Goal: Task Accomplishment & Management: Complete application form

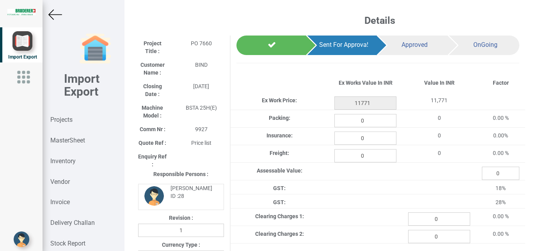
select select "INR"
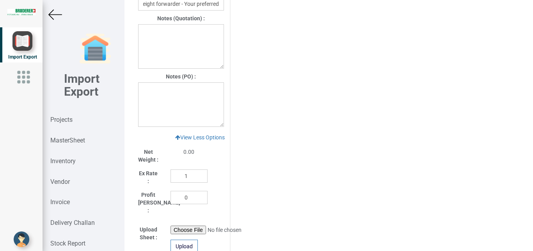
scroll to position [629, 0]
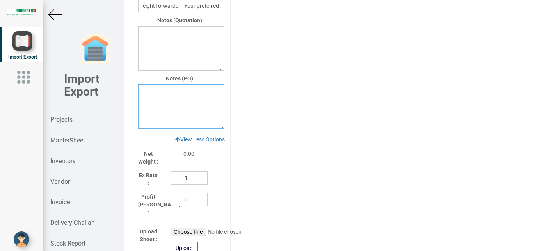
click at [148, 93] on textarea at bounding box center [181, 106] width 86 height 45
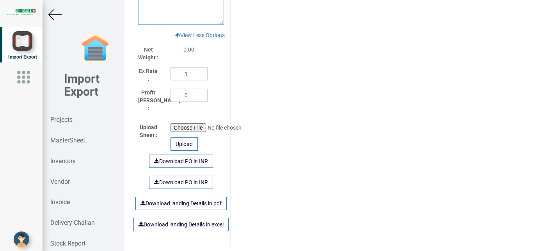
scroll to position [729, 0]
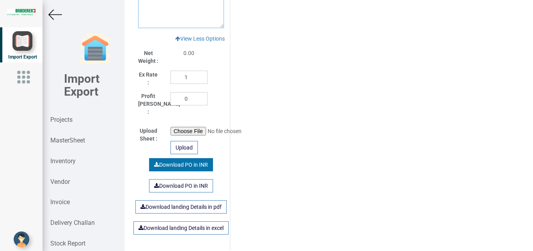
type textarea "1. GST: Extra as per actual"
click at [192, 159] on link "Download PO in INR" at bounding box center [181, 164] width 64 height 13
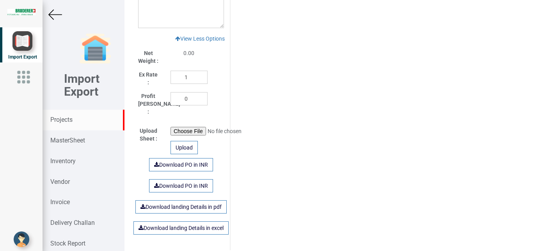
click at [60, 119] on strong "Projects" at bounding box center [61, 119] width 22 height 7
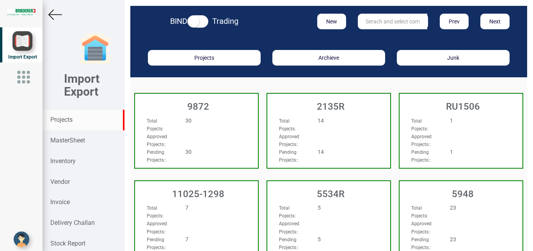
click at [384, 19] on input "text" at bounding box center [392, 22] width 69 height 16
drag, startPoint x: 57, startPoint y: 118, endPoint x: 336, endPoint y: 110, distance: 278.8
click at [60, 117] on strong "Projects" at bounding box center [61, 119] width 22 height 7
drag, startPoint x: 395, startPoint y: 17, endPoint x: 297, endPoint y: 14, distance: 98.4
click at [358, 15] on input "FEST" at bounding box center [392, 22] width 69 height 16
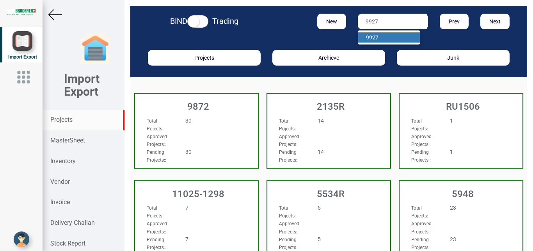
type input "9927"
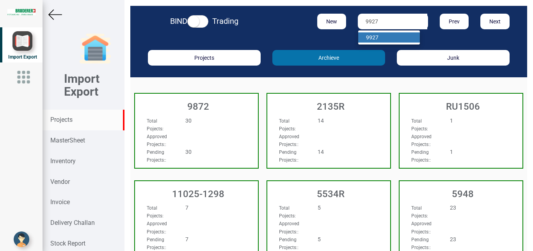
drag, startPoint x: 378, startPoint y: 36, endPoint x: 310, endPoint y: 51, distance: 69.5
click at [377, 38] on link "9927" at bounding box center [389, 37] width 62 height 10
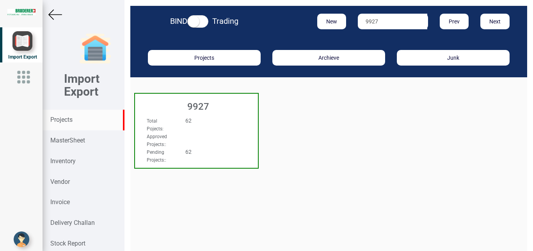
click at [224, 118] on div "62" at bounding box center [207, 121] width 54 height 8
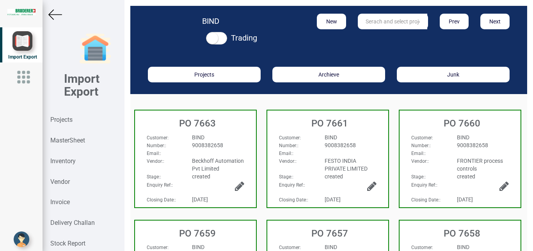
click at [369, 143] on div "9008382658" at bounding box center [351, 145] width 64 height 8
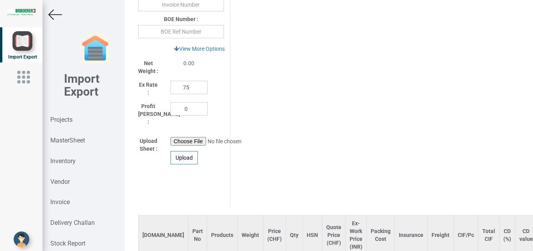
scroll to position [439, 0]
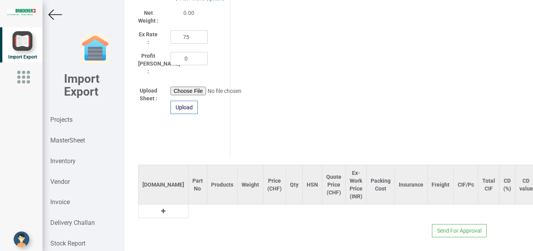
click at [161, 208] on icon at bounding box center [163, 210] width 4 height 5
click at [189, 205] on input "text" at bounding box center [198, 211] width 18 height 13
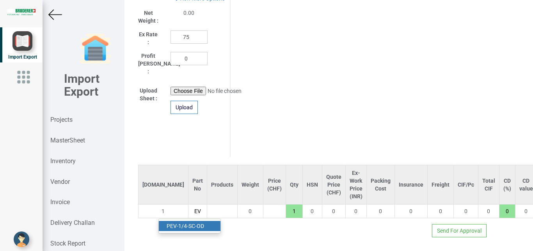
type input "EV"
click at [198, 223] on link "P EV -1/4-SC-OD" at bounding box center [190, 226] width 62 height 10
type input "6839.8"
type input "PEV-1/4-SC-OD"
type input "18"
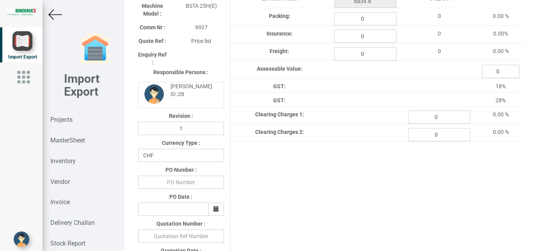
scroll to position [107, 0]
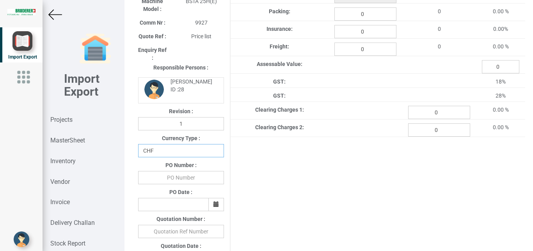
select select "INR"
click option "INR" at bounding box center [0, 0] width 0 height 0
drag, startPoint x: 175, startPoint y: 181, endPoint x: 179, endPoint y: 179, distance: 4.6
click at [175, 180] on input "text" at bounding box center [181, 177] width 86 height 13
type input "BPIPL/PO/7661/25-26"
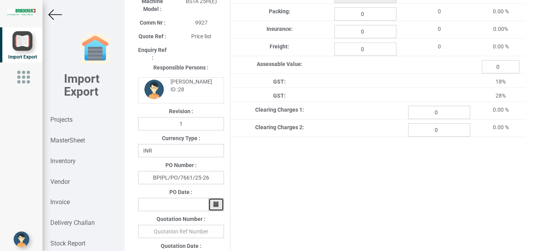
click at [216, 204] on icon "button" at bounding box center [216, 203] width 5 height 5
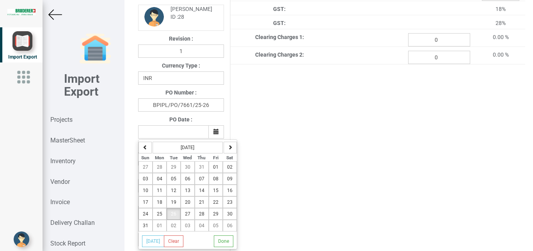
scroll to position [182, 0]
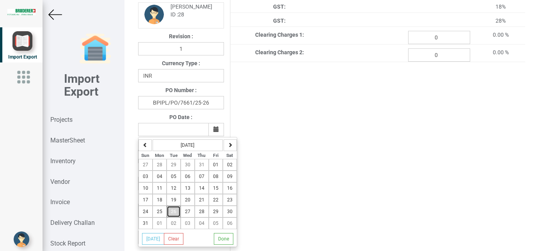
click at [171, 212] on span "26" at bounding box center [173, 211] width 5 height 5
type input "[DATE]"
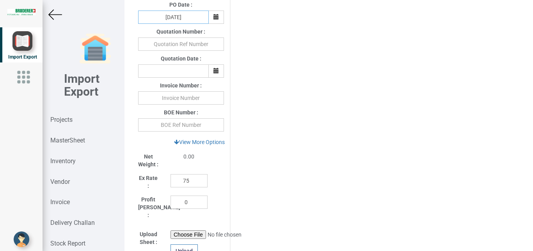
scroll to position [303, 0]
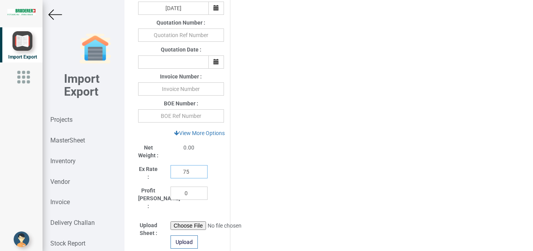
drag, startPoint x: 189, startPoint y: 173, endPoint x: 154, endPoint y: 171, distance: 34.8
click at [171, 171] on input "75" at bounding box center [189, 171] width 37 height 13
type input "1"
click at [203, 133] on link "View More Options" at bounding box center [199, 132] width 61 height 13
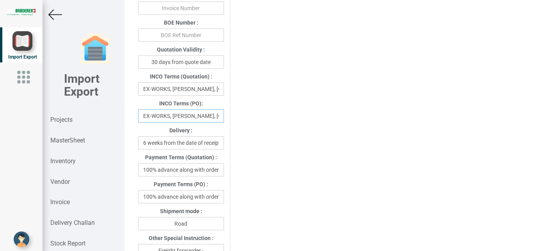
scroll to position [0, 21]
drag, startPoint x: 144, startPoint y: 116, endPoint x: 226, endPoint y: 115, distance: 82.0
click at [224, 115] on input "EX-WORKS, [PERSON_NAME], [GEOGRAPHIC_DATA]" at bounding box center [181, 115] width 86 height 13
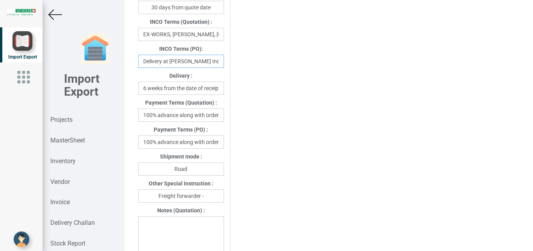
scroll to position [440, 0]
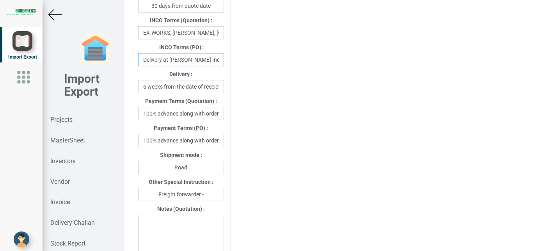
type input "Delivery at [PERSON_NAME] India"
drag, startPoint x: 142, startPoint y: 142, endPoint x: 221, endPoint y: 142, distance: 79.6
click at [221, 142] on input "100% advance along with order" at bounding box center [181, 140] width 86 height 13
click at [176, 137] on input "100% advance along with order" at bounding box center [181, 140] width 86 height 13
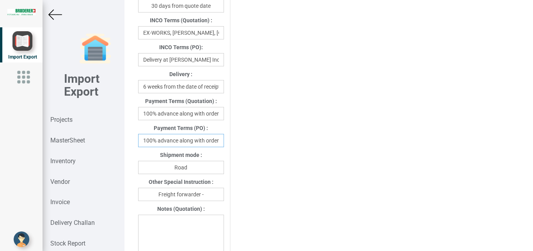
drag, startPoint x: 180, startPoint y: 142, endPoint x: 232, endPoint y: 138, distance: 52.5
click at [224, 138] on input "100% advance along with order" at bounding box center [181, 140] width 86 height 13
type input "100% advance against Proforma Invoice"
click at [214, 197] on input "Freight forwarder -" at bounding box center [181, 194] width 86 height 13
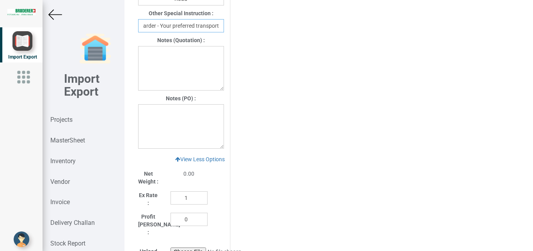
scroll to position [574, 0]
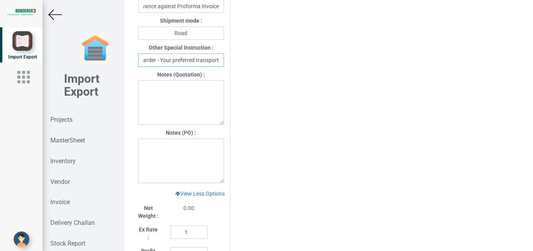
type input "Freight forwarder - Your preferred transport"
drag, startPoint x: 132, startPoint y: 146, endPoint x: 149, endPoint y: 147, distance: 16.4
click at [134, 146] on div at bounding box center [181, 161] width 98 height 45
drag, startPoint x: 151, startPoint y: 147, endPoint x: 182, endPoint y: 155, distance: 32.6
click at [151, 147] on textarea at bounding box center [181, 161] width 86 height 45
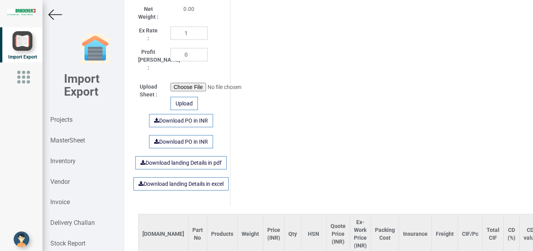
scroll to position [762, 0]
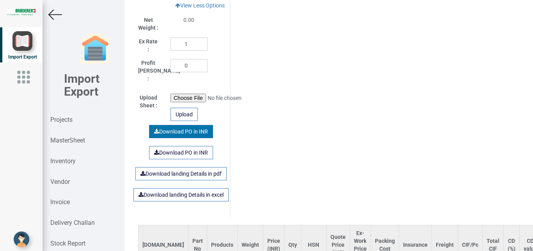
type textarea "1 GST_ Extra as per actual"
click at [182, 125] on link "Download PO in INR" at bounding box center [181, 131] width 64 height 13
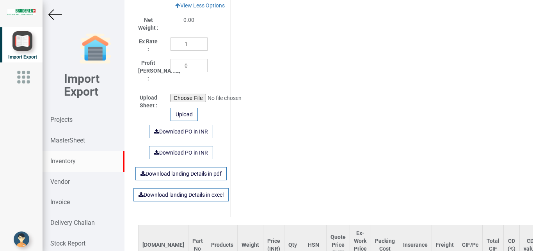
click at [61, 160] on strong "Inventory" at bounding box center [62, 160] width 25 height 7
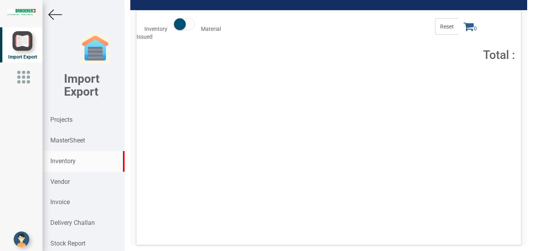
scroll to position [68, 0]
drag, startPoint x: 71, startPoint y: 158, endPoint x: 0, endPoint y: 150, distance: 71.6
click at [69, 158] on strong "Inventory" at bounding box center [62, 160] width 25 height 7
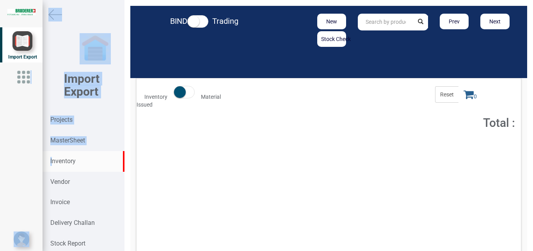
click at [50, 162] on body "Import Export Import Export Projects MasterSheet Inventory Vendor Invoice Deliv…" at bounding box center [266, 125] width 533 height 251
click at [50, 162] on div "Inventory" at bounding box center [84, 161] width 82 height 21
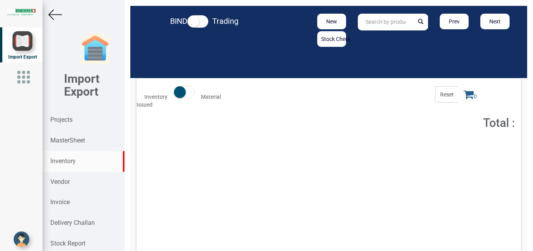
click at [378, 23] on input "text" at bounding box center [385, 22] width 55 height 17
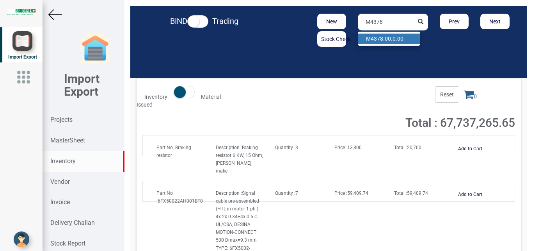
click at [382, 36] on link "M4378 .00.0.00" at bounding box center [389, 39] width 62 height 10
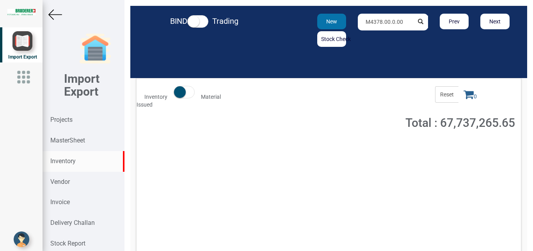
drag, startPoint x: 404, startPoint y: 19, endPoint x: 336, endPoint y: 20, distance: 67.6
click at [336, 20] on div "New Stock Check M4378.00.0.00 Prev Next" at bounding box center [393, 30] width 257 height 33
type input "M"
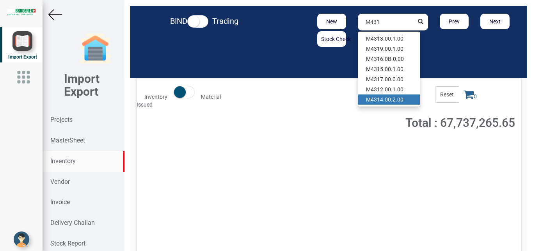
click at [390, 101] on link "M431 4.00.2.00" at bounding box center [389, 99] width 62 height 10
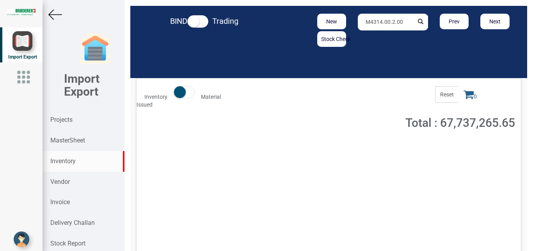
click at [399, 21] on input "M4314.00.2.00" at bounding box center [385, 22] width 55 height 17
drag, startPoint x: 399, startPoint y: 21, endPoint x: 297, endPoint y: 20, distance: 101.9
click at [358, 20] on input "M4314.00.2.00" at bounding box center [385, 22] width 55 height 17
click at [379, 37] on strong "M4319" at bounding box center [374, 39] width 17 height 6
drag, startPoint x: 388, startPoint y: 21, endPoint x: 318, endPoint y: 21, distance: 70.3
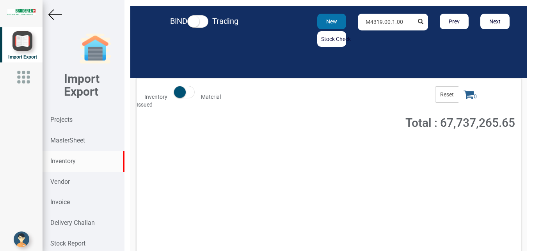
click at [318, 21] on div "New Stock Check M4319.00.1.00 Prev Next" at bounding box center [393, 30] width 257 height 33
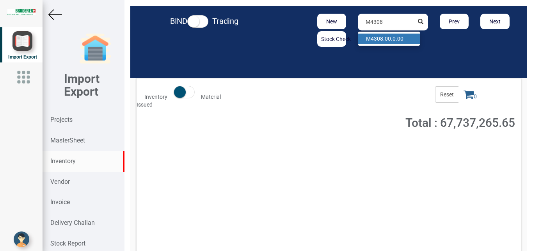
click at [381, 35] on link "M4308 .00.0.00" at bounding box center [389, 39] width 62 height 10
drag, startPoint x: 404, startPoint y: 21, endPoint x: 306, endPoint y: 25, distance: 98.5
click at [306, 25] on div "New Stock Check M4308.00.0.00 Prev Next" at bounding box center [393, 30] width 257 height 33
click at [380, 35] on link "94.0801.16 8.0" at bounding box center [389, 39] width 62 height 10
drag, startPoint x: 400, startPoint y: 20, endPoint x: 336, endPoint y: 22, distance: 64.1
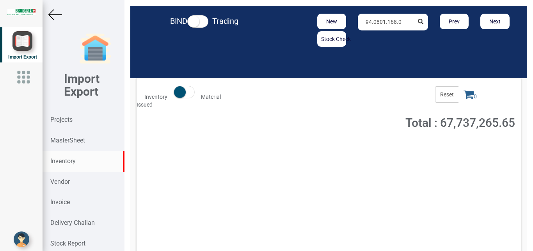
click at [358, 22] on input "94.0801.168.0" at bounding box center [385, 22] width 55 height 17
click at [369, 37] on strong "M4372" at bounding box center [374, 39] width 17 height 6
drag, startPoint x: 401, startPoint y: 23, endPoint x: 325, endPoint y: 23, distance: 75.3
click at [358, 23] on input "M4372.00.1.00" at bounding box center [385, 22] width 55 height 17
click at [381, 40] on link "M4398 .0B.0.00" at bounding box center [389, 39] width 62 height 10
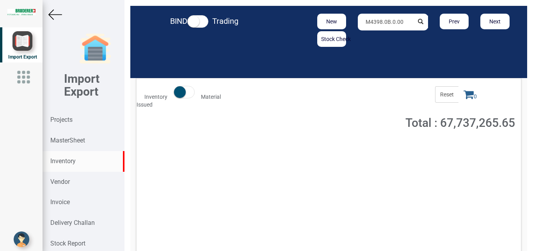
drag, startPoint x: 361, startPoint y: 21, endPoint x: 305, endPoint y: 21, distance: 56.6
click at [305, 21] on div "New Stock Check M4398.0B.0.00 Prev Next" at bounding box center [393, 30] width 257 height 33
click at [376, 37] on strong "M4828" at bounding box center [374, 39] width 17 height 6
drag, startPoint x: 404, startPoint y: 19, endPoint x: 321, endPoint y: 20, distance: 82.4
click at [321, 20] on div "New Stock Check M4828.01.0.00 Prev Next" at bounding box center [393, 30] width 257 height 33
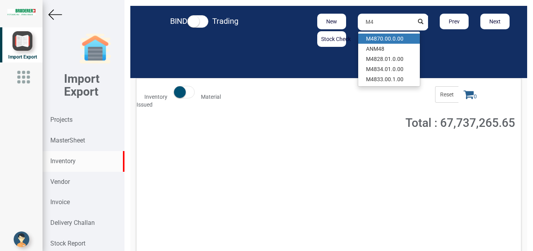
type input "M"
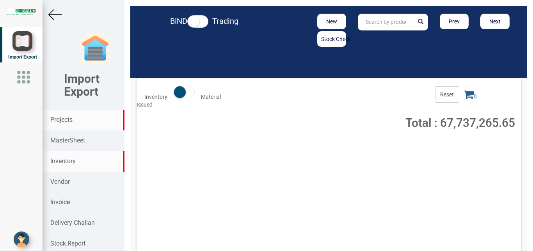
click at [61, 120] on strong "Projects" at bounding box center [61, 119] width 22 height 7
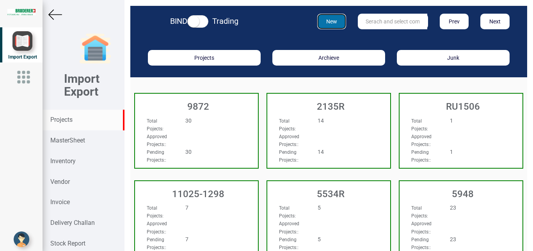
click at [327, 25] on button "New" at bounding box center [331, 22] width 29 height 16
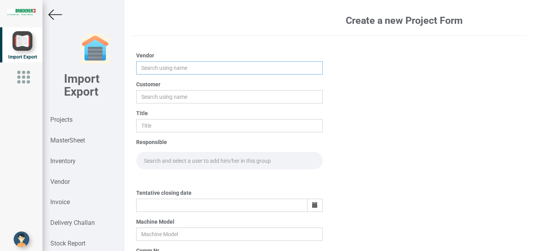
drag, startPoint x: 142, startPoint y: 65, endPoint x: 177, endPoint y: 74, distance: 35.6
click at [144, 65] on input "text" at bounding box center [229, 67] width 187 height 13
click at [144, 69] on input "text" at bounding box center [229, 67] width 187 height 13
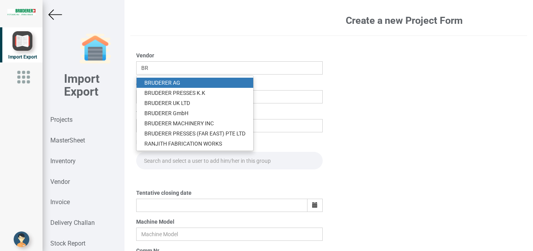
click at [164, 78] on link "BR UDERER AG" at bounding box center [195, 83] width 117 height 10
type input "[PERSON_NAME]"
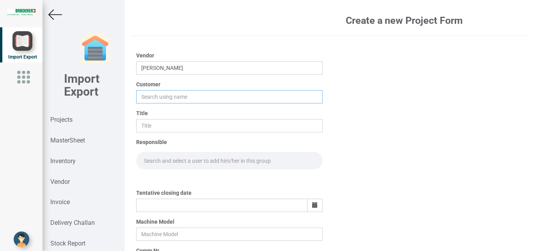
click at [152, 91] on input "text" at bounding box center [229, 96] width 187 height 13
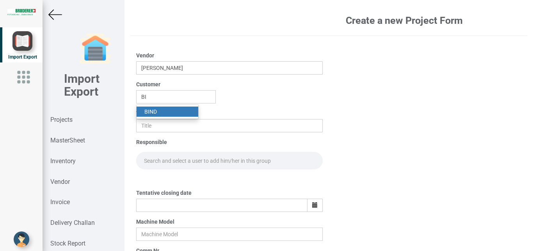
click at [157, 109] on link "BI ND" at bounding box center [168, 112] width 62 height 10
type input "BIND"
click at [150, 123] on input "text" at bounding box center [229, 125] width 187 height 13
type input "PO 7664"
click at [163, 160] on input "text" at bounding box center [229, 161] width 187 height 18
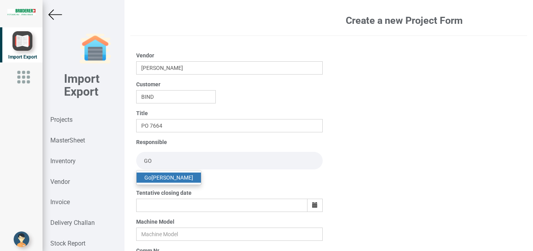
type input "GO"
drag, startPoint x: 166, startPoint y: 175, endPoint x: 177, endPoint y: 175, distance: 11.3
click at [167, 175] on link "Go [PERSON_NAME]" at bounding box center [169, 178] width 64 height 10
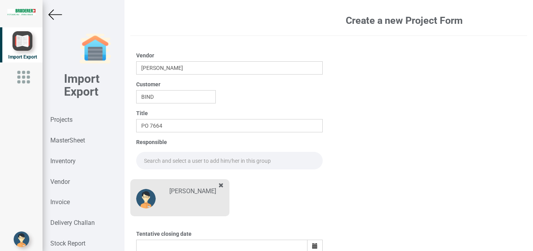
drag, startPoint x: 158, startPoint y: 158, endPoint x: 162, endPoint y: 158, distance: 4.4
click at [160, 158] on input "text" at bounding box center [229, 161] width 187 height 18
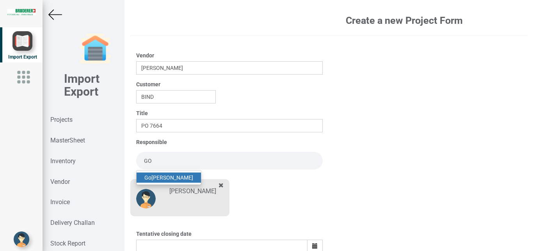
click at [167, 180] on link "Go [PERSON_NAME]" at bounding box center [169, 178] width 64 height 10
type input "[PERSON_NAME]"
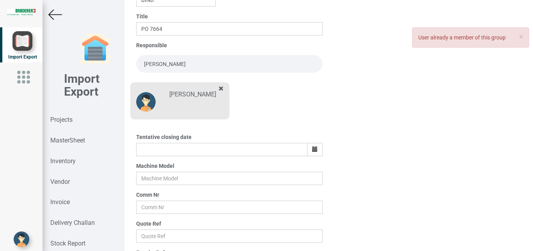
scroll to position [96, 0]
click at [309, 148] on button "button" at bounding box center [315, 150] width 16 height 13
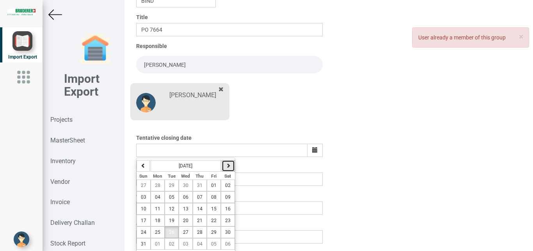
click at [230, 166] on button "button" at bounding box center [228, 166] width 13 height 12
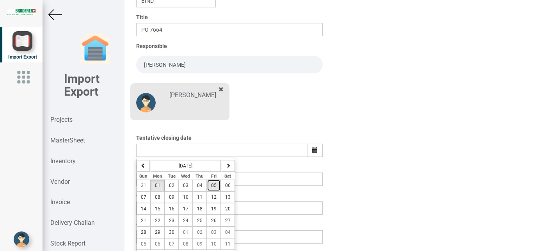
click at [211, 185] on span "05" at bounding box center [213, 185] width 5 height 5
type input "[DATE]"
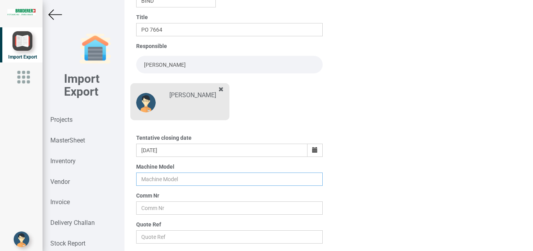
drag, startPoint x: 151, startPoint y: 174, endPoint x: 162, endPoint y: 177, distance: 11.5
click at [151, 174] on input "text" at bounding box center [229, 179] width 187 height 13
type input "BSTA 60HL(E)"
click at [161, 206] on input "text" at bounding box center [229, 207] width 187 height 13
type input "5948"
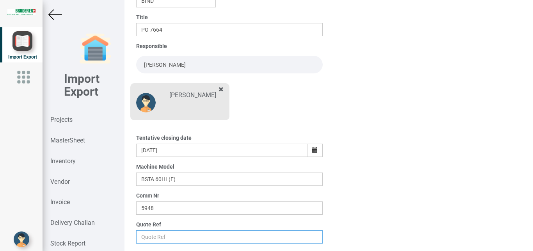
click at [156, 239] on input "text" at bounding box center [229, 236] width 187 height 13
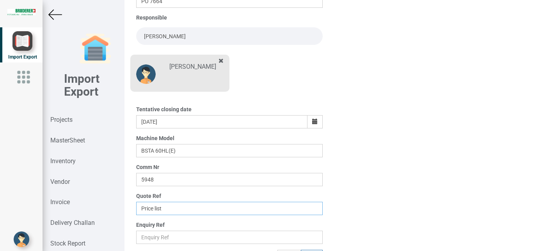
scroll to position [137, 0]
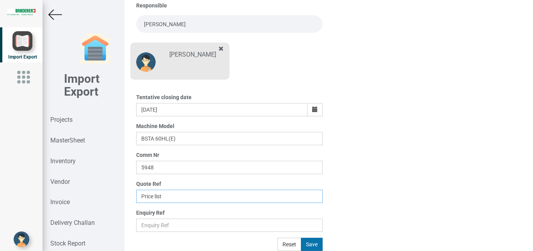
type input "Price list"
click at [305, 243] on button "Save" at bounding box center [312, 244] width 22 height 13
type input "[DATE]"
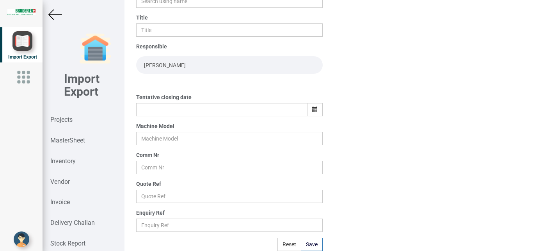
click at [47, 12] on div at bounding box center [84, 15] width 82 height 14
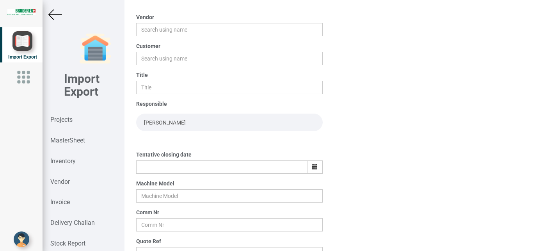
scroll to position [0, 0]
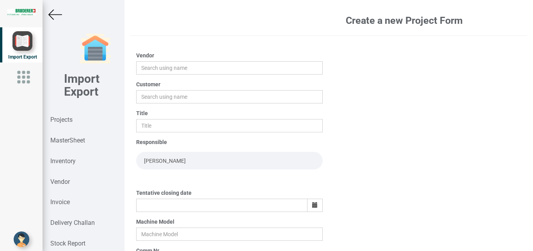
click at [53, 16] on img at bounding box center [55, 15] width 14 height 14
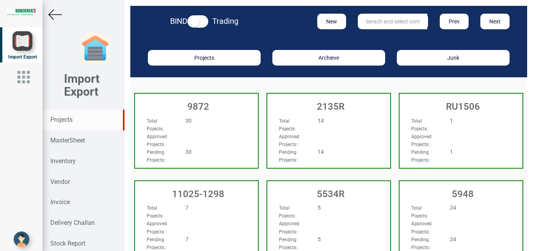
click at [375, 22] on input "text" at bounding box center [392, 22] width 69 height 16
click at [371, 19] on input "text" at bounding box center [392, 22] width 69 height 16
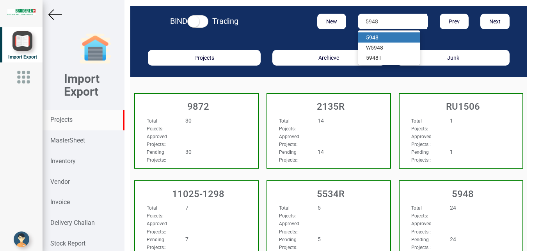
type input "5948"
click at [362, 35] on link "5948" at bounding box center [389, 37] width 62 height 10
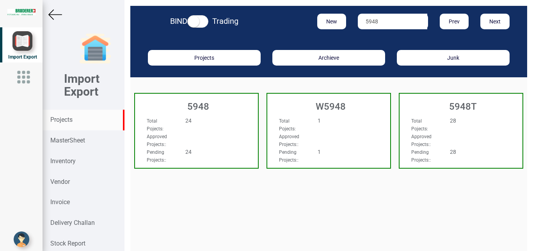
click at [221, 130] on div "Total Pojects : 24" at bounding box center [187, 125] width 93 height 16
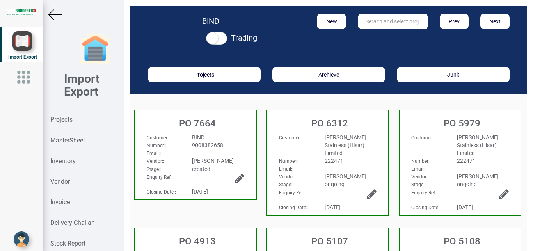
click at [226, 136] on div "BIND" at bounding box center [218, 138] width 64 height 8
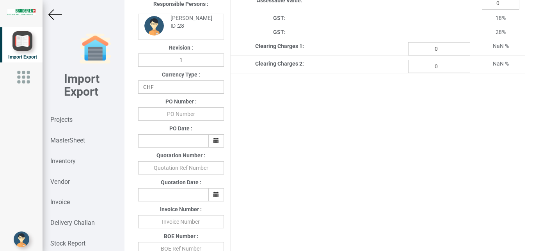
scroll to position [170, 0]
drag, startPoint x: 166, startPoint y: 116, endPoint x: 227, endPoint y: 116, distance: 61.3
click at [167, 116] on input "text" at bounding box center [181, 113] width 86 height 13
type input "b"
type input "BPIPL/PO/7664/25-26"
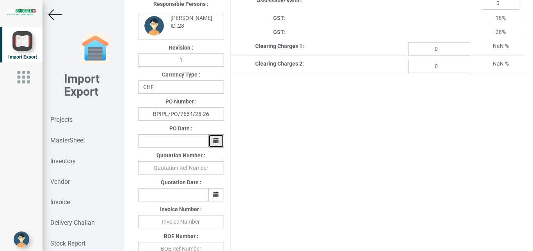
click at [214, 141] on icon "button" at bounding box center [216, 140] width 5 height 5
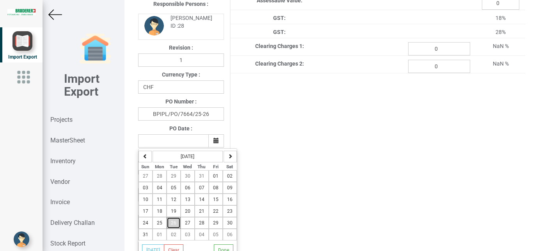
click at [171, 225] on span "26" at bounding box center [173, 222] width 5 height 5
type input "[DATE]"
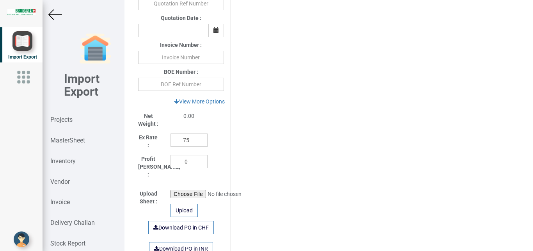
scroll to position [336, 0]
drag, startPoint x: 188, startPoint y: 140, endPoint x: 135, endPoint y: 140, distance: 53.1
click at [171, 140] on input "75" at bounding box center [189, 138] width 37 height 13
drag, startPoint x: 191, startPoint y: 142, endPoint x: 143, endPoint y: 142, distance: 47.6
click at [171, 142] on input "1" at bounding box center [189, 138] width 37 height 13
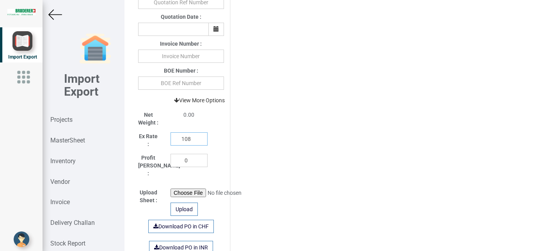
type input "108"
click at [195, 100] on link "View More Options" at bounding box center [199, 100] width 61 height 13
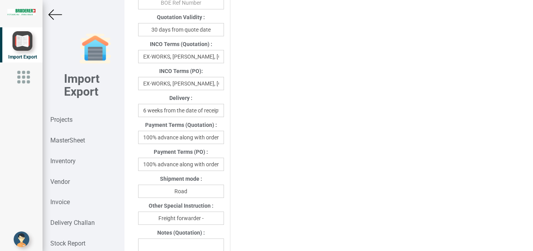
scroll to position [438, 0]
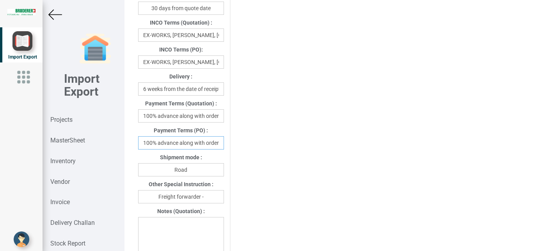
drag, startPoint x: 142, startPoint y: 144, endPoint x: 258, endPoint y: 145, distance: 115.6
click at [258, 145] on div "Project Title : PO 7664 Customer Name : BIND Closing Date : [DATE] Machine Mode…" at bounding box center [328, 70] width 393 height 944
type input "ays"
click at [202, 171] on input "Road" at bounding box center [181, 169] width 86 height 13
click at [210, 200] on input "Freight forwarder -" at bounding box center [181, 196] width 86 height 13
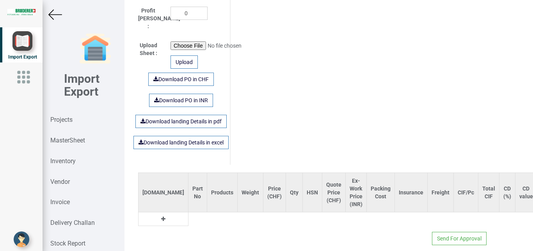
scroll to position [824, 0]
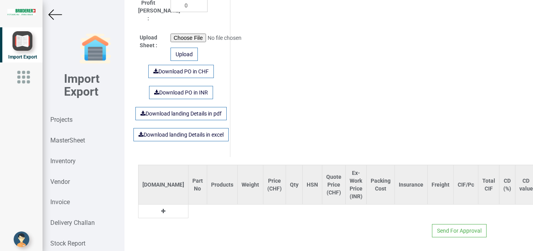
click at [159, 208] on button at bounding box center [163, 211] width 9 height 9
click at [189, 205] on input "text" at bounding box center [198, 211] width 18 height 13
type input "m"
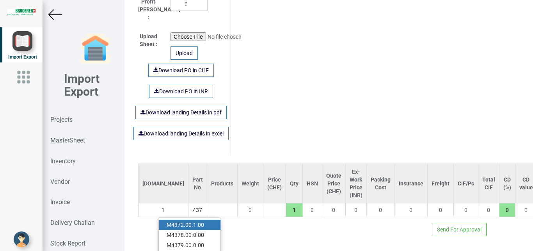
scroll to position [0, 8]
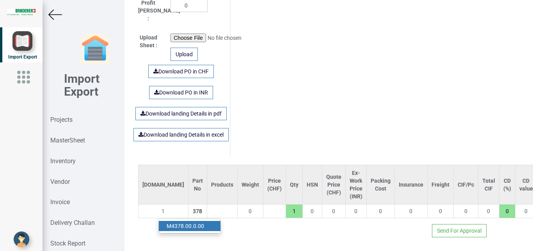
type input "M4378"
click at [185, 221] on link "M4378 .00.0.00" at bounding box center [190, 226] width 62 height 10
type input "29.75"
type input "M4378.00.0.00"
type input "7.5"
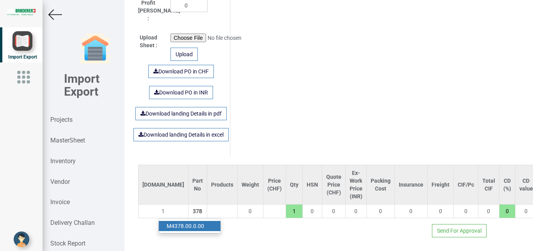
type input "18"
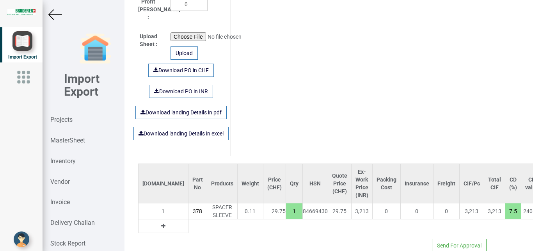
scroll to position [0, 28]
click at [286, 207] on input "1" at bounding box center [294, 211] width 16 height 13
type input "624.75"
type input "21"
drag, startPoint x: 267, startPoint y: 208, endPoint x: 246, endPoint y: 201, distance: 21.9
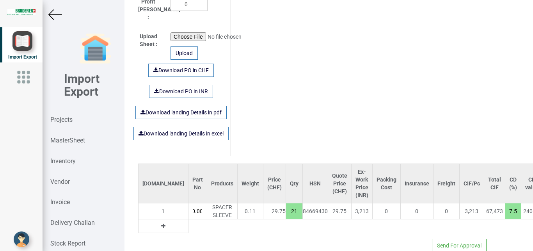
click at [286, 205] on input "21" at bounding box center [294, 211] width 16 height 13
type input "59.5"
type input "2"
click at [161, 223] on icon at bounding box center [163, 225] width 4 height 5
click at [188, 221] on td at bounding box center [197, 226] width 19 height 14
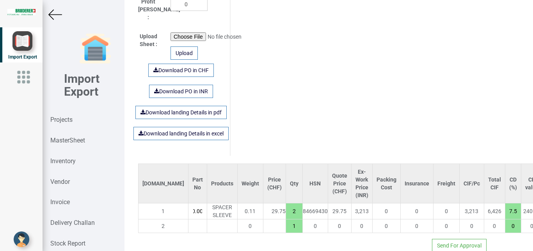
click at [189, 223] on input "text" at bounding box center [198, 225] width 18 height 13
type input "M4314"
click at [183, 238] on strong "M4314" at bounding box center [175, 241] width 17 height 6
type input "252"
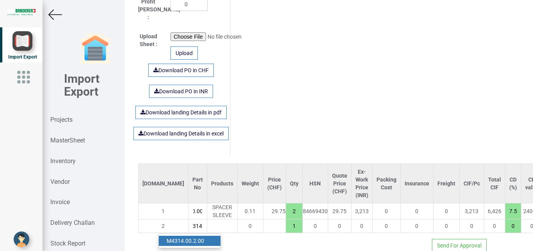
type input "M4314.00.2.00"
type input "7.5"
type input "18"
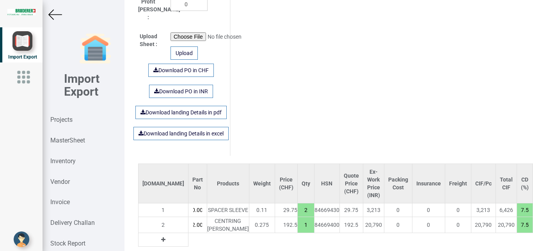
drag, startPoint x: 261, startPoint y: 221, endPoint x: 265, endPoint y: 221, distance: 4.3
click at [298, 221] on input "1" at bounding box center [306, 224] width 16 height 13
type input "444.5"
type input "2"
click at [159, 236] on button at bounding box center [163, 239] width 9 height 9
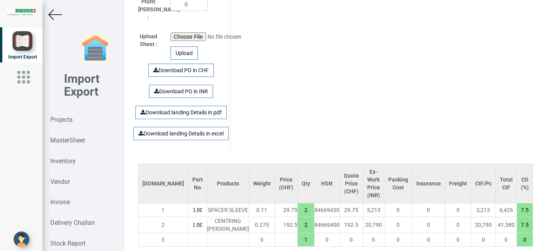
click at [189, 233] on input "text" at bounding box center [198, 239] width 18 height 13
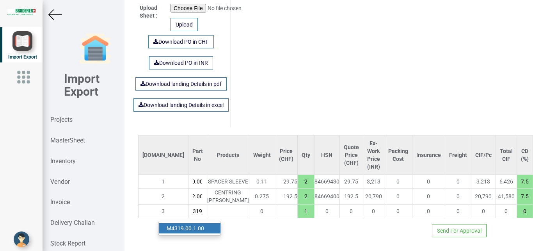
type input "M4319"
click at [204, 223] on link "M4319 .00.1.00" at bounding box center [190, 228] width 62 height 10
type input "549.5"
type input "M4319.00.1.00"
type input "7.5"
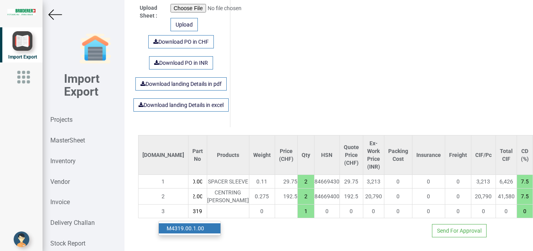
type input "18"
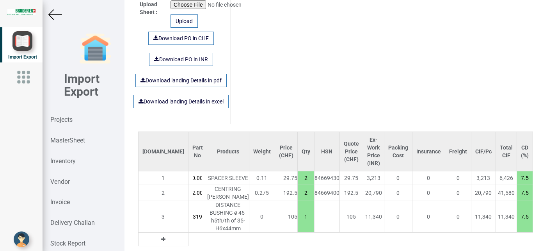
scroll to position [0, 28]
drag, startPoint x: 265, startPoint y: 217, endPoint x: 269, endPoint y: 221, distance: 5.9
click at [298, 221] on input "1" at bounding box center [306, 216] width 16 height 13
type input "654.5"
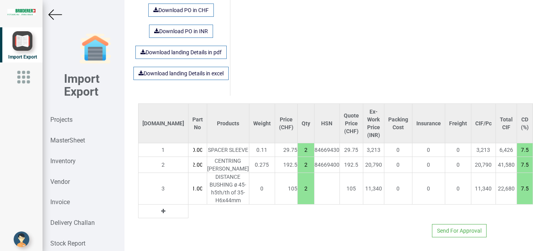
type input "2"
click at [161, 208] on icon at bounding box center [163, 210] width 4 height 5
drag, startPoint x: 158, startPoint y: 203, endPoint x: 164, endPoint y: 208, distance: 7.2
click at [161, 207] on tr "4 0 1 0 0 0 0 0 0 0 0 0 0 0 0 0 0 0 0" at bounding box center [412, 212] width 548 height 14
click at [189, 208] on input "text" at bounding box center [198, 211] width 18 height 13
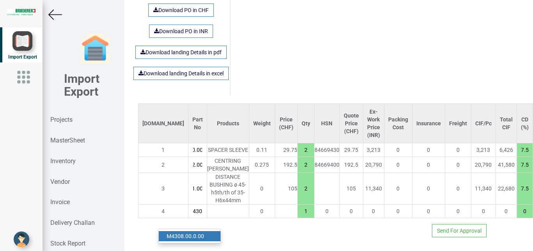
scroll to position [0, 8]
type input "M4308"
drag, startPoint x: 188, startPoint y: 218, endPoint x: 218, endPoint y: 216, distance: 29.8
click at [190, 231] on link "M4308 .00.0.00" at bounding box center [190, 236] width 62 height 10
type input "934.5"
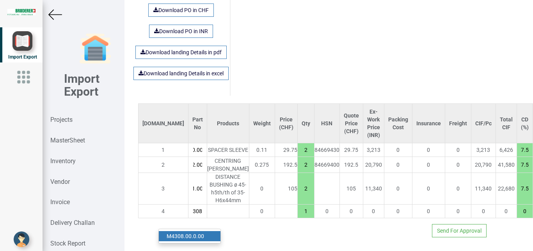
type input "M4308.00.0.00"
type input "7.5"
type input "18"
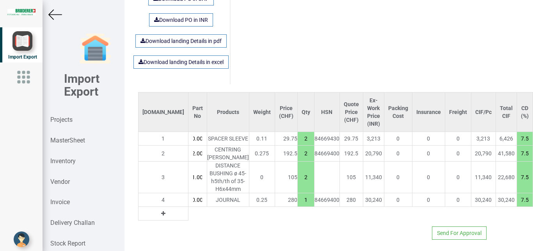
drag, startPoint x: 259, startPoint y: 202, endPoint x: 249, endPoint y: 206, distance: 11.4
click at [298, 207] on input "1" at bounding box center [306, 199] width 16 height 13
type input "6534.5"
type input "21"
click at [314, 203] on td "84669400" at bounding box center [326, 200] width 25 height 14
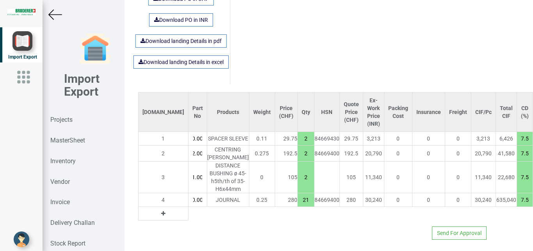
drag, startPoint x: 263, startPoint y: 204, endPoint x: 240, endPoint y: 205, distance: 23.5
click at [298, 205] on input "21" at bounding box center [306, 199] width 16 height 13
type input "1214.5"
type input "2"
click at [161, 216] on icon at bounding box center [163, 213] width 4 height 5
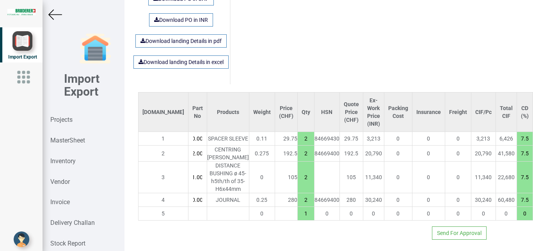
click at [189, 217] on input "text" at bounding box center [198, 213] width 18 height 13
type input "94.0801.168"
click at [201, 233] on link "94.0801.168 .0" at bounding box center [190, 238] width 62 height 10
type input "1229.75"
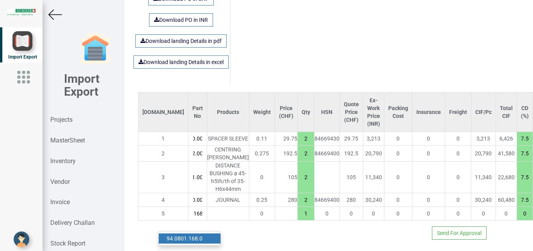
type input "94.0801.168.0"
type input "10"
type input "18"
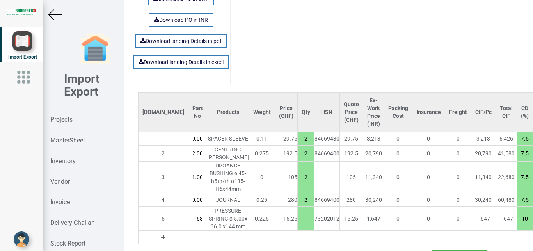
scroll to position [0, 26]
drag, startPoint x: 258, startPoint y: 228, endPoint x: 268, endPoint y: 233, distance: 11.0
click at [298, 225] on input "1" at bounding box center [306, 218] width 16 height 13
type input "1275.5"
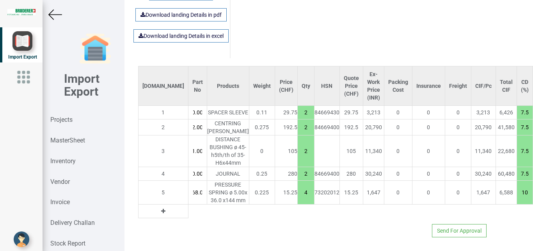
type input "4"
click at [159, 207] on button at bounding box center [163, 211] width 9 height 9
click at [189, 206] on input "text" at bounding box center [198, 211] width 18 height 13
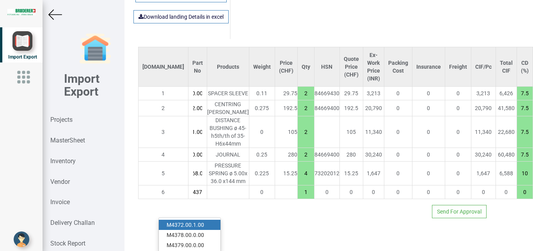
scroll to position [0, 8]
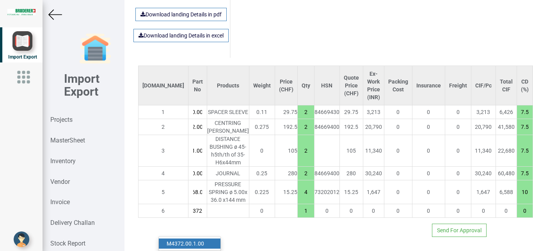
type input "M4372"
drag, startPoint x: 199, startPoint y: 218, endPoint x: 209, endPoint y: 221, distance: 9.7
click at [200, 239] on link "M4372 .00.1.00" at bounding box center [190, 244] width 62 height 10
type input "1415.5"
type input "M4372.00.1.00"
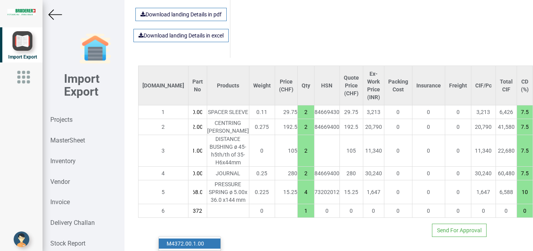
type input "7.5"
type input "18"
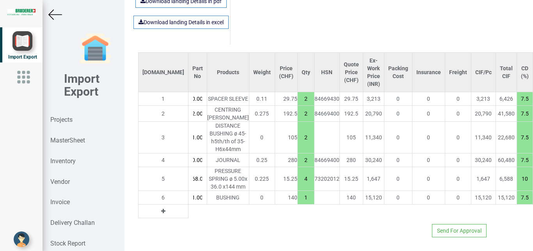
drag, startPoint x: 262, startPoint y: 204, endPoint x: 268, endPoint y: 206, distance: 5.7
click at [298, 204] on input "1" at bounding box center [306, 197] width 16 height 13
type input "1555.5"
type input "2"
click at [161, 214] on icon at bounding box center [163, 210] width 4 height 5
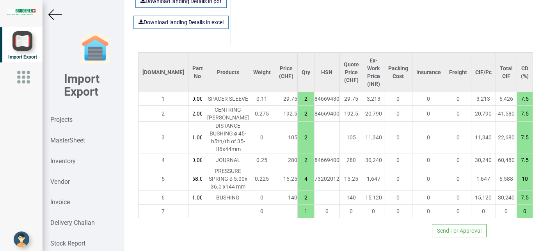
click at [189, 216] on input "text" at bounding box center [198, 211] width 18 height 13
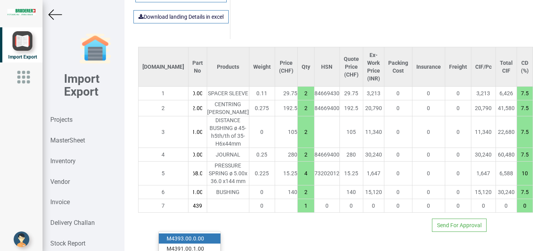
scroll to position [0, 8]
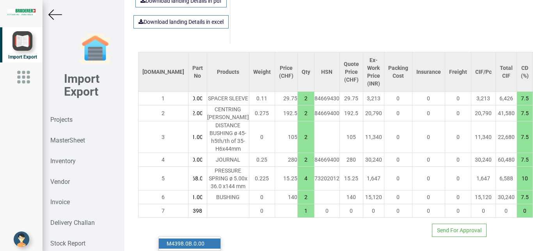
type input "M4398"
click at [173, 240] on strong "M4398" at bounding box center [175, 243] width 17 height 6
type input "1721.75"
type input "M4398.0B.0.00"
type input "7.5"
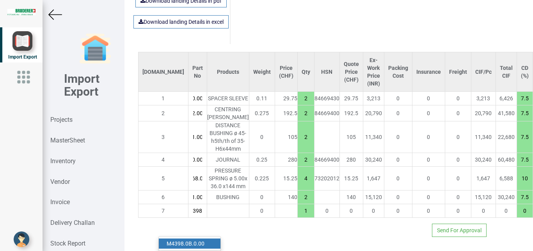
type input "18"
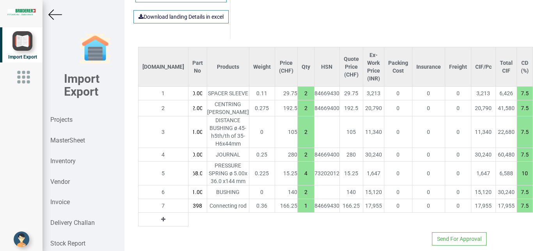
scroll to position [0, 28]
drag, startPoint x: 262, startPoint y: 221, endPoint x: 267, endPoint y: 221, distance: 4.3
click at [298, 212] on input "1" at bounding box center [306, 205] width 16 height 13
type input "1888"
type input "2"
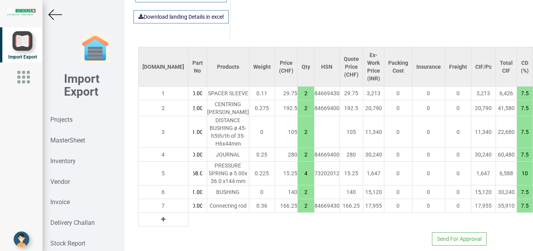
click at [161, 222] on icon at bounding box center [163, 219] width 4 height 5
click at [189, 226] on input "text" at bounding box center [198, 219] width 18 height 13
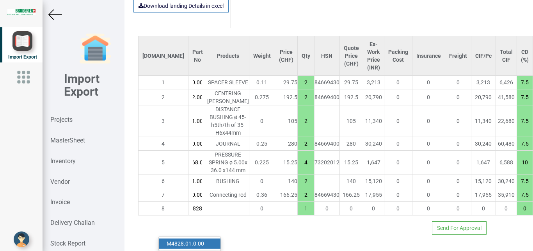
type input "M4828"
click at [196, 239] on link "M4828 .01.0.00" at bounding box center [190, 244] width 62 height 10
type input "2001.75"
type input "M4828.01.0.00"
type input "7.5"
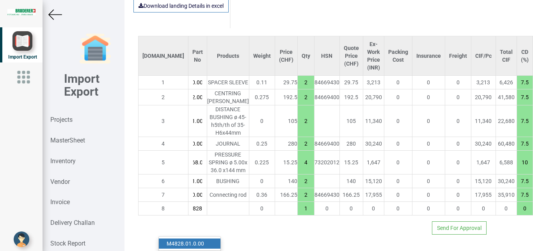
type input "18"
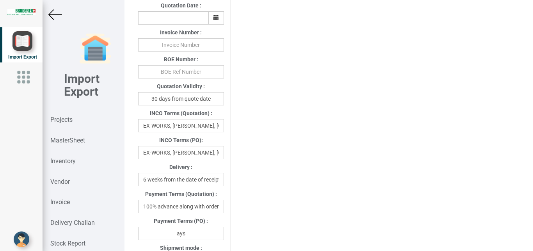
scroll to position [367, 0]
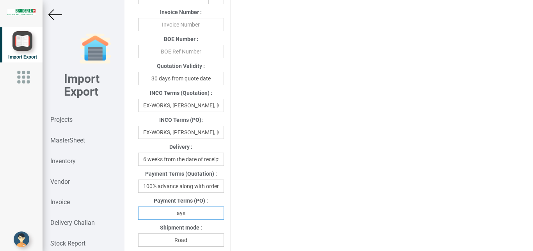
drag, startPoint x: 174, startPoint y: 217, endPoint x: 199, endPoint y: 217, distance: 25.0
click at [199, 217] on input "ays" at bounding box center [181, 213] width 86 height 13
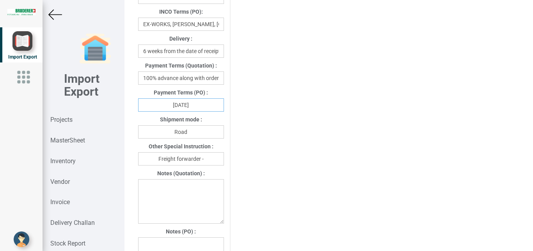
scroll to position [477, 0]
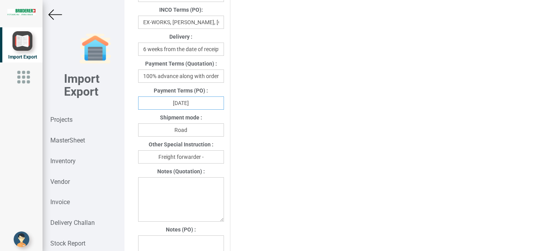
type input "[DATE]"
click at [210, 157] on input "Freight forwarder -" at bounding box center [181, 156] width 86 height 13
drag, startPoint x: 205, startPoint y: 133, endPoint x: 126, endPoint y: 132, distance: 79.3
click at [138, 132] on input "Road" at bounding box center [181, 129] width 86 height 13
type input "Air"
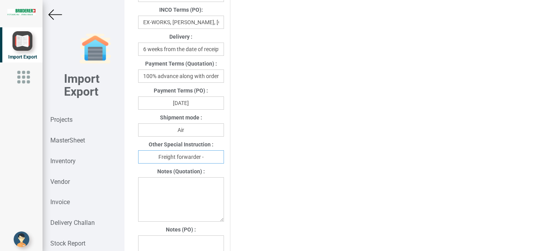
click at [218, 160] on input "Freight forwarder -" at bounding box center [181, 156] width 86 height 13
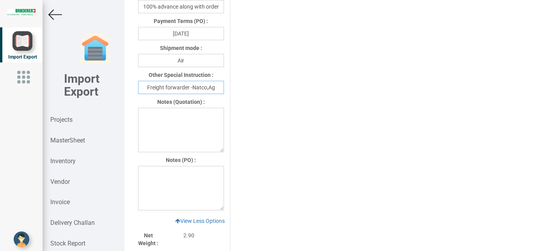
scroll to position [549, 0]
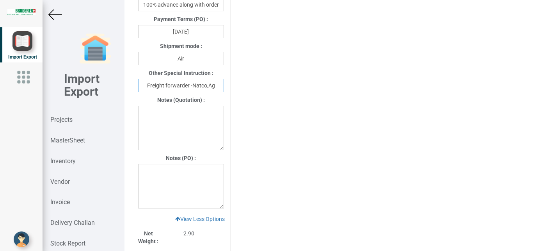
type input "Freight forwarder -Natco,Ag"
click at [145, 174] on textarea at bounding box center [181, 186] width 86 height 45
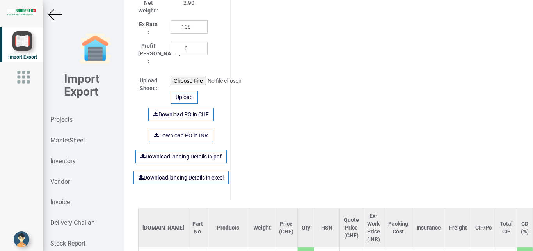
scroll to position [778, 0]
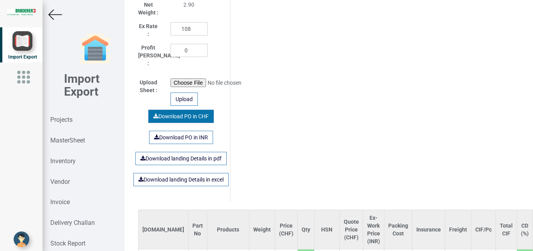
type textarea "1) Price is exclusive of packing and freight"
drag, startPoint x: 179, startPoint y: 114, endPoint x: 173, endPoint y: 117, distance: 7.0
click at [177, 115] on link "Download PO in CHF" at bounding box center [181, 116] width 66 height 13
drag, startPoint x: 64, startPoint y: 120, endPoint x: 4, endPoint y: 122, distance: 60.2
click at [63, 120] on strong "Projects" at bounding box center [61, 119] width 22 height 7
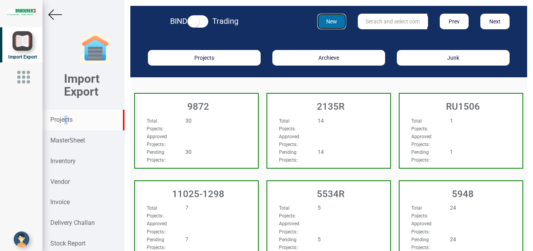
click at [329, 22] on button "New" at bounding box center [331, 22] width 29 height 16
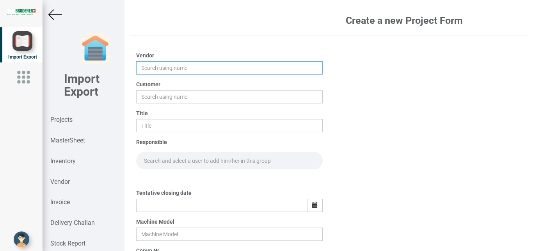
click at [147, 69] on input "text" at bounding box center [229, 67] width 187 height 13
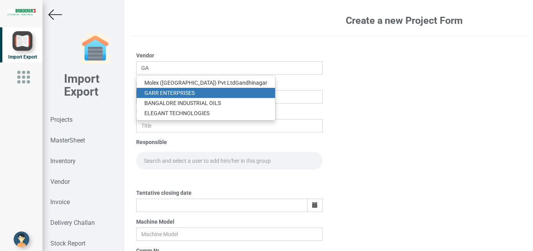
click at [169, 94] on link "GA RR ENTERPRISES" at bounding box center [206, 93] width 139 height 10
type input "[PERSON_NAME] ENTERPRISES"
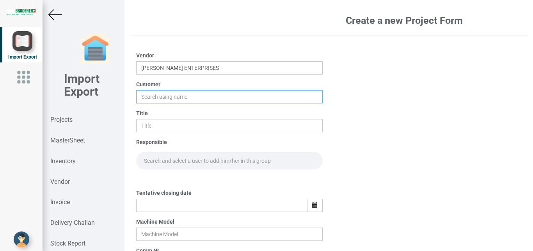
click at [147, 95] on input "text" at bounding box center [229, 96] width 187 height 13
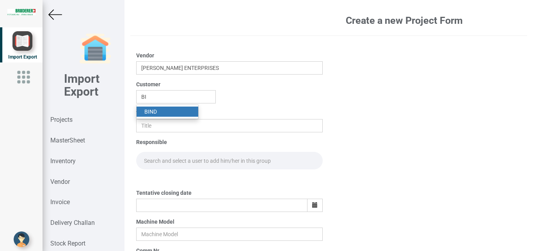
click at [156, 111] on link "BI ND" at bounding box center [168, 112] width 62 height 10
type input "BIND"
click at [151, 126] on input "text" at bounding box center [229, 125] width 187 height 13
type input "PO 7665"
click at [153, 161] on input "text" at bounding box center [229, 161] width 187 height 18
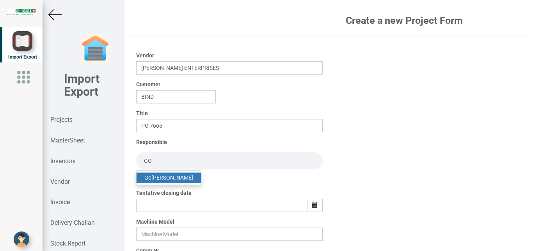
type input "GO"
click at [165, 176] on link "Go [PERSON_NAME]" at bounding box center [169, 178] width 64 height 10
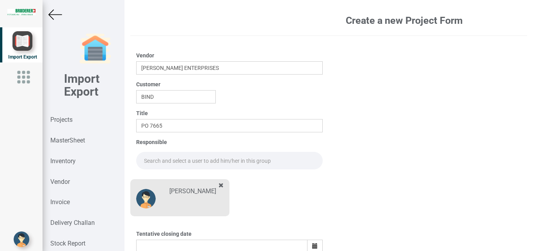
click at [162, 158] on input "text" at bounding box center [229, 161] width 187 height 18
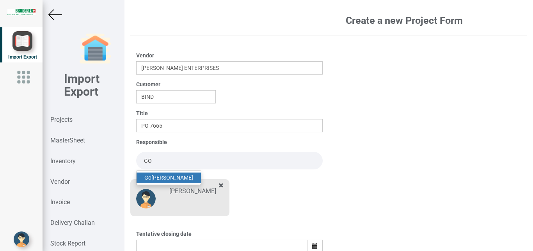
click at [178, 175] on link "Go [PERSON_NAME]" at bounding box center [169, 178] width 64 height 10
type input "[PERSON_NAME]"
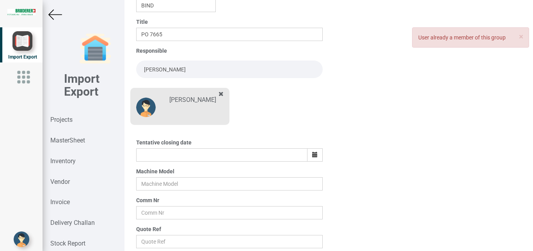
scroll to position [91, 0]
click at [316, 155] on button "button" at bounding box center [315, 155] width 16 height 13
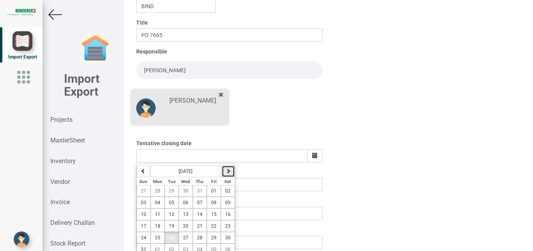
click at [227, 169] on icon "button" at bounding box center [228, 171] width 5 height 5
drag, startPoint x: 214, startPoint y: 189, endPoint x: 232, endPoint y: 197, distance: 19.8
click at [215, 191] on span "05" at bounding box center [213, 190] width 5 height 5
type input "[DATE]"
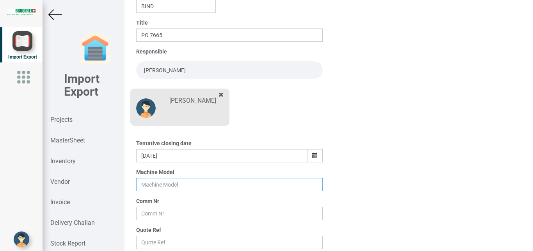
click at [151, 183] on input "text" at bounding box center [229, 184] width 187 height 13
type input "BSTA 25H(E)"
click at [145, 210] on input "text" at bounding box center [229, 213] width 187 height 13
type input "9927"
click at [152, 243] on input "text" at bounding box center [229, 242] width 187 height 13
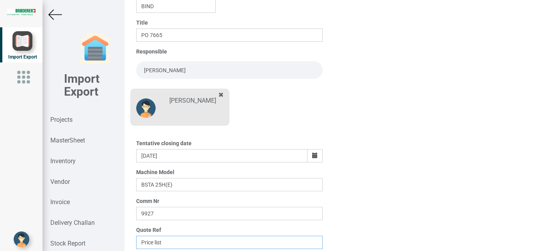
scroll to position [137, 0]
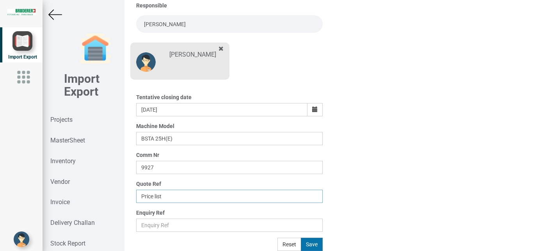
type input "Price list"
click at [307, 243] on button "Save" at bounding box center [312, 244] width 22 height 13
type input "[DATE]"
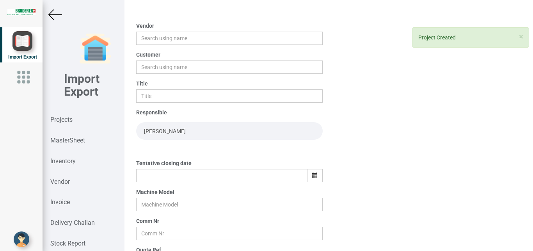
scroll to position [0, 0]
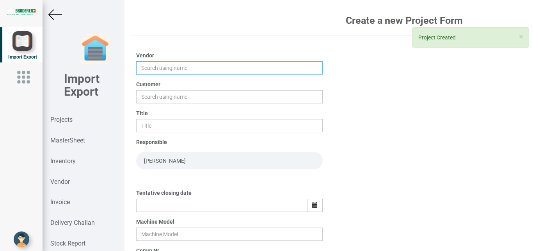
click at [143, 69] on input "text" at bounding box center [229, 67] width 187 height 13
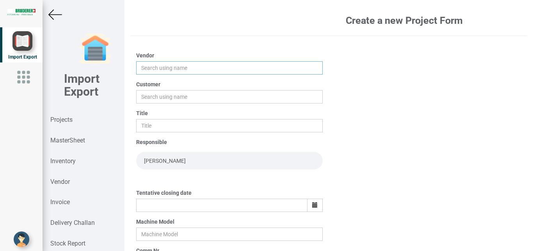
click at [146, 72] on input "text" at bounding box center [229, 67] width 187 height 13
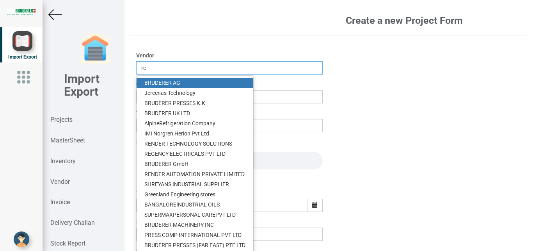
type input "r"
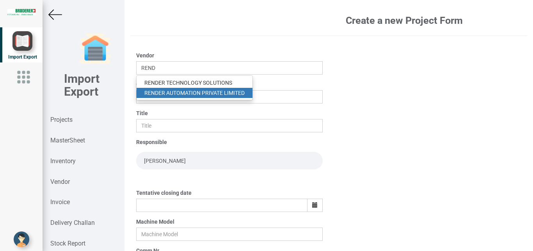
click at [211, 92] on link "REND ER AUTOMATION PRIVATE LIMITED" at bounding box center [195, 93] width 116 height 10
type input "RENDER AUTOMATION PRIVATE LIMITED"
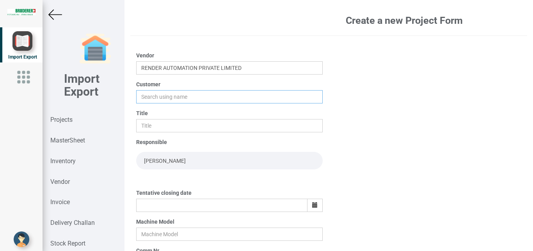
drag, startPoint x: 147, startPoint y: 96, endPoint x: 184, endPoint y: 96, distance: 37.5
click at [148, 96] on input "text" at bounding box center [229, 96] width 187 height 13
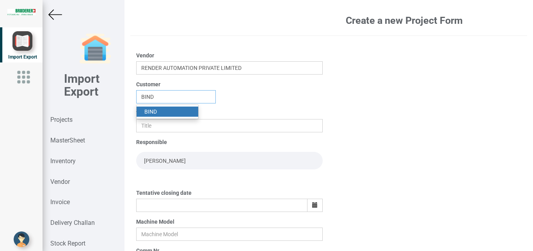
type input "BIND"
click at [150, 111] on strong "BIND" at bounding box center [150, 112] width 12 height 6
click at [155, 126] on input "text" at bounding box center [229, 125] width 187 height 13
type input "PO 7666"
click at [150, 160] on input "[PERSON_NAME]" at bounding box center [229, 161] width 187 height 18
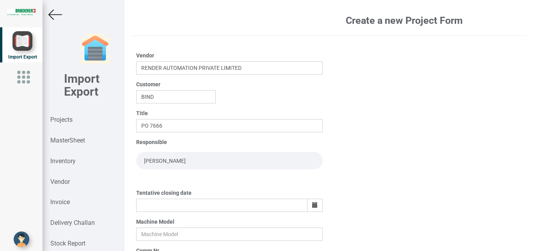
drag, startPoint x: 201, startPoint y: 161, endPoint x: 97, endPoint y: 160, distance: 104.2
click at [136, 160] on input "[PERSON_NAME]" at bounding box center [229, 161] width 187 height 18
type input "GO"
click at [171, 177] on link "Go [PERSON_NAME]" at bounding box center [169, 178] width 64 height 10
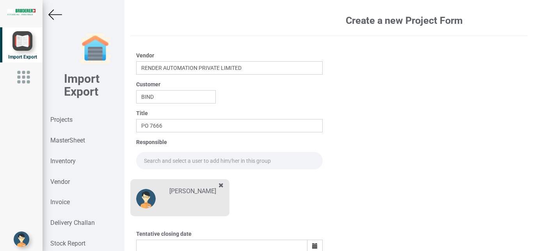
click at [141, 163] on input "text" at bounding box center [229, 161] width 187 height 18
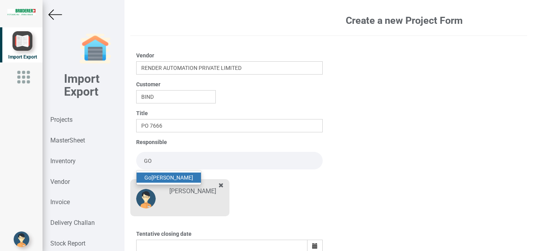
click at [181, 175] on link "Go [PERSON_NAME]" at bounding box center [169, 178] width 64 height 10
type input "[PERSON_NAME]"
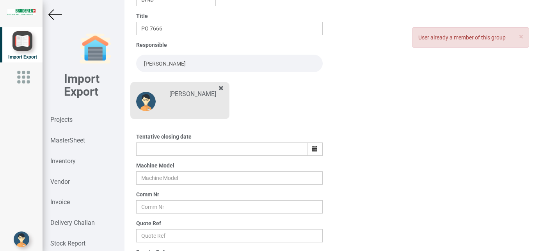
scroll to position [93, 0]
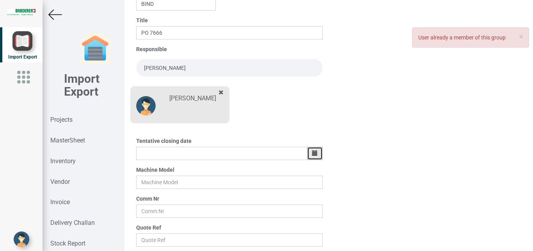
click at [312, 156] on icon "button" at bounding box center [314, 152] width 5 height 5
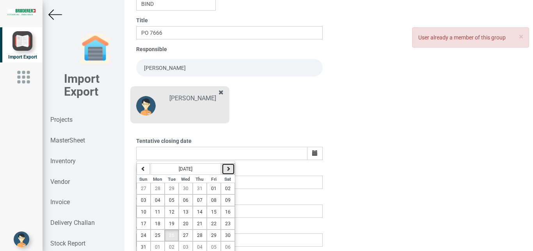
click at [226, 169] on icon "button" at bounding box center [228, 168] width 5 height 5
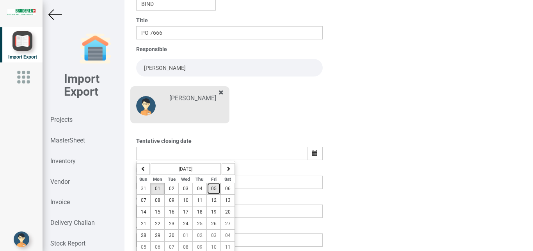
click at [214, 187] on span "05" at bounding box center [213, 188] width 5 height 5
type input "[DATE]"
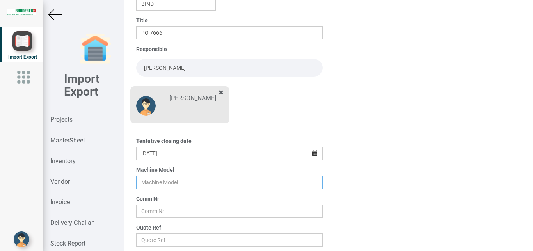
click at [144, 180] on input "text" at bounding box center [229, 182] width 187 height 13
type input "BSTA 25H(E)"
click at [151, 213] on input "text" at bounding box center [229, 211] width 187 height 13
type input "9927"
click at [149, 241] on input "text" at bounding box center [229, 239] width 187 height 13
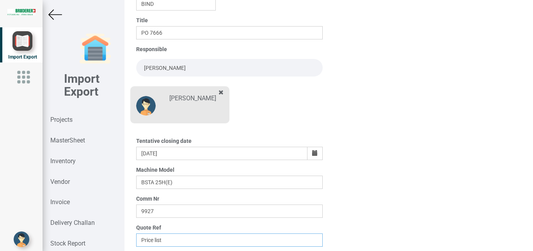
scroll to position [137, 0]
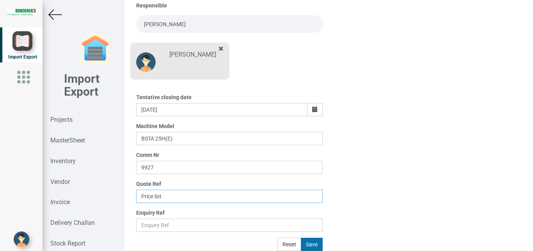
type input "Price list"
click at [313, 243] on button "Save" at bounding box center [312, 244] width 22 height 13
type input "[DATE]"
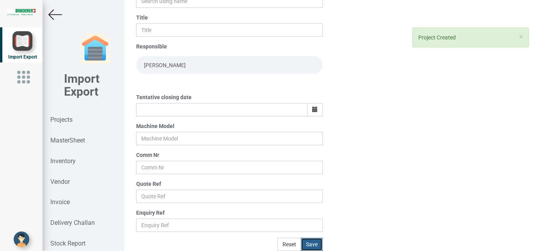
scroll to position [0, 0]
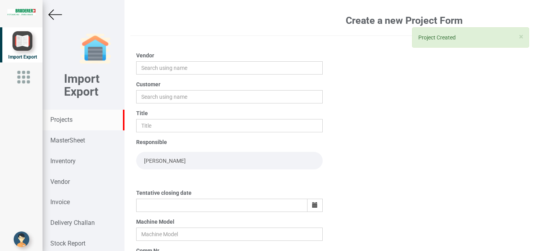
click at [66, 121] on strong "Projects" at bounding box center [61, 119] width 22 height 7
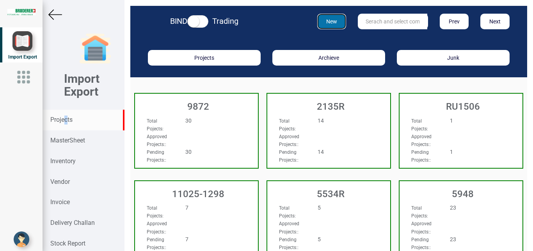
click at [324, 21] on button "New" at bounding box center [331, 22] width 29 height 16
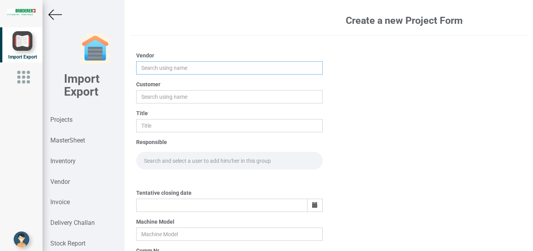
click at [148, 71] on input "text" at bounding box center [229, 67] width 187 height 13
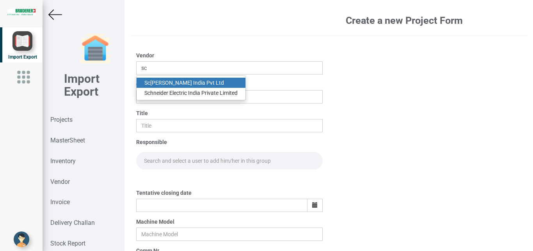
click at [198, 81] on link "Sc [PERSON_NAME] India Pvt Ltd" at bounding box center [191, 83] width 109 height 10
type input "[PERSON_NAME] India Pvt Ltd"
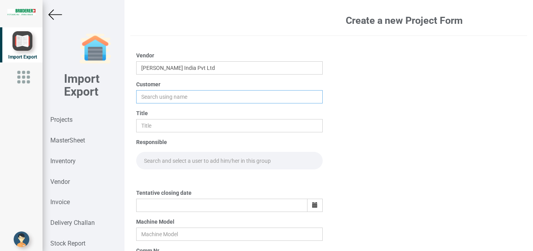
click at [156, 96] on input "text" at bounding box center [229, 96] width 187 height 13
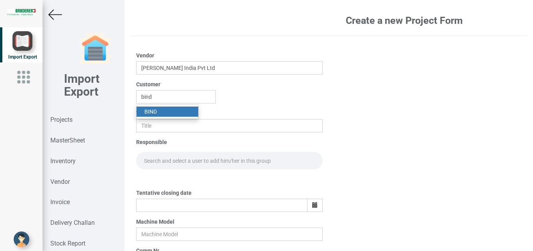
drag, startPoint x: 158, startPoint y: 113, endPoint x: 151, endPoint y: 113, distance: 6.2
click at [157, 112] on link "BIND" at bounding box center [168, 112] width 62 height 10
type input "BIND"
click at [150, 123] on input "text" at bounding box center [229, 125] width 187 height 13
type input "p"
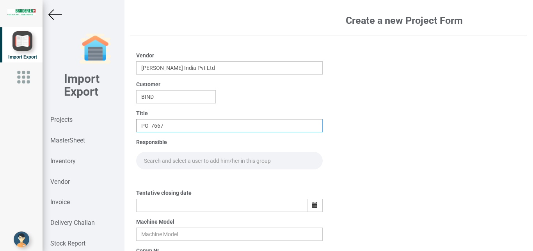
type input "PO 7667"
click at [155, 157] on input "text" at bounding box center [229, 161] width 187 height 18
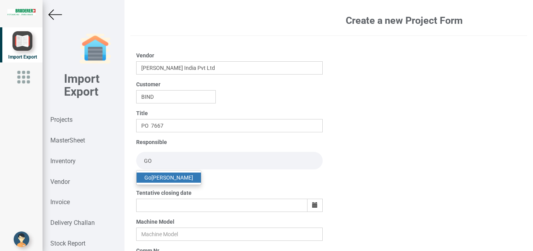
type input "GO"
click at [173, 175] on link "Go [PERSON_NAME]" at bounding box center [169, 178] width 64 height 10
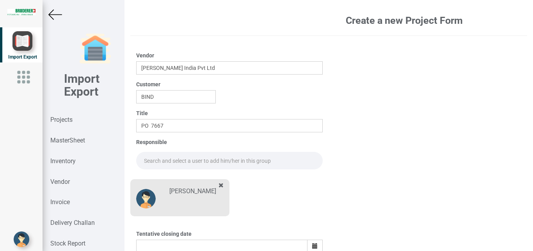
click at [159, 162] on input "text" at bounding box center [229, 161] width 187 height 18
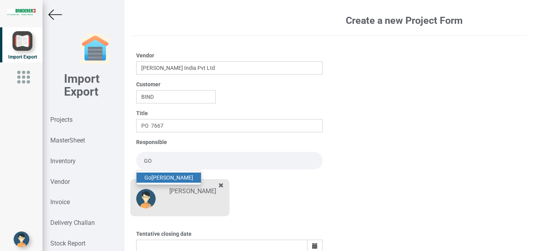
drag, startPoint x: 164, startPoint y: 175, endPoint x: 376, endPoint y: 187, distance: 213.1
click at [164, 176] on link "Go [PERSON_NAME]" at bounding box center [169, 178] width 64 height 10
type input "[PERSON_NAME]"
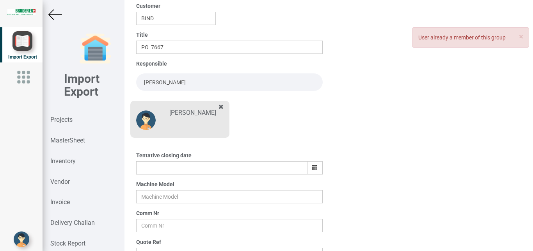
scroll to position [76, 0]
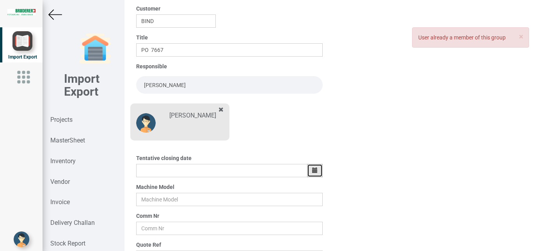
click at [307, 171] on button "button" at bounding box center [315, 170] width 16 height 13
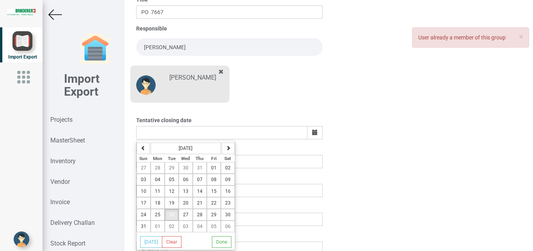
scroll to position [107, 0]
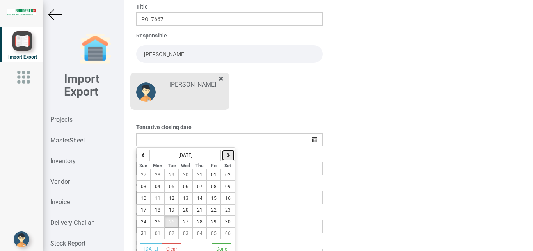
click at [226, 156] on icon "button" at bounding box center [228, 155] width 5 height 5
click at [211, 175] on span "05" at bounding box center [213, 174] width 5 height 5
type input "[DATE]"
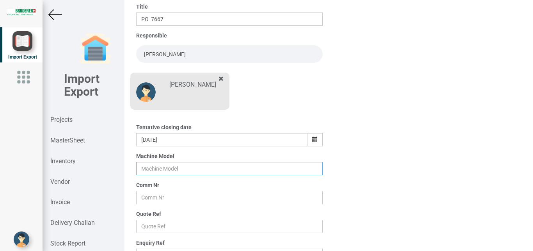
click at [158, 167] on input "text" at bounding box center [229, 168] width 187 height 13
type input "BSTA 25H(E)"
click at [140, 200] on input "text" at bounding box center [229, 197] width 187 height 13
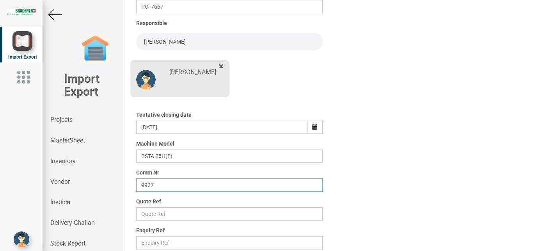
scroll to position [137, 0]
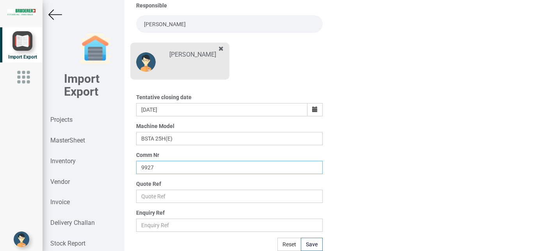
type input "9927"
drag, startPoint x: 149, startPoint y: 196, endPoint x: 157, endPoint y: 198, distance: 8.4
click at [150, 196] on input "text" at bounding box center [229, 196] width 187 height 13
type input "Price list"
click at [313, 246] on button "Save" at bounding box center [312, 244] width 22 height 13
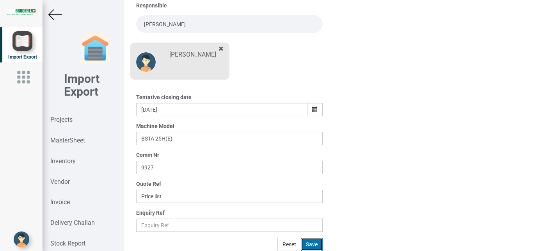
type input "[DATE]"
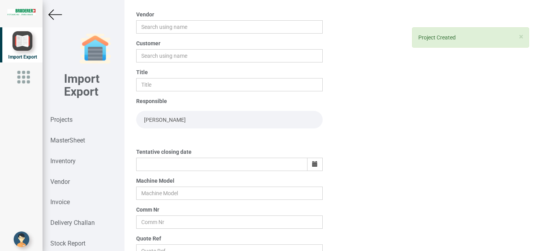
scroll to position [0, 0]
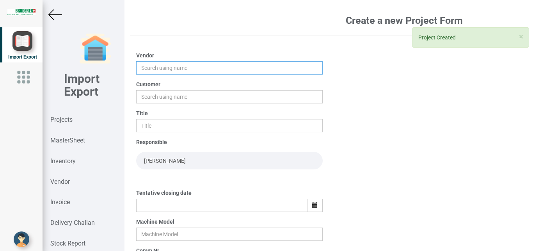
click at [153, 68] on input "text" at bounding box center [229, 67] width 187 height 13
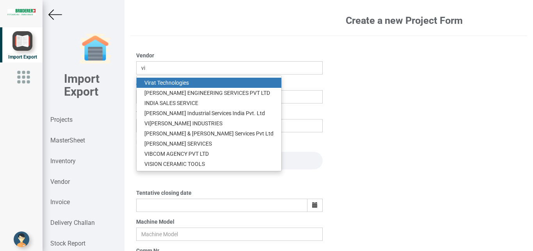
click at [166, 82] on link "Vi rat Technologies" at bounding box center [209, 83] width 145 height 10
type input "Virat Technologies"
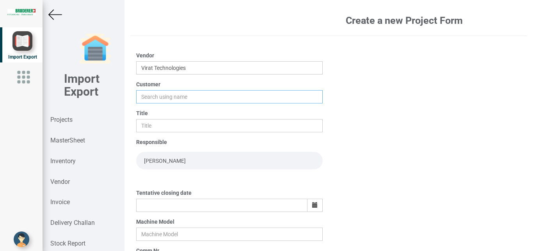
click at [148, 94] on input "text" at bounding box center [229, 96] width 187 height 13
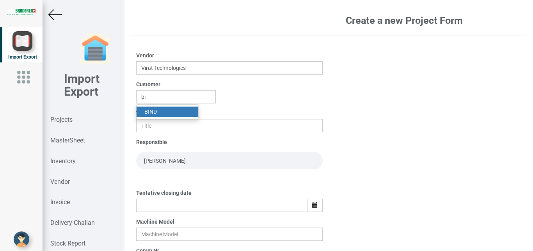
click at [166, 112] on link "BI ND" at bounding box center [168, 112] width 62 height 10
type input "BIND"
click at [160, 118] on div "Title" at bounding box center [229, 120] width 187 height 23
click at [156, 126] on input "text" at bounding box center [229, 125] width 187 height 13
type input "p"
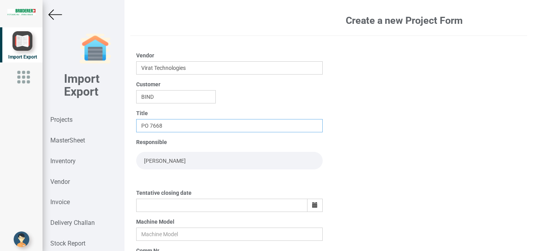
type input "PO 7668"
click at [154, 157] on input "[PERSON_NAME]" at bounding box center [229, 161] width 187 height 18
drag, startPoint x: 207, startPoint y: 163, endPoint x: 54, endPoint y: 174, distance: 152.7
click at [136, 169] on input "[PERSON_NAME]" at bounding box center [229, 161] width 187 height 18
type input "GO"
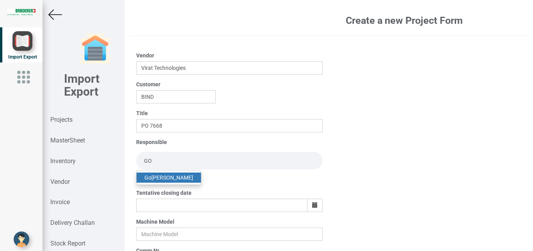
click at [153, 178] on link "Go [PERSON_NAME]" at bounding box center [169, 178] width 64 height 10
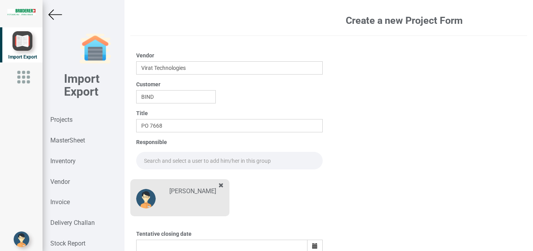
click at [155, 158] on input "text" at bounding box center [229, 161] width 187 height 18
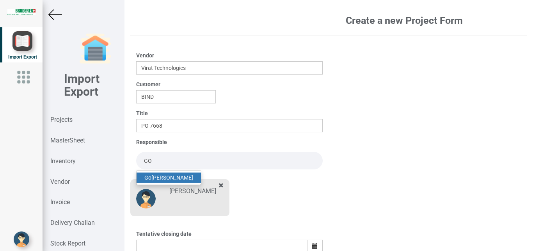
click at [172, 175] on link "Go [PERSON_NAME]" at bounding box center [169, 178] width 64 height 10
type input "[PERSON_NAME]"
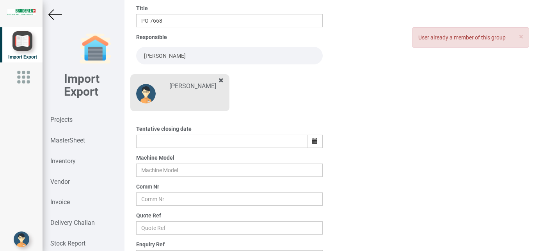
scroll to position [110, 0]
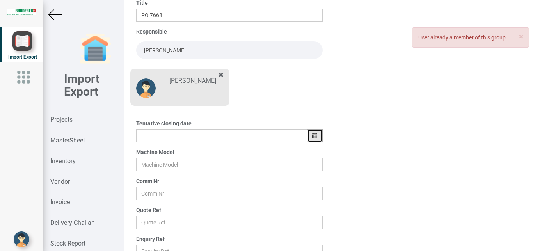
click at [310, 139] on button "button" at bounding box center [315, 135] width 16 height 13
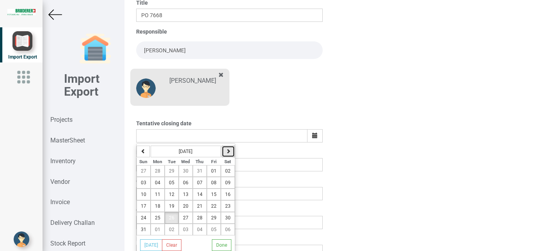
click at [226, 151] on icon "button" at bounding box center [228, 151] width 5 height 5
click at [210, 173] on button "05" at bounding box center [214, 171] width 14 height 12
type input "[DATE]"
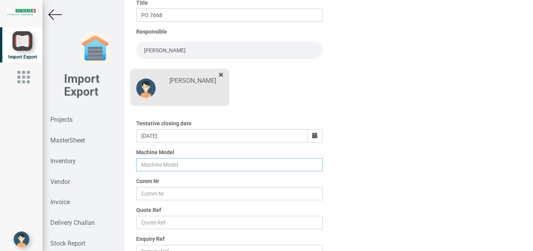
click at [143, 167] on input "text" at bounding box center [229, 164] width 187 height 13
type input "BSTA 25H(E)"
click at [149, 193] on input "text" at bounding box center [229, 193] width 187 height 13
type input "9927"
drag, startPoint x: 149, startPoint y: 226, endPoint x: 168, endPoint y: 220, distance: 20.0
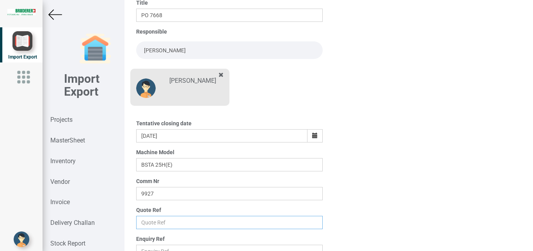
click at [150, 225] on input "text" at bounding box center [229, 222] width 187 height 13
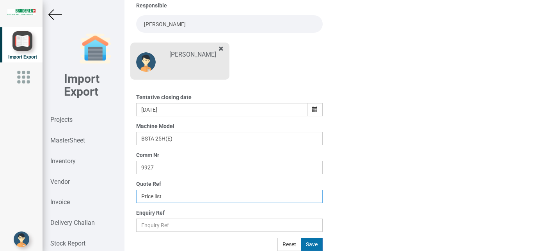
type input "Price list"
click at [314, 242] on button "Save" at bounding box center [312, 244] width 22 height 13
type input "[DATE]"
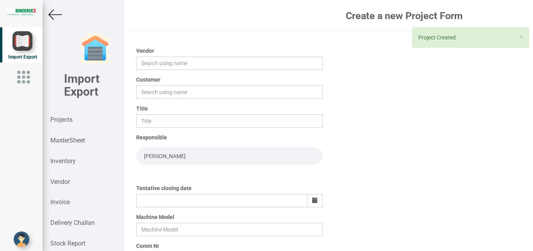
scroll to position [0, 0]
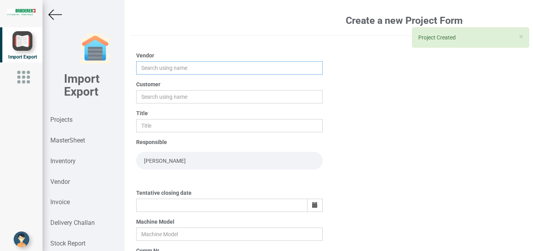
drag, startPoint x: 139, startPoint y: 62, endPoint x: 169, endPoint y: 72, distance: 31.2
click at [142, 64] on input "text" at bounding box center [229, 67] width 187 height 13
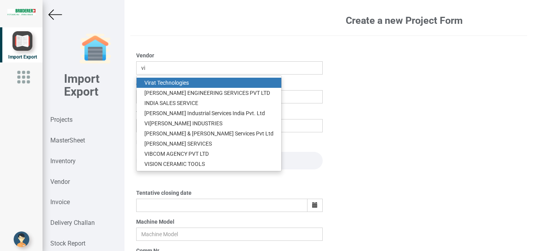
click at [158, 83] on link "Vi rat Technologies" at bounding box center [209, 83] width 145 height 10
type input "Virat Technologies"
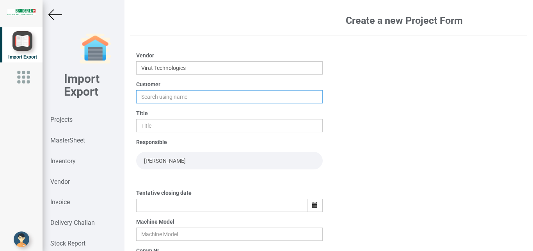
click at [153, 100] on input "text" at bounding box center [229, 96] width 187 height 13
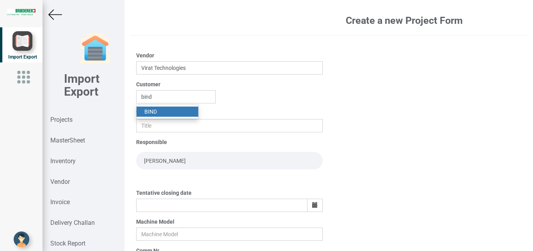
click at [151, 112] on strong "BIND" at bounding box center [150, 112] width 12 height 6
type input "BIND"
click at [151, 126] on input "text" at bounding box center [229, 125] width 187 height 13
type input "p"
type input "PO 7669"
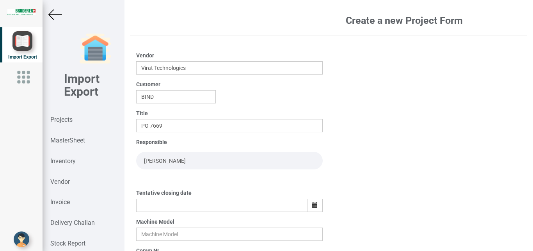
drag, startPoint x: 210, startPoint y: 163, endPoint x: 95, endPoint y: 160, distance: 114.8
click at [136, 160] on input "[PERSON_NAME]" at bounding box center [229, 161] width 187 height 18
type input "GO"
drag, startPoint x: 167, startPoint y: 175, endPoint x: 238, endPoint y: 194, distance: 73.9
click at [167, 175] on link "Go [PERSON_NAME]" at bounding box center [169, 178] width 64 height 10
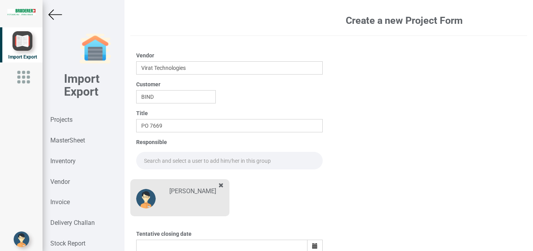
click at [159, 155] on input "text" at bounding box center [229, 161] width 187 height 18
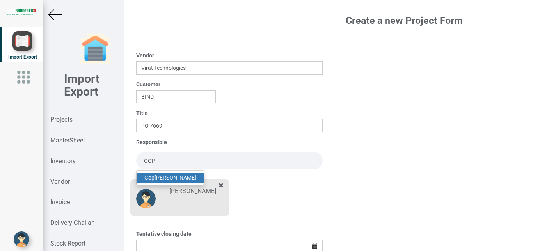
click at [168, 176] on link "Gop [PERSON_NAME]" at bounding box center [171, 178] width 68 height 10
type input "[PERSON_NAME]"
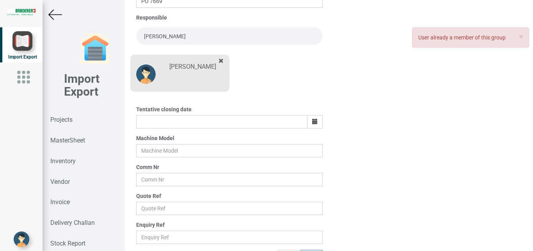
scroll to position [122, 0]
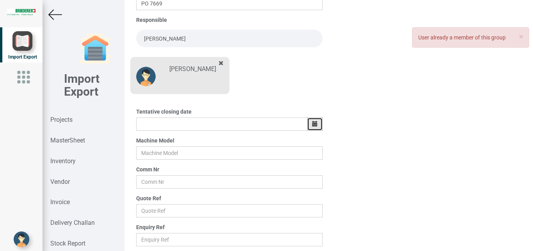
click at [312, 125] on icon "button" at bounding box center [314, 123] width 5 height 5
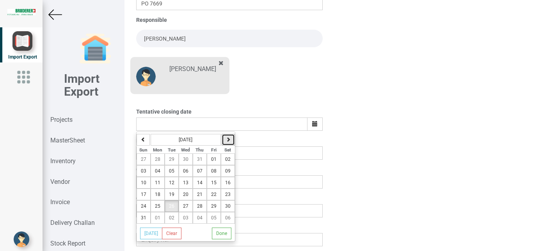
click at [229, 137] on button "button" at bounding box center [228, 140] width 13 height 12
click at [213, 158] on span "05" at bounding box center [213, 159] width 5 height 5
type input "[DATE]"
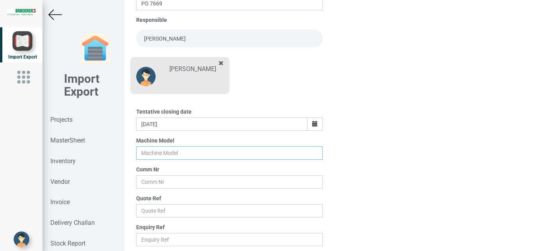
click at [142, 147] on input "text" at bounding box center [229, 152] width 187 height 13
type input "BSTA 25H(E)"
click at [153, 182] on input "text" at bounding box center [229, 181] width 187 height 13
type input "9927"
click at [146, 210] on input "text" at bounding box center [229, 210] width 187 height 13
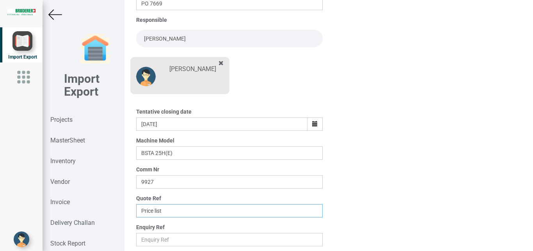
scroll to position [137, 0]
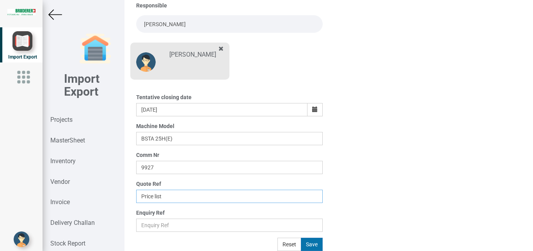
type input "Price list"
click at [313, 243] on button "Save" at bounding box center [312, 244] width 22 height 13
type input "[DATE]"
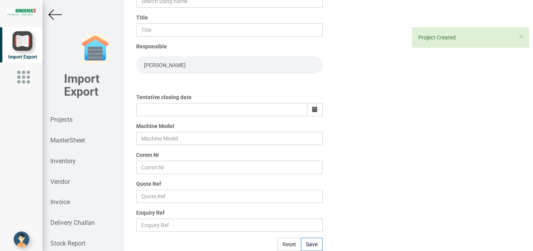
click at [49, 13] on img at bounding box center [55, 15] width 14 height 14
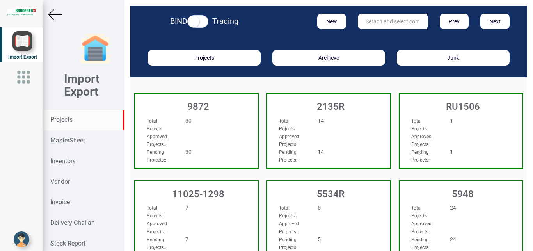
click at [374, 19] on input "text" at bounding box center [392, 22] width 69 height 16
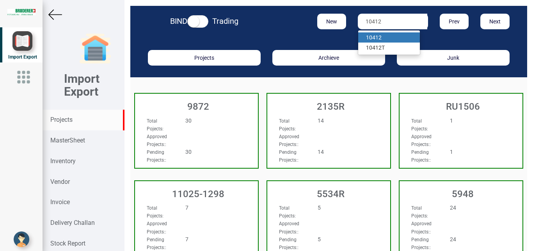
type input "10412"
click at [375, 39] on strong "10412" at bounding box center [374, 37] width 16 height 6
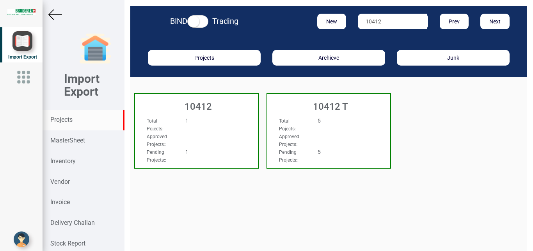
click at [230, 130] on div "Total Pojects : 1" at bounding box center [187, 125] width 93 height 16
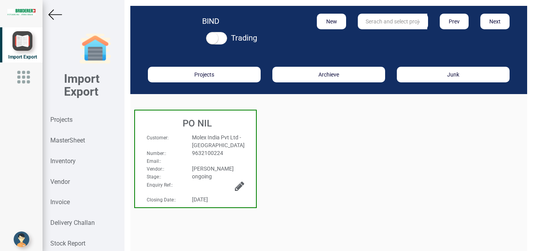
click at [239, 127] on h3 "PO NIL" at bounding box center [197, 123] width 117 height 10
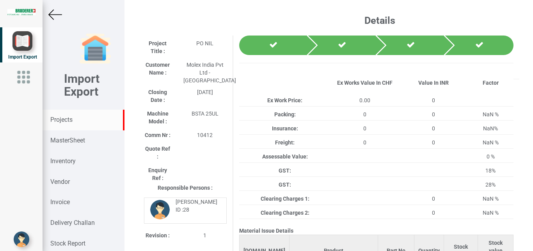
click at [59, 121] on strong "Projects" at bounding box center [61, 119] width 22 height 7
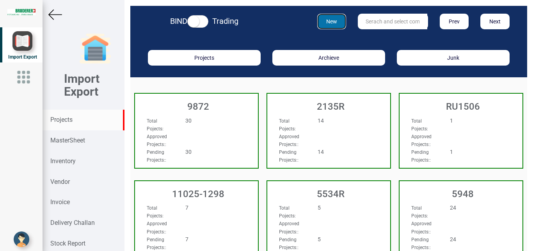
click at [333, 21] on button "New" at bounding box center [331, 22] width 29 height 16
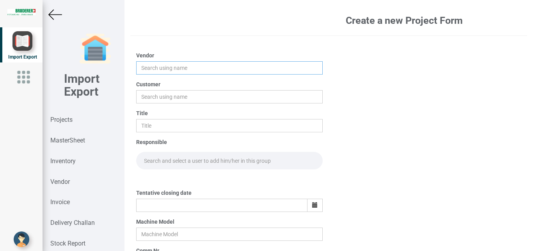
click at [143, 66] on input "text" at bounding box center [229, 67] width 187 height 13
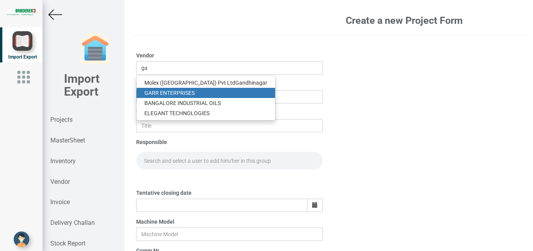
click at [166, 92] on link "GA RR ENTERPRISES" at bounding box center [206, 93] width 139 height 10
type input "[PERSON_NAME] ENTERPRISES"
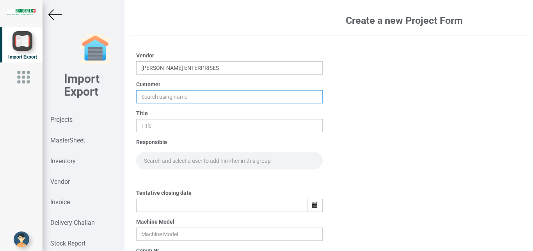
drag, startPoint x: 149, startPoint y: 100, endPoint x: 195, endPoint y: 95, distance: 45.9
click at [148, 99] on input "text" at bounding box center [229, 96] width 187 height 13
type input "p"
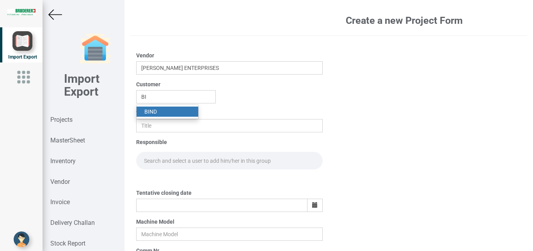
click at [152, 109] on link "BI ND" at bounding box center [168, 112] width 62 height 10
type input "BIND"
click at [149, 125] on input "text" at bounding box center [229, 125] width 187 height 13
type input "PO 7670"
click at [157, 158] on input "text" at bounding box center [229, 161] width 187 height 18
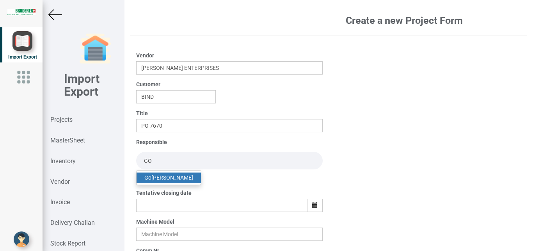
type input "GO"
click at [169, 176] on link "Go [PERSON_NAME]" at bounding box center [169, 178] width 64 height 10
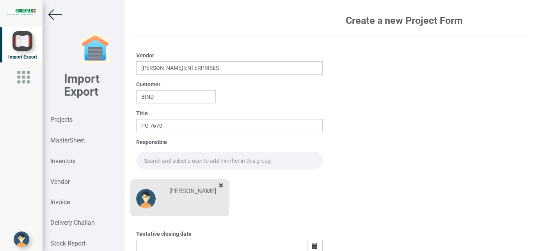
click at [157, 161] on input "text" at bounding box center [229, 161] width 187 height 18
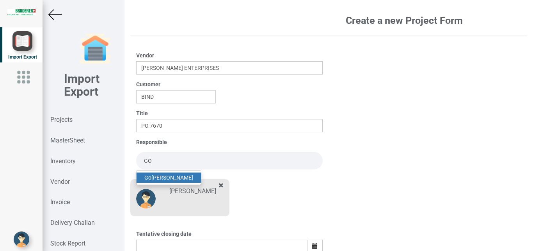
click at [175, 176] on link "Go [PERSON_NAME]" at bounding box center [169, 178] width 64 height 10
type input "[PERSON_NAME]"
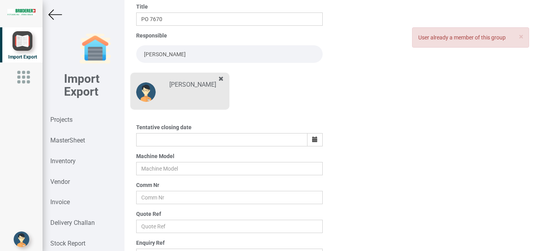
scroll to position [98, 0]
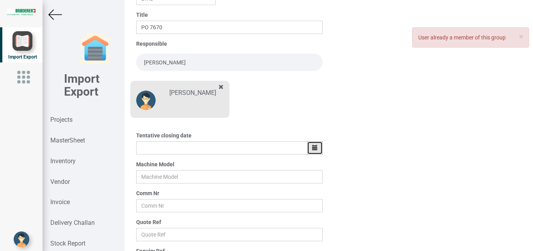
click at [313, 144] on button "button" at bounding box center [315, 147] width 16 height 13
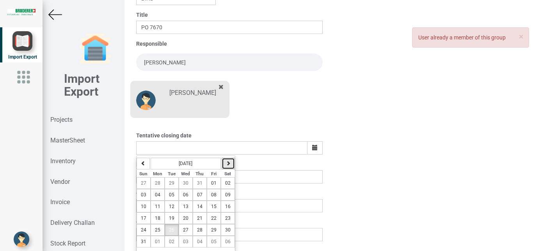
click at [227, 163] on icon "button" at bounding box center [228, 163] width 5 height 5
drag, startPoint x: 210, startPoint y: 183, endPoint x: 244, endPoint y: 185, distance: 34.8
click at [211, 183] on button "05" at bounding box center [214, 183] width 14 height 12
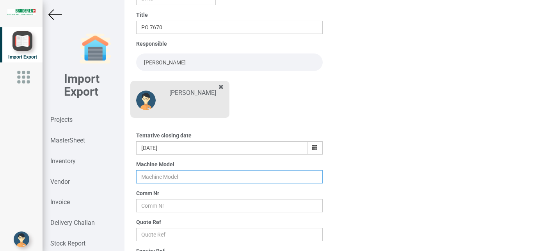
click at [152, 178] on input "text" at bounding box center [229, 176] width 187 height 13
click at [151, 205] on input "text" at bounding box center [229, 205] width 187 height 13
click at [156, 206] on input "text" at bounding box center [229, 205] width 187 height 13
click at [154, 205] on input "text" at bounding box center [229, 205] width 187 height 13
click at [157, 230] on input "text" at bounding box center [229, 234] width 187 height 13
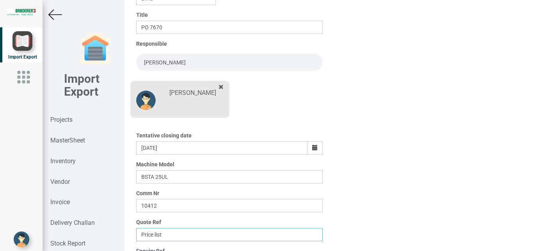
scroll to position [137, 0]
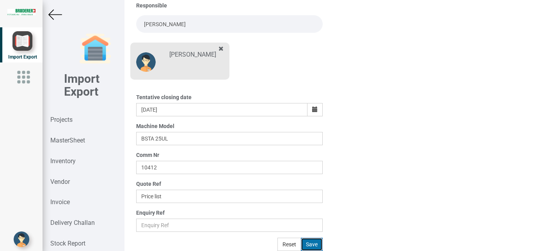
click at [305, 247] on button "Save" at bounding box center [312, 244] width 22 height 13
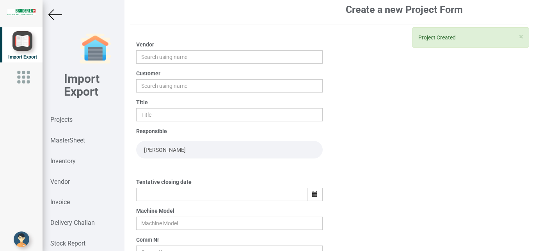
scroll to position [0, 0]
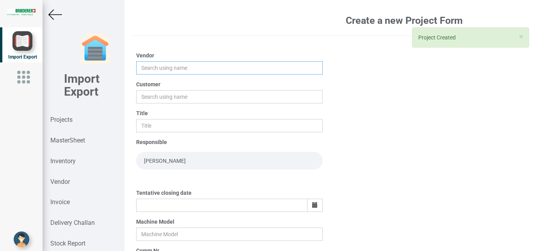
click at [152, 69] on input "text" at bounding box center [229, 67] width 187 height 13
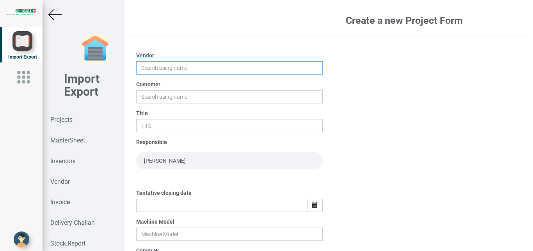
click at [143, 68] on input "text" at bounding box center [229, 67] width 187 height 13
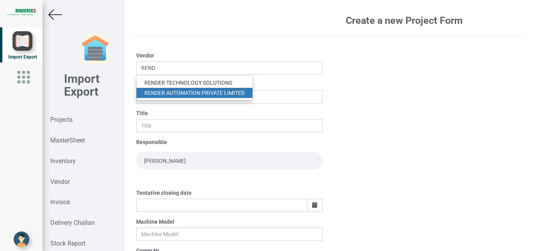
click at [203, 90] on link "REND ER AUTOMATION PRIVATE LIMITED" at bounding box center [195, 93] width 116 height 10
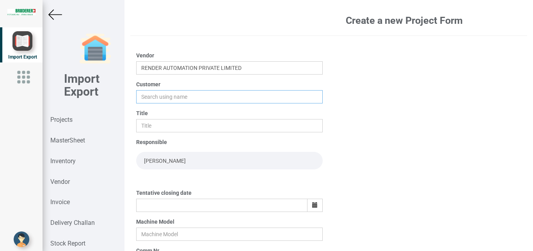
drag, startPoint x: 139, startPoint y: 96, endPoint x: 144, endPoint y: 96, distance: 5.5
click at [144, 96] on input "text" at bounding box center [229, 96] width 187 height 13
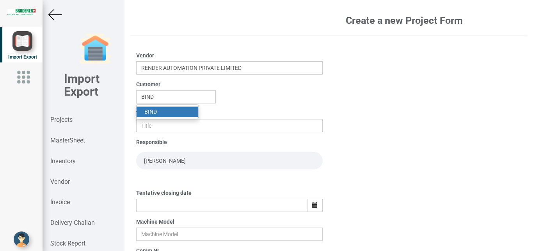
click at [154, 111] on strong "BIND" at bounding box center [150, 112] width 12 height 6
click at [149, 122] on input "text" at bounding box center [229, 125] width 187 height 13
drag, startPoint x: 198, startPoint y: 155, endPoint x: 80, endPoint y: 169, distance: 118.3
click at [136, 169] on input "[PERSON_NAME]" at bounding box center [229, 161] width 187 height 18
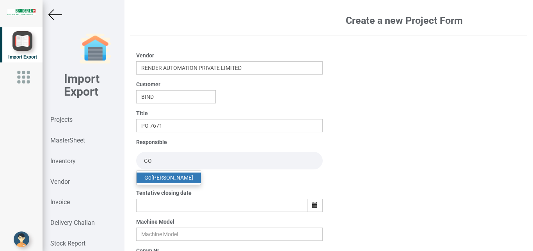
click at [150, 176] on strong "Go" at bounding box center [147, 178] width 7 height 6
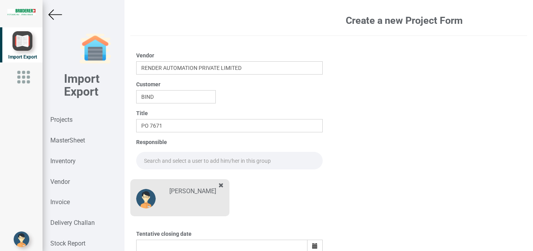
click at [151, 166] on input "text" at bounding box center [229, 161] width 187 height 18
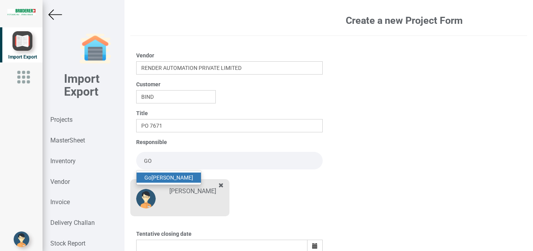
click at [189, 176] on link "Go [PERSON_NAME]" at bounding box center [169, 178] width 64 height 10
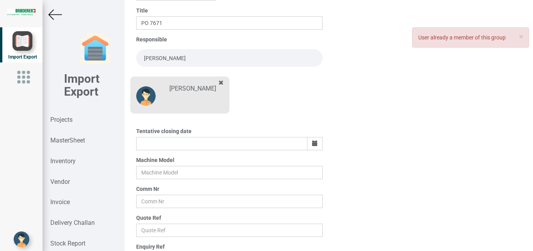
scroll to position [100, 0]
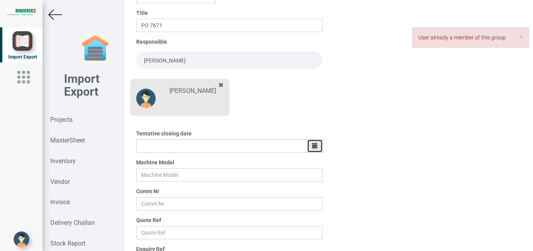
click at [308, 146] on button "button" at bounding box center [315, 145] width 16 height 13
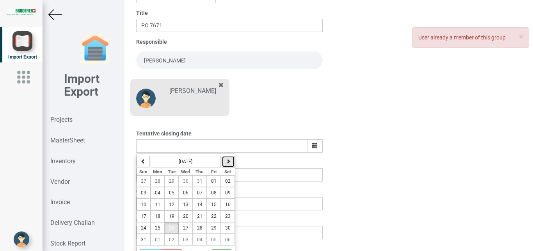
click at [227, 163] on icon "button" at bounding box center [228, 161] width 5 height 5
click at [217, 180] on button "05" at bounding box center [214, 181] width 14 height 12
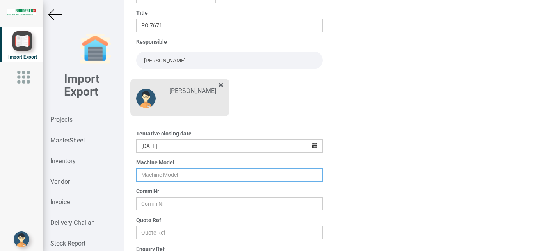
click at [153, 176] on input "text" at bounding box center [229, 174] width 187 height 13
click at [149, 205] on input "text" at bounding box center [229, 203] width 187 height 13
drag, startPoint x: 149, startPoint y: 228, endPoint x: 173, endPoint y: 228, distance: 24.2
click at [150, 228] on input "text" at bounding box center [229, 232] width 187 height 13
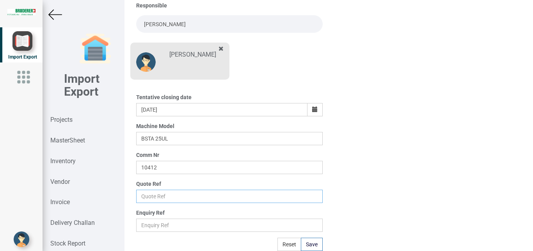
click at [148, 197] on input "text" at bounding box center [229, 196] width 187 height 13
click at [303, 244] on button "Save" at bounding box center [312, 244] width 22 height 13
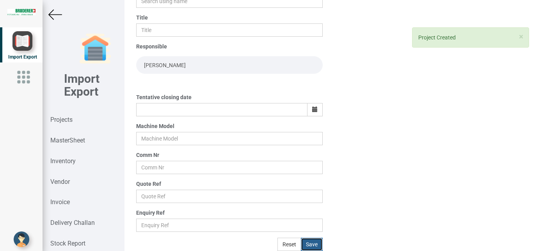
scroll to position [0, 0]
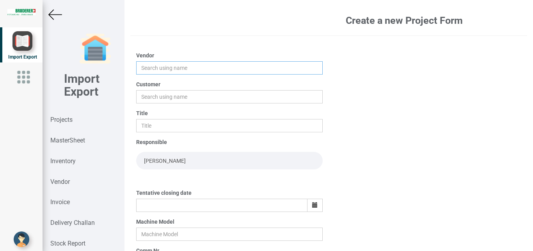
click at [138, 69] on input "text" at bounding box center [229, 67] width 187 height 13
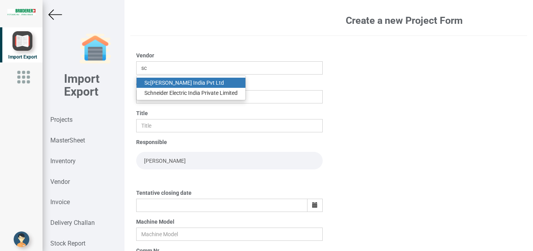
click at [159, 84] on link "Sc [PERSON_NAME] India Pvt Ltd" at bounding box center [191, 83] width 109 height 10
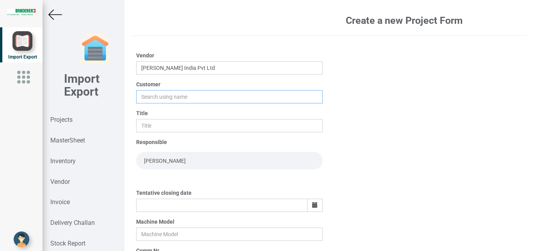
click at [149, 94] on input "text" at bounding box center [229, 96] width 187 height 13
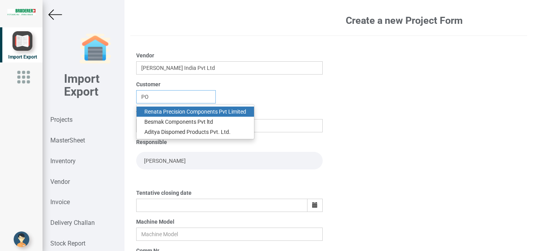
drag, startPoint x: 170, startPoint y: 92, endPoint x: 114, endPoint y: 93, distance: 55.8
click at [136, 93] on input "PO" at bounding box center [176, 96] width 80 height 13
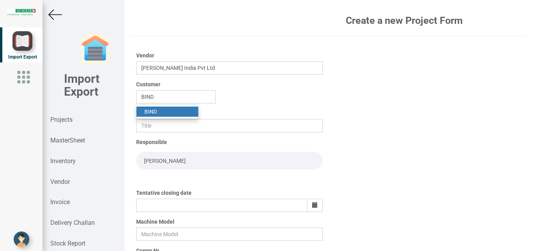
click at [149, 109] on strong "BIND" at bounding box center [150, 112] width 12 height 6
click at [155, 130] on input "text" at bounding box center [229, 125] width 187 height 13
click at [163, 163] on input "[PERSON_NAME]" at bounding box center [229, 161] width 187 height 18
drag, startPoint x: 224, startPoint y: 161, endPoint x: 77, endPoint y: 157, distance: 147.2
click at [136, 157] on input "[PERSON_NAME]" at bounding box center [229, 161] width 187 height 18
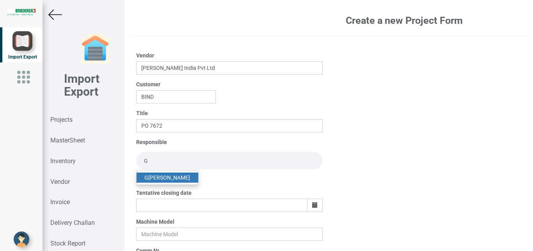
click at [163, 178] on link "G opinath [PERSON_NAME]" at bounding box center [168, 178] width 62 height 10
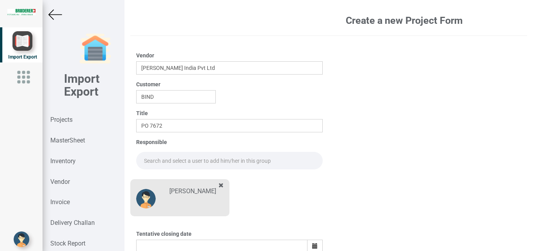
click at [146, 158] on input "text" at bounding box center [229, 161] width 187 height 18
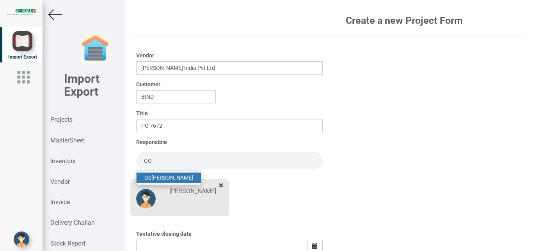
click at [162, 175] on link "Go [PERSON_NAME]" at bounding box center [169, 178] width 64 height 10
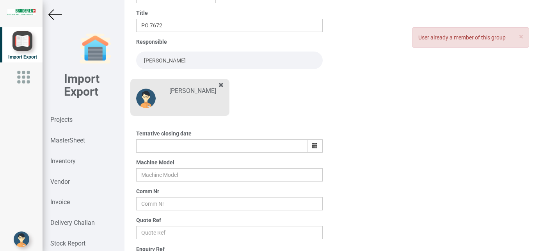
scroll to position [92, 0]
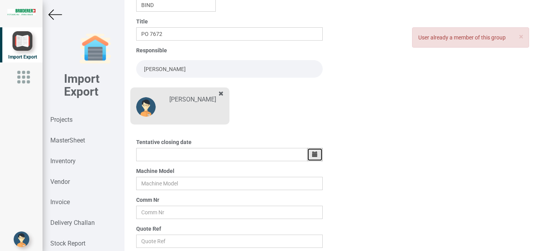
click at [314, 156] on icon "button" at bounding box center [314, 153] width 5 height 5
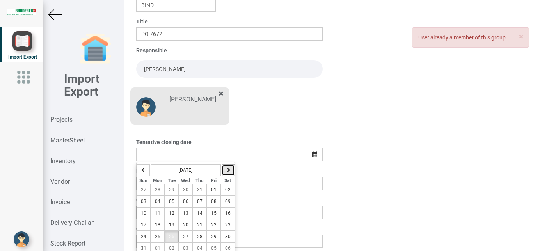
click at [229, 168] on icon "button" at bounding box center [228, 169] width 5 height 5
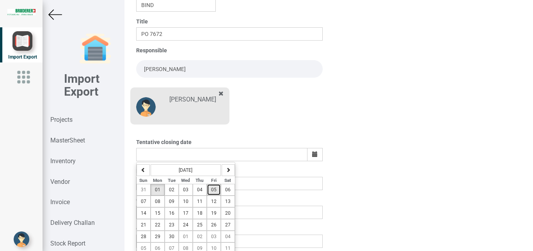
click at [210, 189] on button "05" at bounding box center [214, 190] width 14 height 12
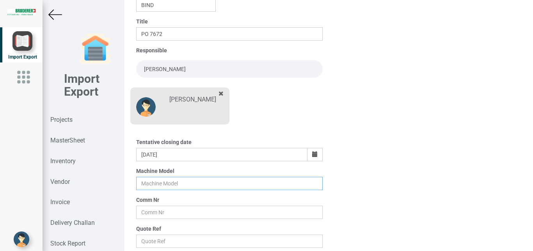
click at [152, 186] on input "text" at bounding box center [229, 183] width 187 height 13
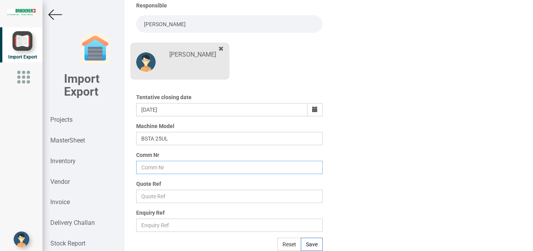
click at [150, 166] on input "text" at bounding box center [229, 167] width 187 height 13
drag, startPoint x: 155, startPoint y: 201, endPoint x: 162, endPoint y: 196, distance: 8.2
click at [154, 200] on input "text" at bounding box center [229, 196] width 187 height 13
click at [308, 242] on button "Save" at bounding box center [312, 244] width 22 height 13
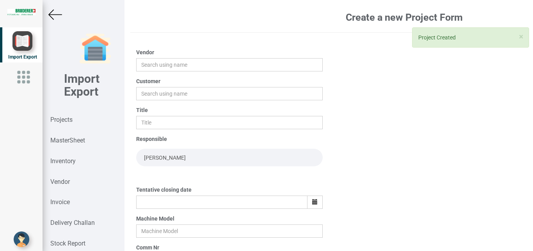
scroll to position [2, 0]
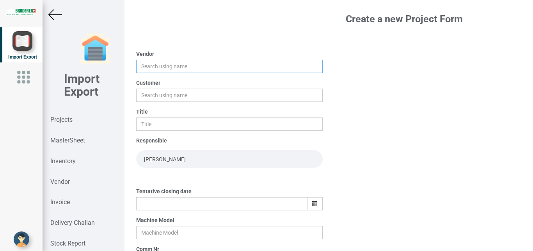
click at [140, 69] on input "text" at bounding box center [229, 66] width 187 height 13
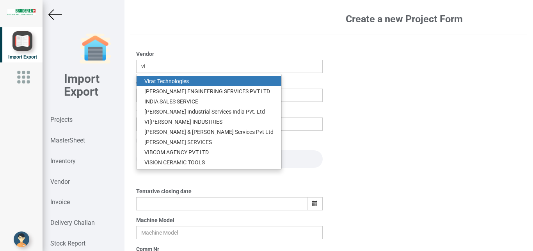
click at [147, 83] on strong "Vi" at bounding box center [146, 81] width 5 height 6
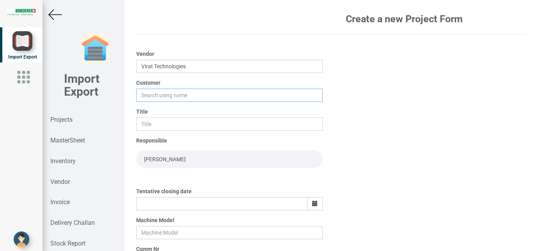
click at [148, 94] on input "text" at bounding box center [229, 95] width 187 height 13
drag, startPoint x: 163, startPoint y: 98, endPoint x: 71, endPoint y: 93, distance: 92.3
click at [136, 93] on input "bnd" at bounding box center [176, 95] width 80 height 13
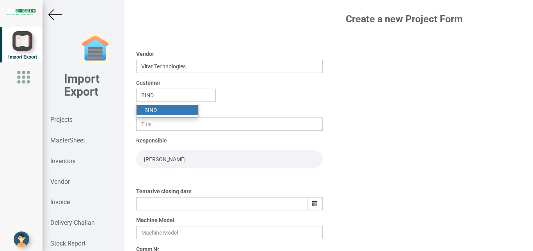
click at [153, 109] on strong "BIND" at bounding box center [150, 110] width 12 height 6
click at [158, 124] on input "text" at bounding box center [229, 124] width 187 height 13
drag, startPoint x: 205, startPoint y: 158, endPoint x: 74, endPoint y: 157, distance: 130.4
click at [136, 157] on input "[PERSON_NAME]" at bounding box center [229, 159] width 187 height 18
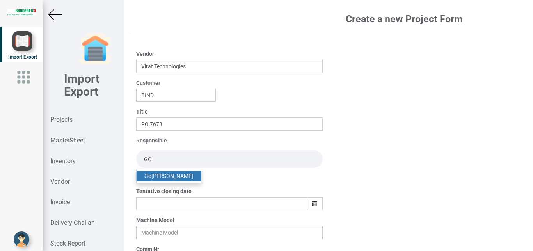
click at [156, 176] on link "Go [PERSON_NAME]" at bounding box center [169, 176] width 64 height 10
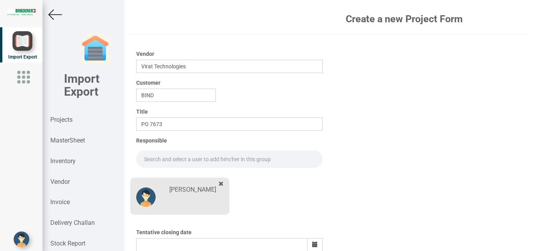
click at [162, 155] on input "text" at bounding box center [229, 159] width 187 height 18
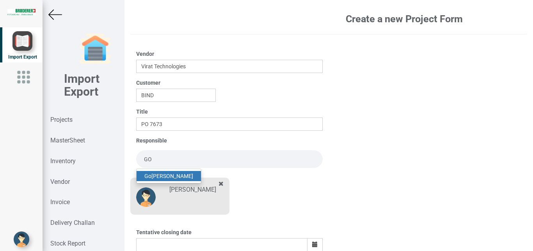
click at [178, 176] on link "Go [PERSON_NAME]" at bounding box center [169, 176] width 64 height 10
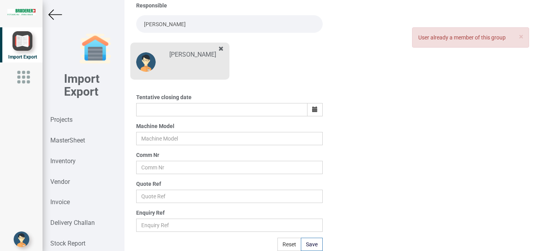
scroll to position [126, 0]
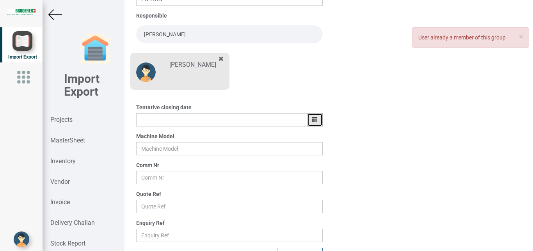
click at [313, 119] on icon "button" at bounding box center [314, 119] width 5 height 5
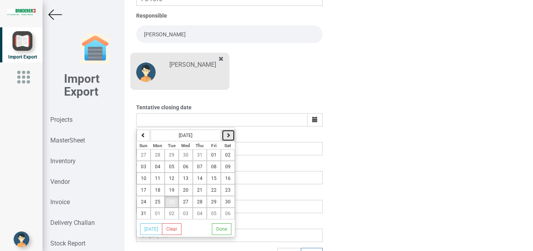
click at [228, 136] on icon "button" at bounding box center [228, 135] width 5 height 5
click at [214, 156] on span "05" at bounding box center [213, 154] width 5 height 5
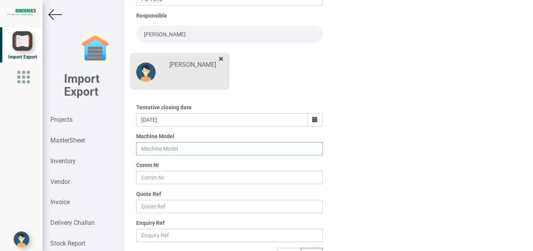
click at [148, 147] on input "text" at bounding box center [229, 148] width 187 height 13
click at [160, 178] on input "text" at bounding box center [229, 177] width 187 height 13
click at [154, 207] on input "text" at bounding box center [229, 206] width 187 height 13
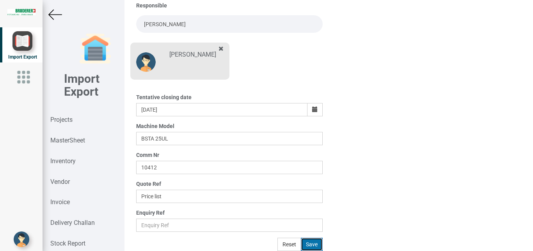
click at [310, 246] on button "Save" at bounding box center [312, 244] width 22 height 13
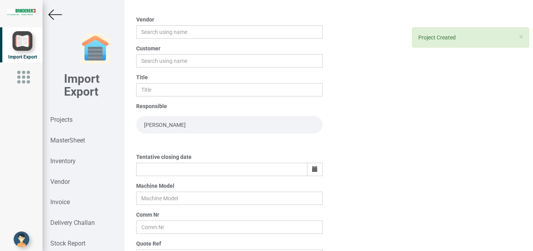
scroll to position [0, 0]
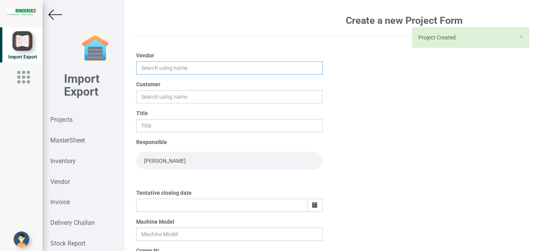
click at [151, 71] on input "text" at bounding box center [229, 67] width 187 height 13
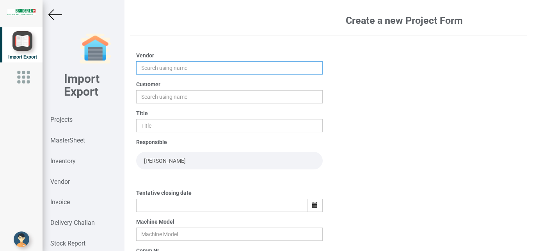
click at [150, 69] on input "text" at bounding box center [229, 67] width 187 height 13
click at [160, 82] on link "Virat Technologies" at bounding box center [168, 83] width 62 height 10
click at [145, 97] on input "text" at bounding box center [229, 96] width 187 height 13
click at [152, 108] on link "BIND" at bounding box center [168, 112] width 62 height 10
click at [153, 127] on input "text" at bounding box center [229, 125] width 187 height 13
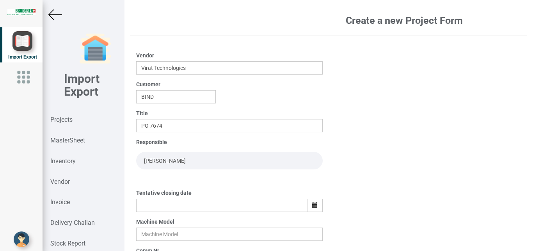
click at [183, 153] on input "[PERSON_NAME]" at bounding box center [229, 161] width 187 height 18
click at [314, 206] on icon "button" at bounding box center [314, 204] width 5 height 5
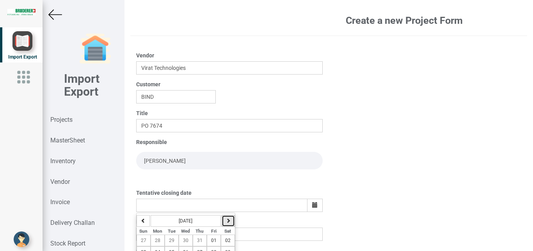
click at [228, 220] on icon "button" at bounding box center [228, 220] width 5 height 5
drag, startPoint x: 210, startPoint y: 239, endPoint x: 296, endPoint y: 226, distance: 87.6
click at [213, 239] on button "05" at bounding box center [214, 241] width 14 height 12
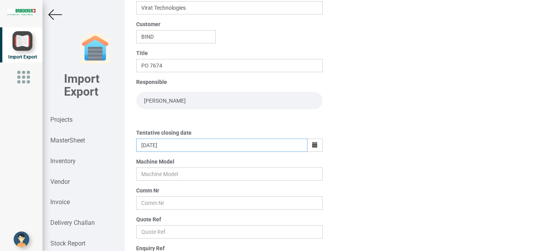
scroll to position [96, 0]
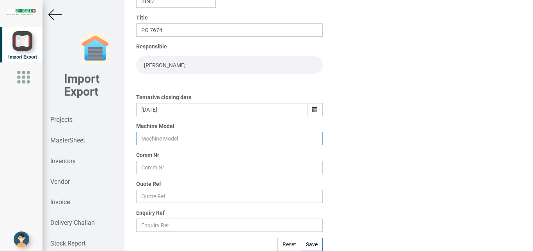
click at [152, 138] on input "text" at bounding box center [229, 138] width 187 height 13
click at [156, 169] on input "text" at bounding box center [229, 167] width 187 height 13
click at [157, 191] on input "text" at bounding box center [229, 196] width 187 height 13
click at [308, 244] on button "Save" at bounding box center [312, 244] width 22 height 13
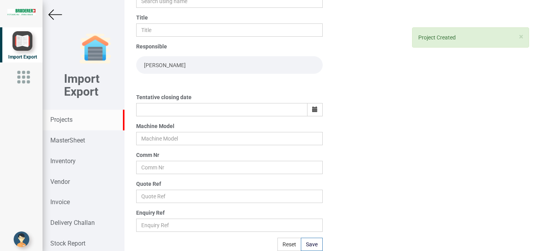
click at [66, 120] on strong "Projects" at bounding box center [61, 119] width 22 height 7
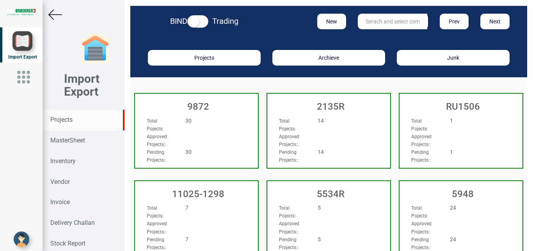
click at [369, 22] on input "text" at bounding box center [392, 22] width 69 height 16
click at [369, 16] on input "text" at bounding box center [392, 22] width 69 height 16
click at [376, 39] on link "9927" at bounding box center [389, 37] width 62 height 10
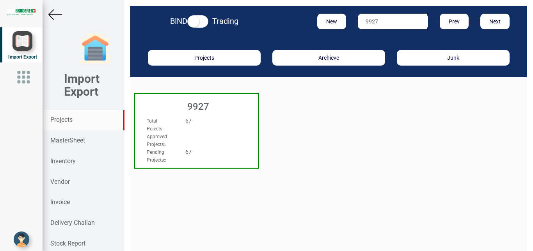
click at [207, 131] on div "Total Pojects : 67" at bounding box center [187, 125] width 93 height 16
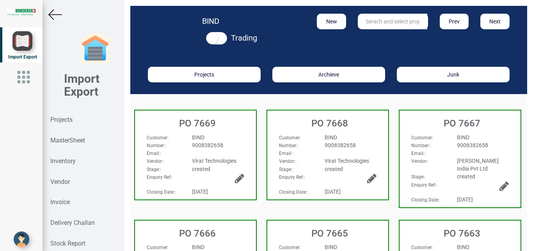
click at [355, 233] on h3 "PO 7665" at bounding box center [329, 233] width 117 height 10
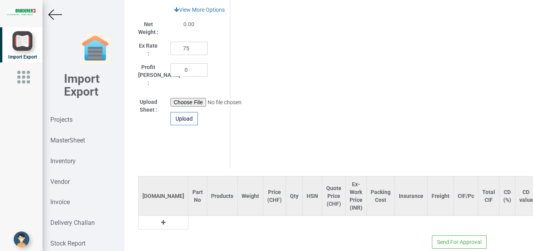
scroll to position [439, 0]
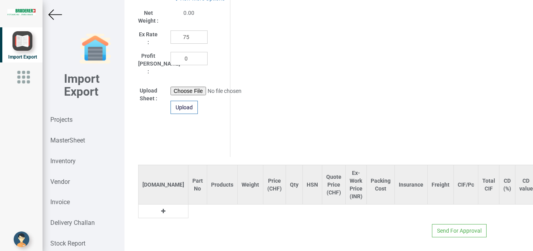
click at [159, 207] on button at bounding box center [163, 211] width 9 height 9
click at [207, 205] on td at bounding box center [222, 212] width 30 height 14
drag, startPoint x: 169, startPoint y: 202, endPoint x: 206, endPoint y: 200, distance: 36.7
click at [189, 205] on input "text" at bounding box center [198, 211] width 18 height 13
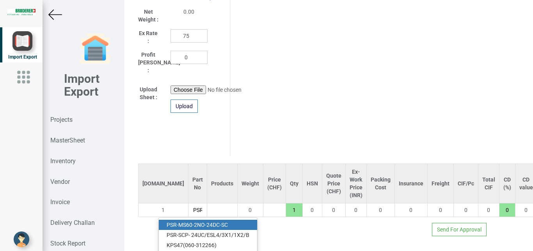
scroll to position [0, 1]
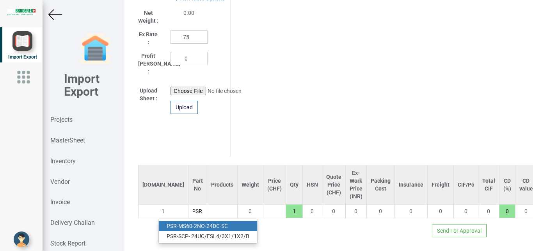
click at [231, 221] on link "PSR -MS60-2NO-24DC-SC" at bounding box center [208, 226] width 98 height 10
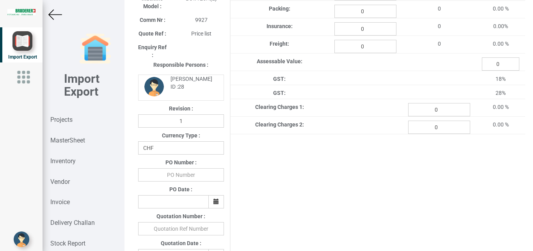
scroll to position [125, 0]
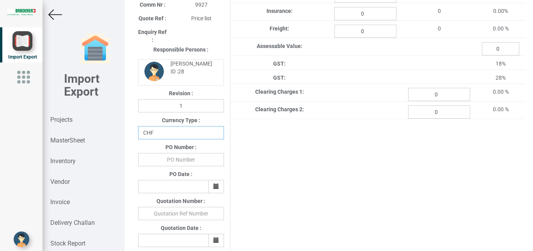
click at [138, 126] on select "CHF INR EUR USD JPY GBP AUD CAD ZAR" at bounding box center [181, 132] width 86 height 13
click option "INR" at bounding box center [0, 0] width 0 height 0
click at [175, 161] on input "text" at bounding box center [181, 159] width 86 height 13
click at [217, 187] on icon "button" at bounding box center [216, 185] width 5 height 5
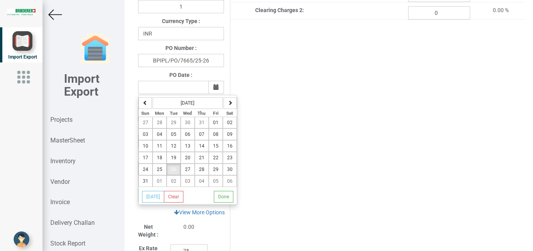
scroll to position [225, 0]
click at [171, 171] on span "26" at bounding box center [173, 168] width 5 height 5
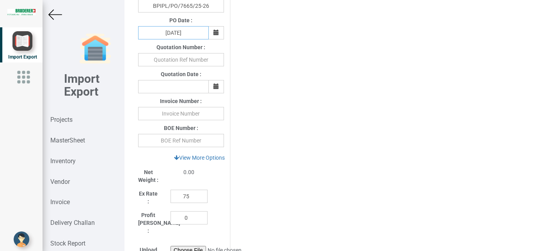
scroll to position [283, 0]
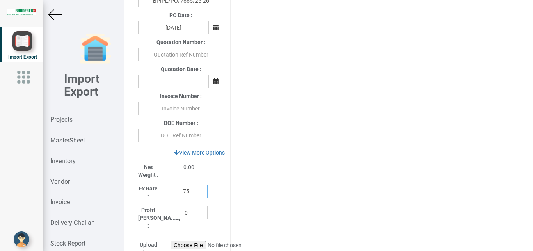
drag, startPoint x: 190, startPoint y: 191, endPoint x: 162, endPoint y: 189, distance: 27.8
click at [171, 189] on input "75" at bounding box center [189, 191] width 37 height 13
click at [199, 152] on link "View More Options" at bounding box center [199, 152] width 61 height 13
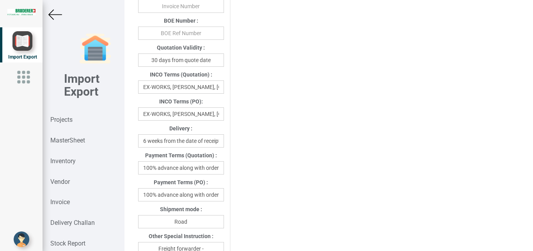
scroll to position [389, 0]
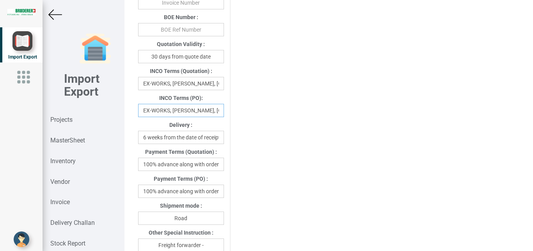
drag, startPoint x: 141, startPoint y: 112, endPoint x: 232, endPoint y: 115, distance: 91.8
click at [232, 115] on div "Project Title : PO 7665 Customer Name : BIND Closing Date : [DATE] Machine Mode…" at bounding box center [328, 118] width 393 height 944
drag, startPoint x: 141, startPoint y: 194, endPoint x: 256, endPoint y: 187, distance: 115.3
click at [256, 187] on div "Project Title : PO 7665 Customer Name : BIND Closing Date : [DATE] Machine Mode…" at bounding box center [328, 118] width 393 height 944
drag, startPoint x: 191, startPoint y: 195, endPoint x: 173, endPoint y: 191, distance: 18.6
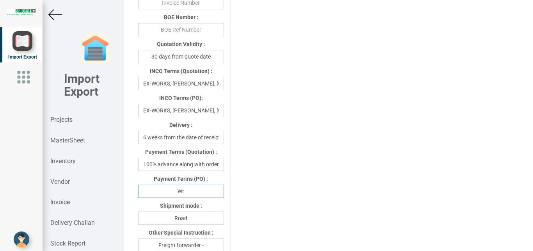
click at [173, 191] on input "Wr" at bounding box center [181, 191] width 86 height 13
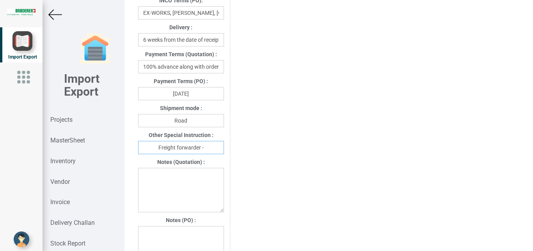
drag, startPoint x: 205, startPoint y: 150, endPoint x: 262, endPoint y: 151, distance: 57.0
click at [205, 150] on input "Freight forwarder -" at bounding box center [181, 147] width 86 height 13
click at [205, 149] on input "Freight forwarder -" at bounding box center [181, 147] width 86 height 13
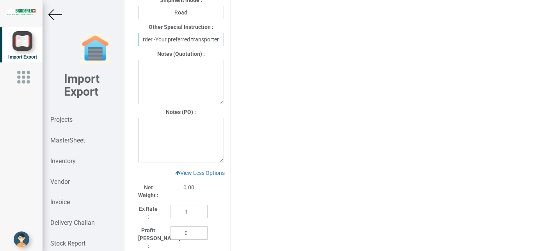
scroll to position [573, 0]
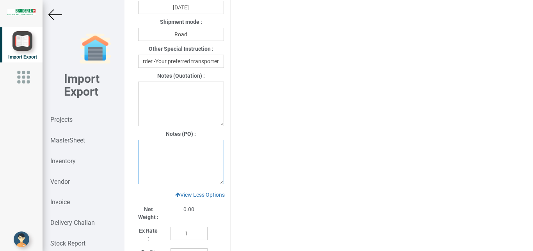
click at [146, 151] on textarea at bounding box center [181, 162] width 86 height 45
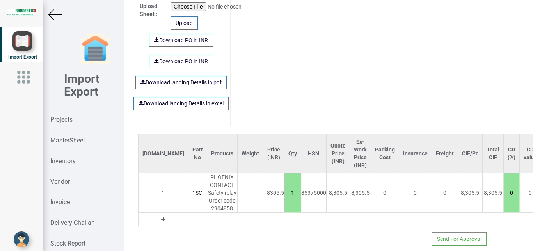
scroll to position [850, 0]
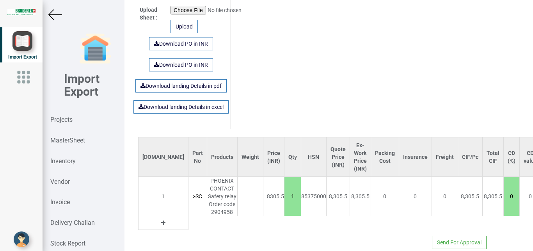
drag, startPoint x: 255, startPoint y: 189, endPoint x: 267, endPoint y: 196, distance: 13.5
click at [285, 196] on input "1" at bounding box center [293, 196] width 16 height 13
click at [178, 40] on link "Download PO in INR" at bounding box center [181, 43] width 64 height 13
click at [55, 11] on img at bounding box center [55, 15] width 14 height 14
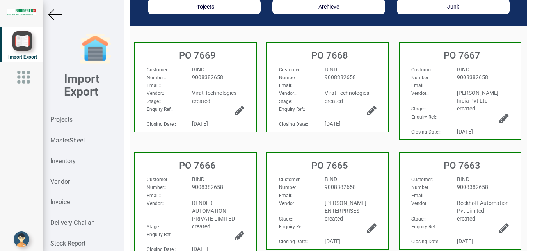
scroll to position [64, 0]
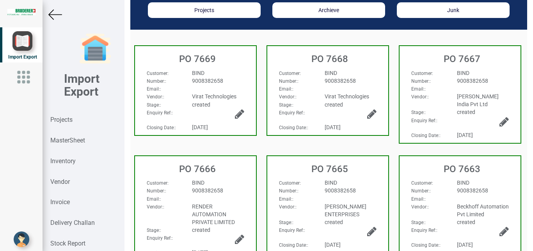
click at [219, 183] on div "BIND" at bounding box center [218, 183] width 64 height 8
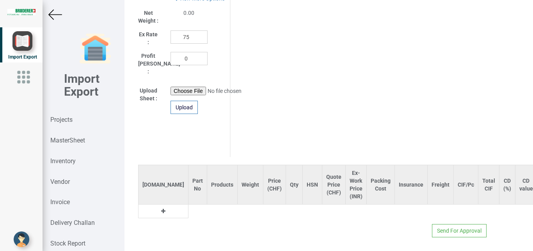
scroll to position [438, 0]
click at [161, 208] on icon at bounding box center [163, 210] width 4 height 5
click at [189, 205] on input "text" at bounding box center [198, 211] width 18 height 13
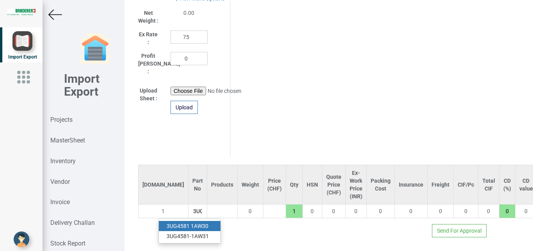
scroll to position [0, 2]
click at [202, 232] on link "3UG 4581-1AW31" at bounding box center [190, 236] width 62 height 10
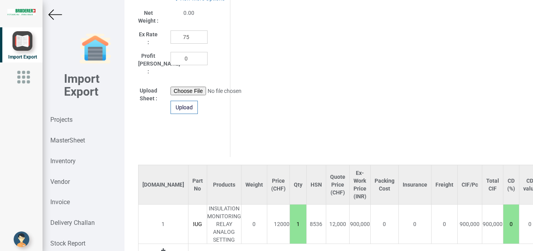
scroll to position [0, 33]
drag, startPoint x: 265, startPoint y: 217, endPoint x: 279, endPoint y: 224, distance: 15.9
click at [290, 224] on input "1" at bounding box center [298, 223] width 16 height 13
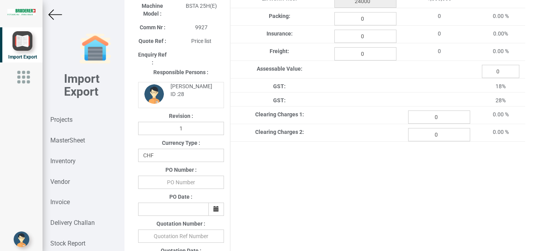
scroll to position [105, 0]
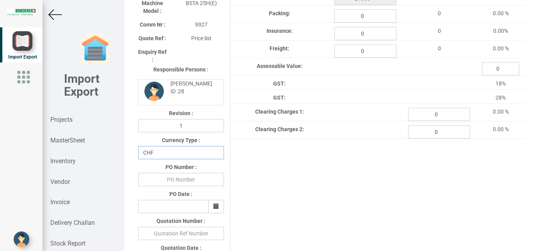
click at [138, 146] on select "CHF INR EUR USD JPY GBP AUD CAD ZAR" at bounding box center [181, 152] width 86 height 13
click option "INR" at bounding box center [0, 0] width 0 height 0
drag, startPoint x: 172, startPoint y: 175, endPoint x: 186, endPoint y: 183, distance: 15.9
click at [172, 176] on div "PO Number :" at bounding box center [181, 173] width 98 height 27
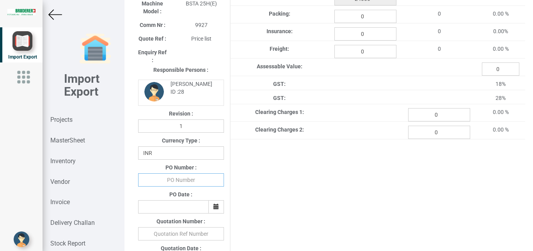
click at [181, 180] on input "text" at bounding box center [181, 179] width 86 height 13
click at [211, 210] on button "button" at bounding box center [216, 206] width 16 height 13
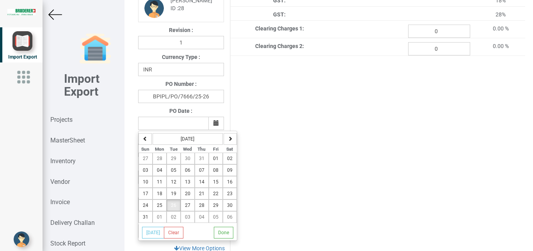
scroll to position [194, 0]
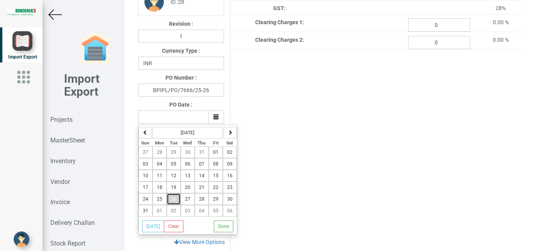
click at [170, 199] on button "26" at bounding box center [174, 199] width 14 height 12
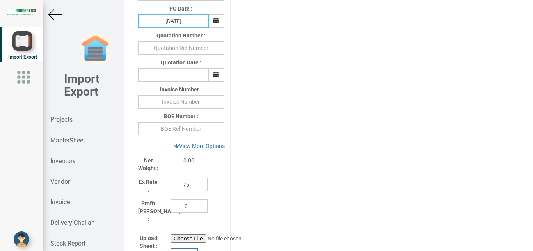
scroll to position [295, 0]
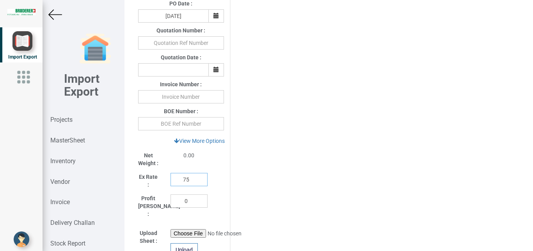
drag, startPoint x: 192, startPoint y: 181, endPoint x: 128, endPoint y: 181, distance: 64.0
click at [171, 181] on input "75" at bounding box center [189, 179] width 37 height 13
click at [193, 142] on link "View More Options" at bounding box center [199, 140] width 61 height 13
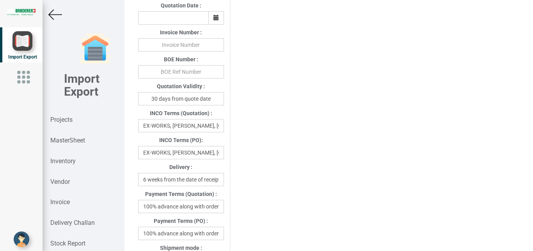
scroll to position [351, 0]
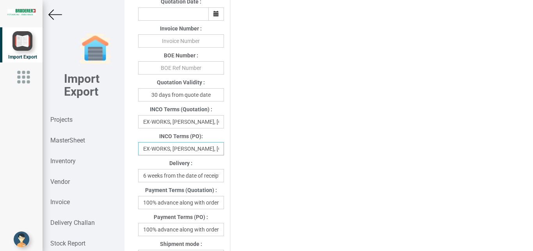
drag, startPoint x: 140, startPoint y: 150, endPoint x: 238, endPoint y: 150, distance: 97.6
click at [238, 150] on div "Project Title : PO 7666 Customer Name : BIND Closing Date : [DATE] Machine Mode…" at bounding box center [328, 157] width 393 height 944
drag, startPoint x: 199, startPoint y: 151, endPoint x: 123, endPoint y: 146, distance: 76.2
click at [138, 146] on input "Ditzerland" at bounding box center [181, 148] width 86 height 13
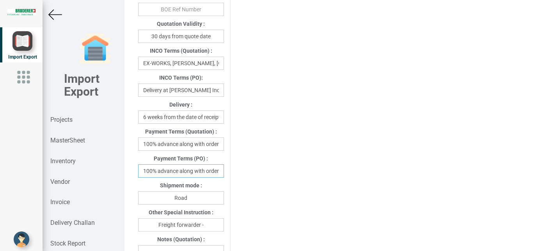
scroll to position [0, 2]
drag, startPoint x: 179, startPoint y: 173, endPoint x: 229, endPoint y: 172, distance: 50.0
click at [224, 172] on input "100% advance along with order" at bounding box center [181, 170] width 86 height 13
drag, startPoint x: 204, startPoint y: 223, endPoint x: 210, endPoint y: 224, distance: 5.9
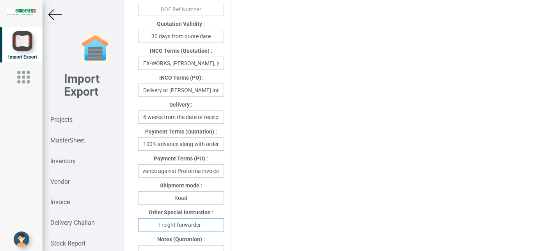
click at [207, 224] on input "Freight forwarder -" at bounding box center [181, 224] width 86 height 13
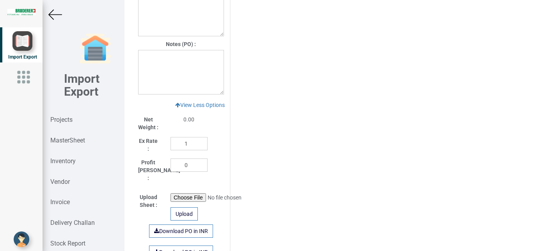
scroll to position [657, 0]
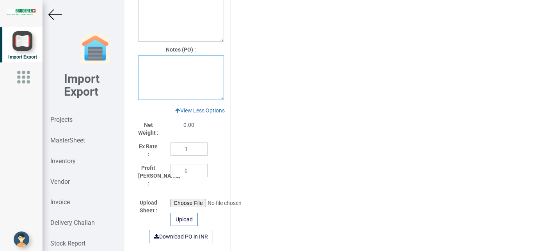
click at [148, 68] on textarea at bounding box center [181, 77] width 86 height 45
paste textarea "1. GST: Extra as Per actual. 2.Warranty:12 month from the date of lnvoice 3. Fr…"
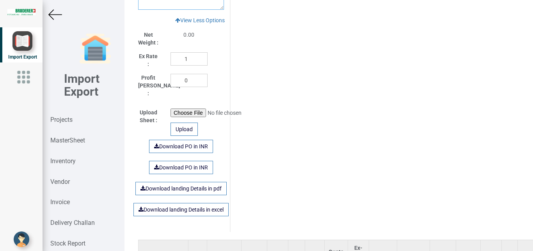
scroll to position [736, 0]
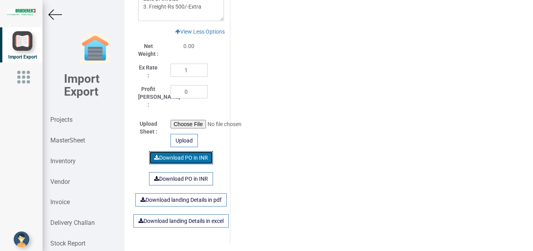
click at [167, 153] on link "Download PO in INR" at bounding box center [181, 157] width 64 height 13
click at [56, 11] on img at bounding box center [55, 15] width 14 height 14
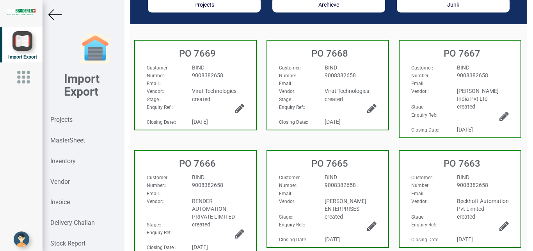
scroll to position [68, 0]
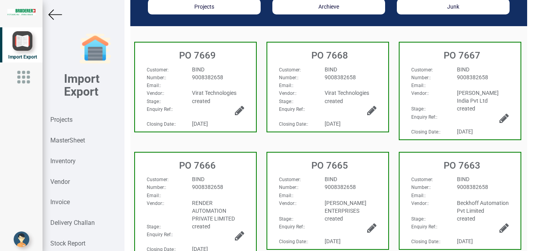
click at [436, 85] on div "Email: :" at bounding box center [429, 85] width 46 height 8
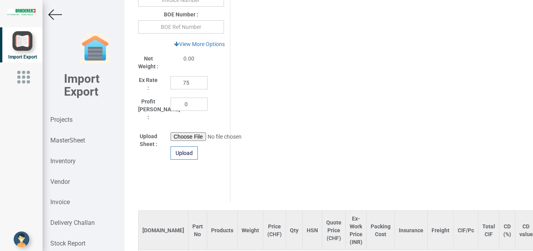
scroll to position [439, 0]
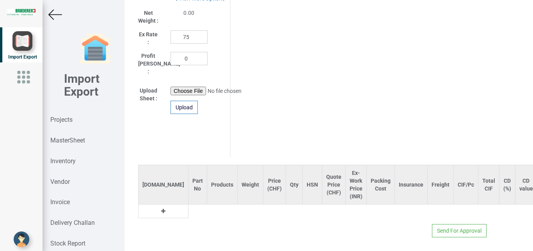
click at [161, 208] on icon at bounding box center [163, 210] width 4 height 5
click at [189, 209] on input "text" at bounding box center [198, 211] width 18 height 13
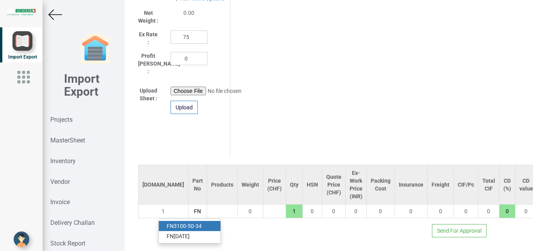
click at [193, 221] on link "FN 3100-50-34" at bounding box center [190, 226] width 62 height 10
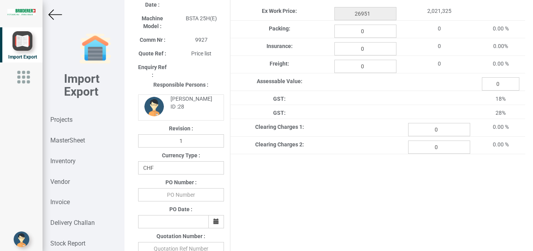
scroll to position [77, 0]
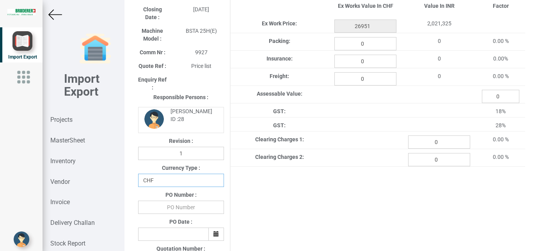
click at [138, 174] on select "CHF INR EUR USD JPY GBP AUD CAD ZAR" at bounding box center [181, 180] width 86 height 13
click option "INR" at bounding box center [0, 0] width 0 height 0
click at [195, 208] on input "text" at bounding box center [181, 207] width 86 height 13
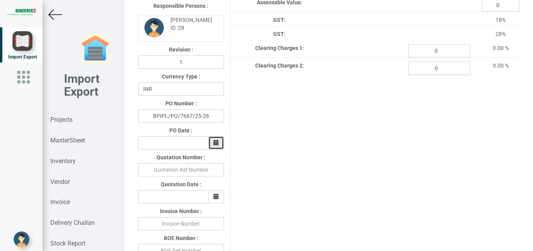
click at [219, 144] on button "button" at bounding box center [216, 142] width 16 height 13
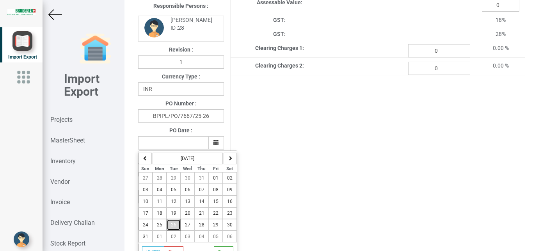
drag, startPoint x: 176, startPoint y: 225, endPoint x: 328, endPoint y: 214, distance: 152.3
click at [180, 225] on tr "24 25 26 27 28 29 30" at bounding box center [188, 225] width 98 height 12
drag, startPoint x: 176, startPoint y: 223, endPoint x: 433, endPoint y: 203, distance: 257.6
click at [177, 223] on button "26" at bounding box center [174, 225] width 14 height 12
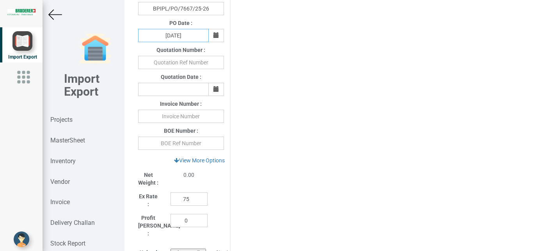
scroll to position [285, 0]
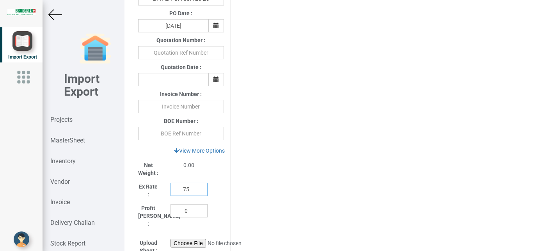
drag, startPoint x: 193, startPoint y: 190, endPoint x: 157, endPoint y: 189, distance: 36.3
click at [171, 189] on input "75" at bounding box center [189, 189] width 37 height 13
click at [201, 153] on link "View More Options" at bounding box center [199, 150] width 61 height 13
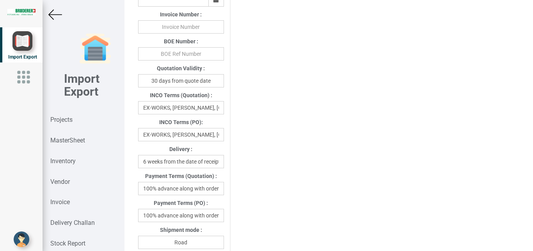
scroll to position [362, 0]
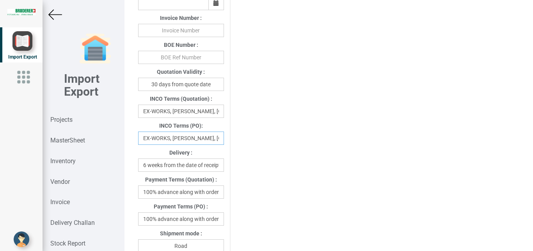
drag, startPoint x: 141, startPoint y: 140, endPoint x: 232, endPoint y: 140, distance: 91.0
click at [232, 140] on div "Project Title : PO 7667 Customer Name : BIND Closing Date : [DATE] Machine Mode…" at bounding box center [328, 146] width 393 height 944
drag, startPoint x: 214, startPoint y: 141, endPoint x: 83, endPoint y: 151, distance: 131.6
click at [138, 145] on input "Dzerland" at bounding box center [181, 138] width 86 height 13
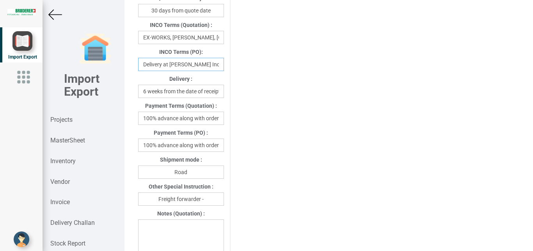
scroll to position [446, 0]
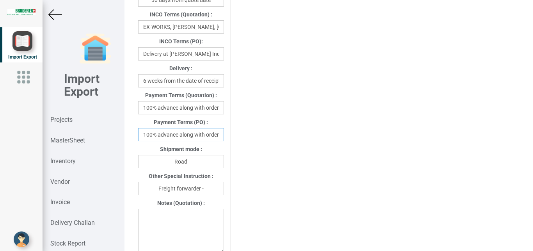
click at [142, 136] on input "100% advance along with order" at bounding box center [181, 134] width 86 height 13
drag, startPoint x: 179, startPoint y: 137, endPoint x: 223, endPoint y: 137, distance: 43.7
click at [223, 137] on input "100% advance along with order" at bounding box center [181, 134] width 86 height 13
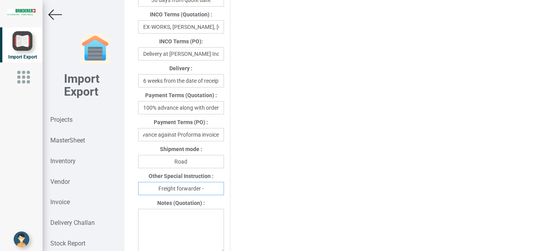
click at [202, 191] on input "Freight forwarder -" at bounding box center [181, 188] width 86 height 13
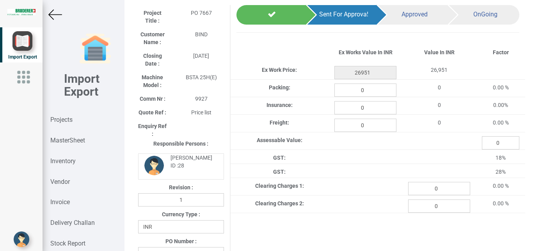
scroll to position [0, 0]
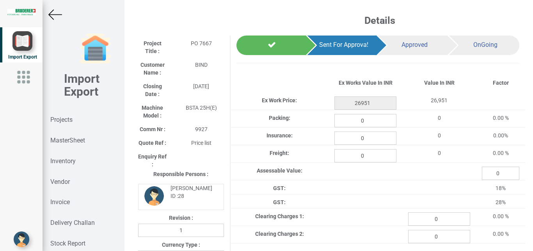
click at [49, 12] on img at bounding box center [55, 15] width 14 height 14
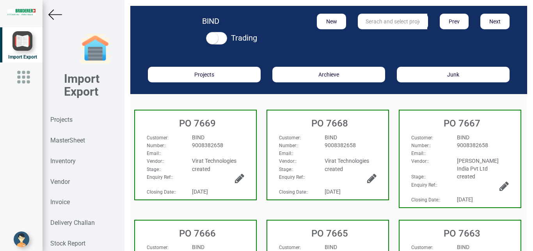
click at [432, 142] on div "Number: :" at bounding box center [429, 145] width 46 height 8
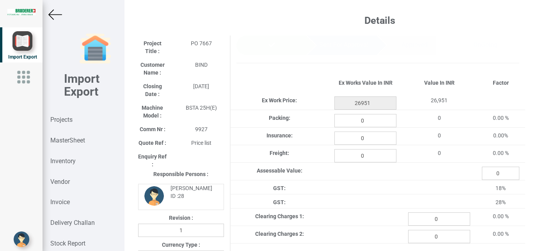
click at [51, 17] on img at bounding box center [55, 15] width 14 height 14
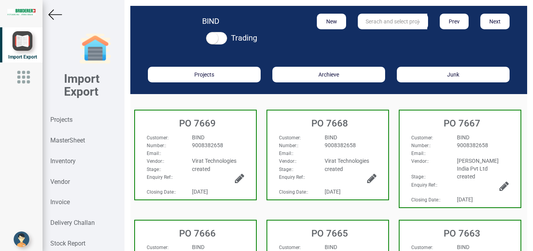
click at [500, 183] on icon at bounding box center [504, 186] width 9 height 11
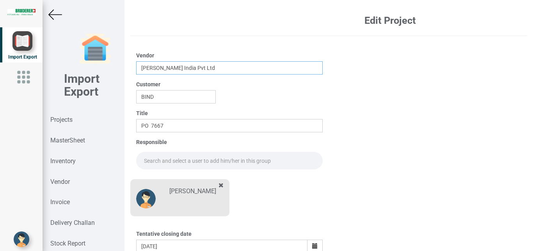
drag, startPoint x: 223, startPoint y: 69, endPoint x: 81, endPoint y: 69, distance: 142.1
click at [136, 69] on input "[PERSON_NAME] India Pvt Ltd" at bounding box center [229, 67] width 187 height 13
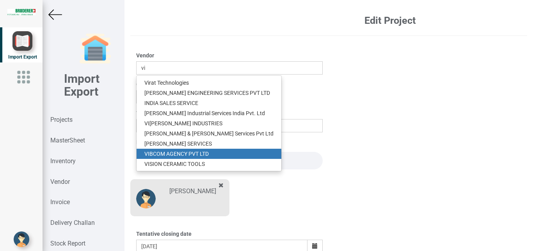
click at [171, 150] on link "VI BCOM AGENCY PVT LTD" at bounding box center [209, 154] width 145 height 10
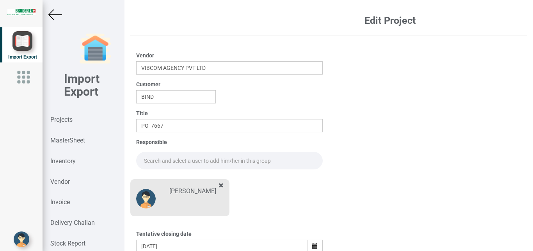
click at [171, 150] on div "Responsible" at bounding box center [229, 153] width 187 height 31
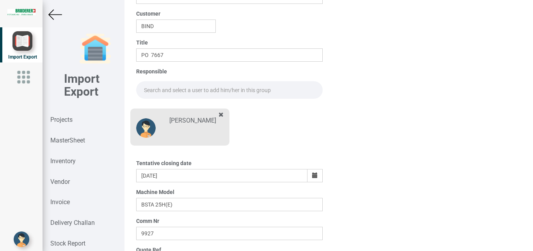
scroll to position [137, 0]
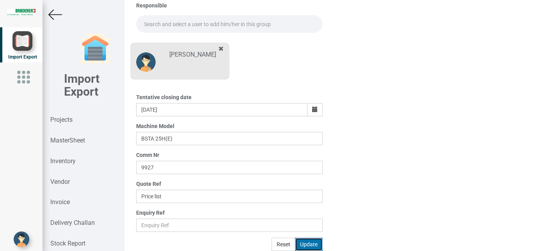
click at [303, 244] on button "Update" at bounding box center [309, 244] width 28 height 13
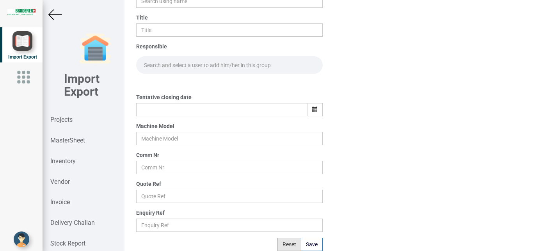
scroll to position [96, 0]
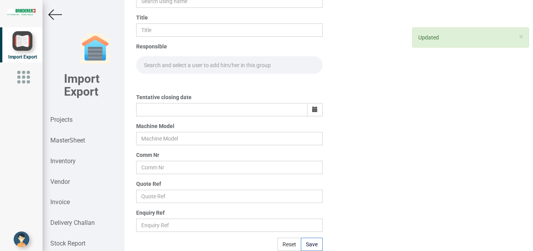
click at [52, 14] on img at bounding box center [55, 15] width 14 height 14
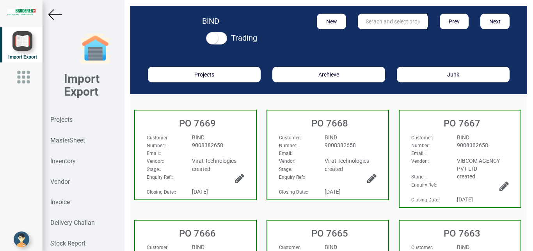
click at [483, 108] on div "PO 7667 Customer : BIND Number: : 9008382658 Email: : Vendor: : VIBCOM AGENCY P…" at bounding box center [461, 161] width 132 height 110
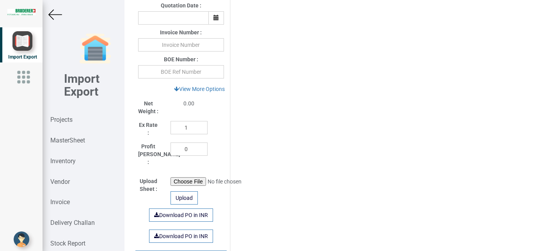
scroll to position [346, 0]
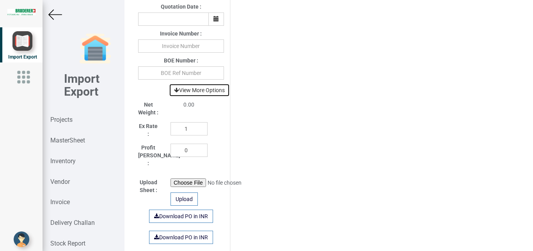
click at [212, 92] on link "View More Options" at bounding box center [199, 90] width 61 height 13
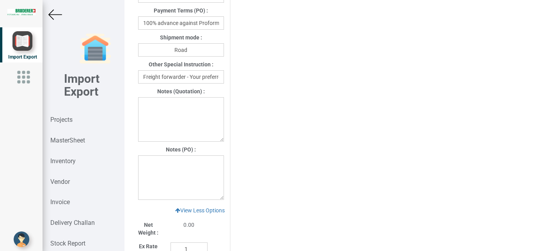
scroll to position [552, 0]
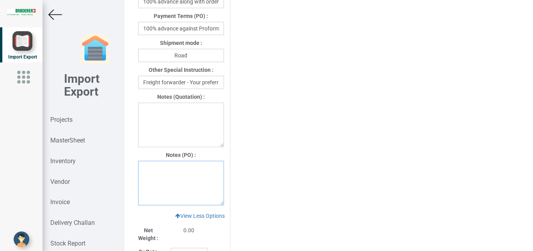
paste textarea "1. The price is exclusive of GST. 2. The price is inclusive of packing. 3. Frei…"
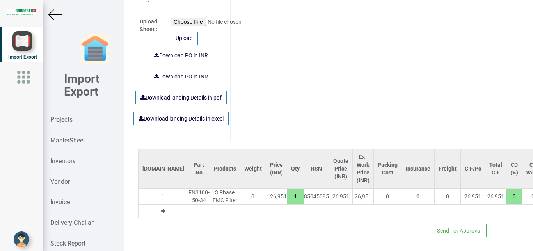
scroll to position [840, 122]
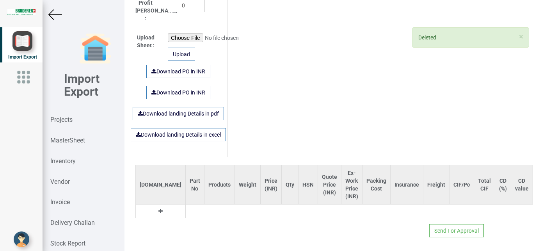
scroll to position [824, 0]
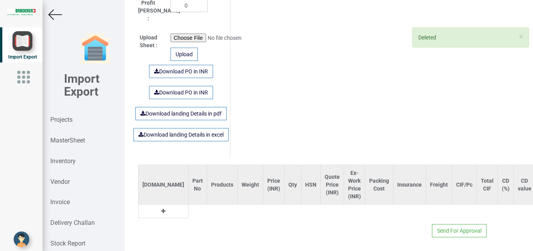
click at [161, 208] on icon at bounding box center [163, 210] width 4 height 5
click at [189, 205] on input "text" at bounding box center [198, 211] width 18 height 13
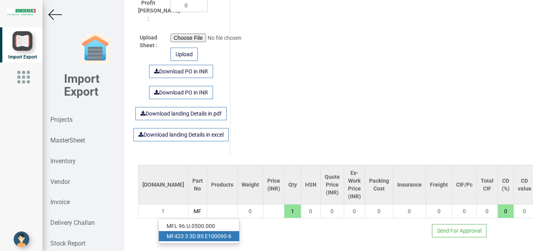
click at [182, 231] on link "MF 423 3 3D BS E100090-6" at bounding box center [199, 236] width 80 height 10
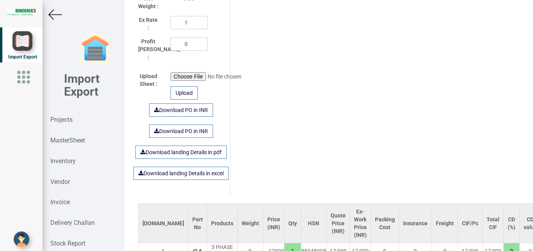
scroll to position [755, 0]
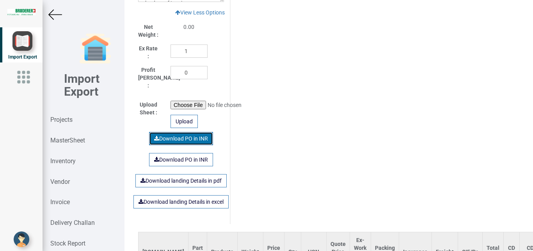
click at [178, 134] on link "Download PO in INR" at bounding box center [181, 138] width 64 height 13
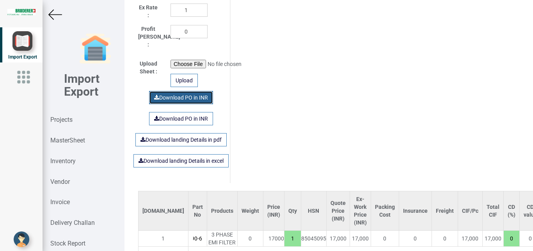
scroll to position [840, 0]
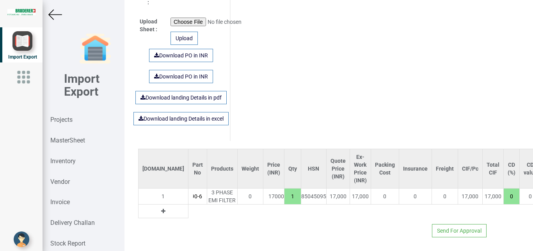
click at [55, 14] on img at bounding box center [55, 15] width 14 height 14
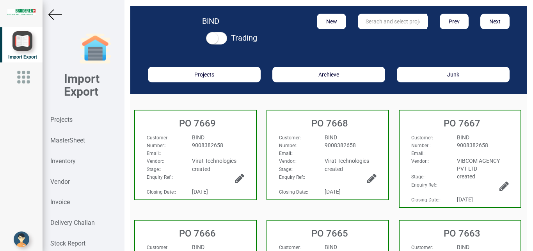
click at [352, 136] on div "BIND" at bounding box center [351, 138] width 64 height 8
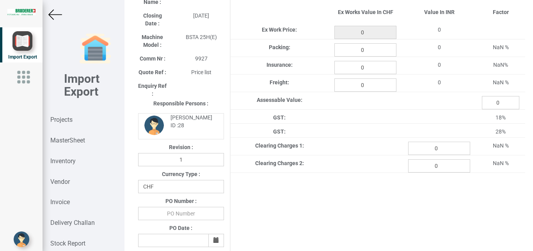
scroll to position [80, 0]
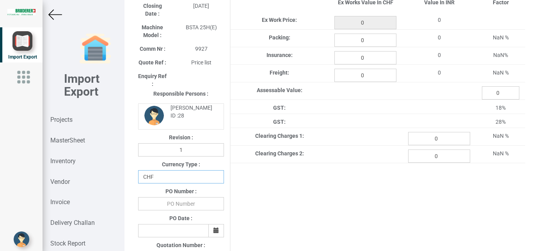
click at [138, 170] on select "CHF INR EUR USD JPY GBP AUD CAD ZAR" at bounding box center [181, 176] width 86 height 13
click option "INR" at bounding box center [0, 0] width 0 height 0
click at [183, 207] on input "text" at bounding box center [181, 203] width 86 height 13
click at [216, 230] on icon "button" at bounding box center [216, 230] width 5 height 5
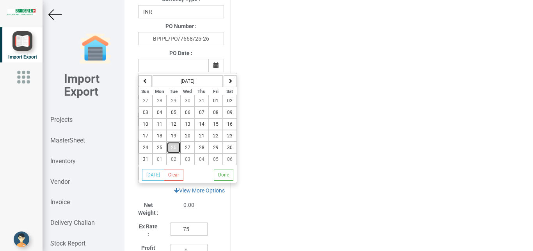
click at [175, 147] on span "26" at bounding box center [173, 147] width 5 height 5
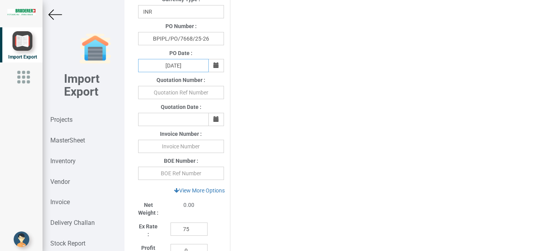
scroll to position [303, 0]
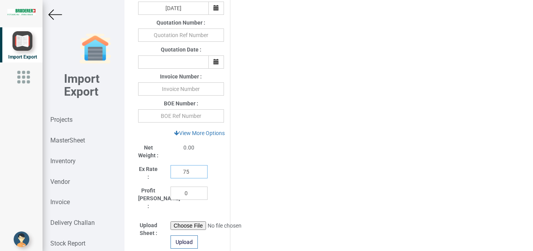
drag, startPoint x: 192, startPoint y: 172, endPoint x: 155, endPoint y: 172, distance: 36.7
click at [171, 172] on input "75" at bounding box center [189, 171] width 37 height 13
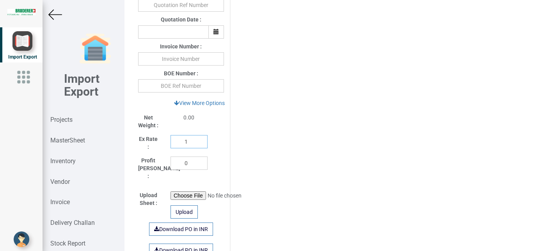
scroll to position [345, 0]
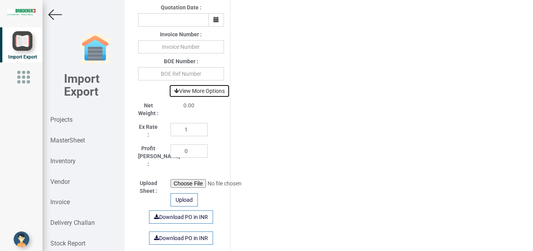
click at [208, 91] on link "View More Options" at bounding box center [199, 90] width 61 height 13
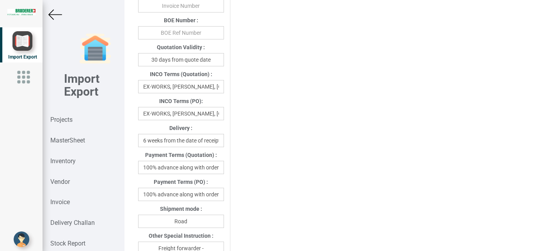
scroll to position [374, 0]
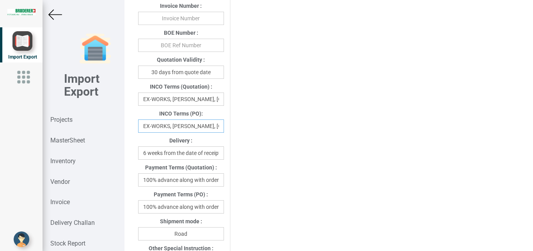
drag, startPoint x: 142, startPoint y: 125, endPoint x: 229, endPoint y: 125, distance: 86.7
click at [229, 125] on div "Project Title : PO 7668 Customer Name : BIND Closing Date : [DATE] Machine Mode…" at bounding box center [181, 134] width 98 height 944
click at [166, 126] on input "EX-WORKS, [PERSON_NAME], [GEOGRAPHIC_DATA]" at bounding box center [181, 125] width 86 height 13
drag, startPoint x: 141, startPoint y: 126, endPoint x: 238, endPoint y: 126, distance: 96.4
click at [238, 126] on div "Project Title : PO 7668 Customer Name : BIND Closing Date : [DATE] Machine Mode…" at bounding box center [328, 134] width 393 height 944
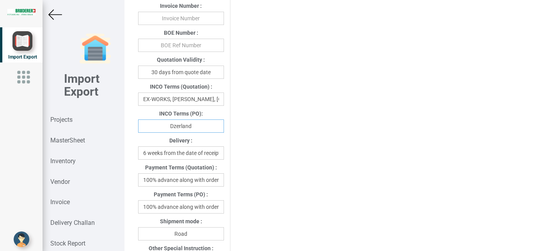
drag, startPoint x: 202, startPoint y: 130, endPoint x: 148, endPoint y: 128, distance: 54.7
click at [148, 128] on input "Dzerland" at bounding box center [181, 125] width 86 height 13
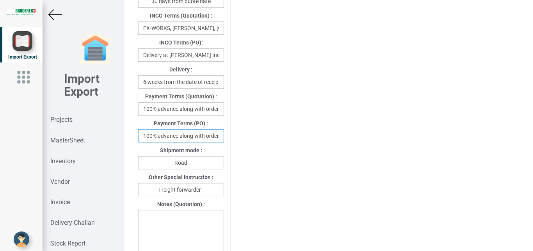
drag, startPoint x: 141, startPoint y: 139, endPoint x: 221, endPoint y: 139, distance: 79.2
click at [221, 139] on input "100% advance along with order" at bounding box center [181, 135] width 86 height 13
drag, startPoint x: 219, startPoint y: 137, endPoint x: 156, endPoint y: 137, distance: 63.2
click at [156, 137] on input "100% advance along with order" at bounding box center [181, 135] width 86 height 13
click at [204, 193] on input "Freight forwarder -" at bounding box center [181, 189] width 86 height 13
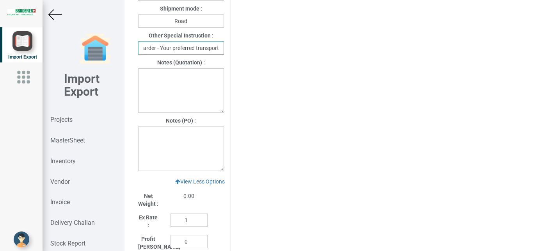
scroll to position [593, 0]
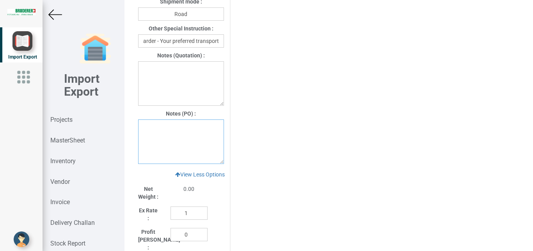
click at [162, 132] on textarea at bounding box center [181, 141] width 86 height 45
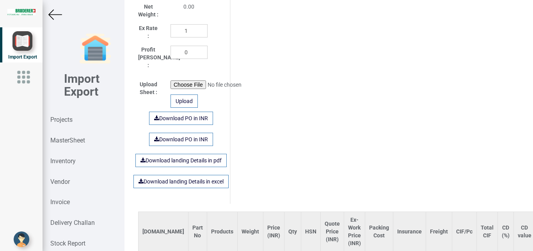
scroll to position [824, 0]
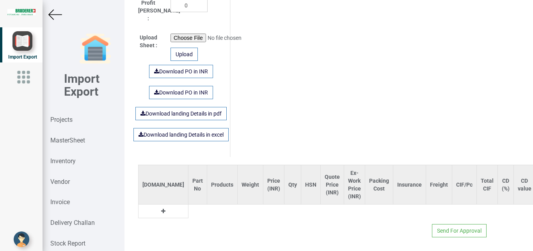
click at [159, 207] on button at bounding box center [163, 211] width 9 height 9
click at [189, 206] on input "text" at bounding box center [198, 211] width 18 height 13
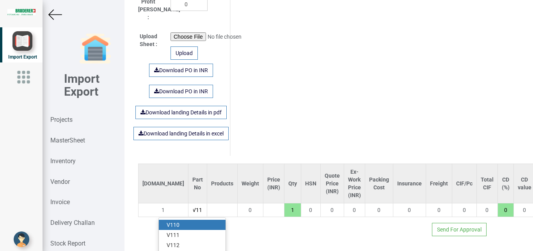
scroll to position [0, 4]
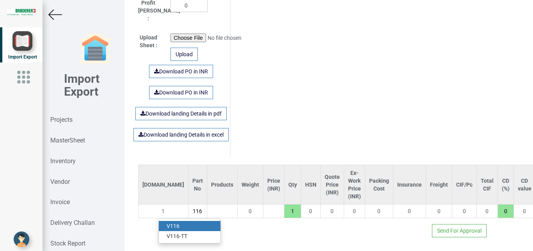
click at [175, 223] on link "V116" at bounding box center [190, 226] width 62 height 10
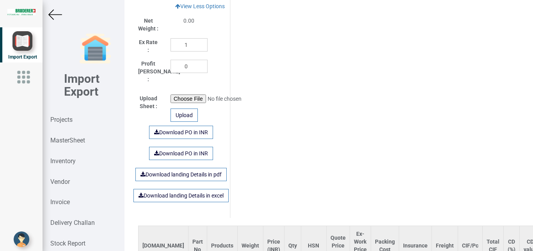
scroll to position [758, 0]
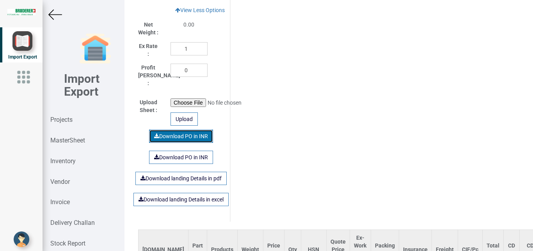
click at [173, 133] on link "Download PO in INR" at bounding box center [181, 136] width 64 height 13
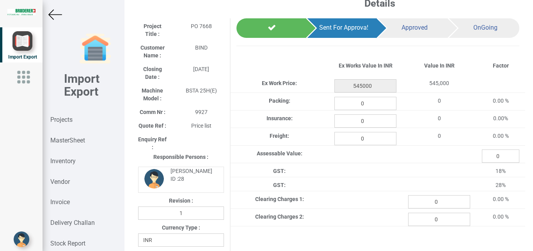
scroll to position [0, 0]
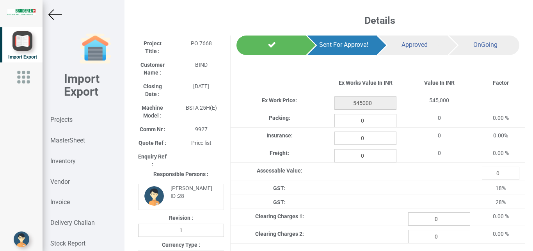
click at [53, 12] on img at bounding box center [55, 15] width 14 height 14
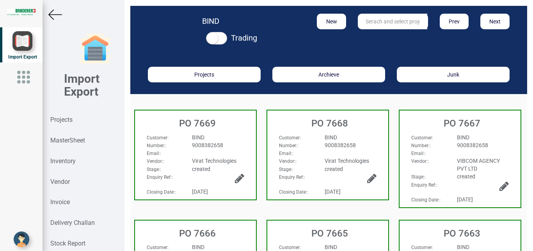
click at [226, 141] on div "9008382658" at bounding box center [218, 145] width 64 height 8
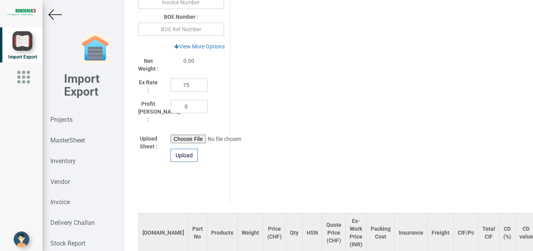
scroll to position [439, 0]
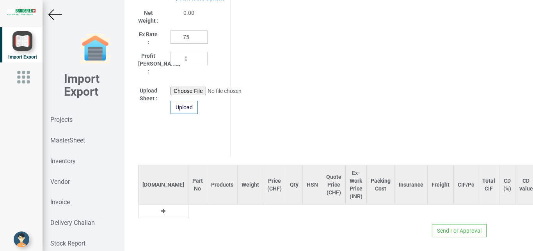
click at [161, 208] on icon at bounding box center [163, 210] width 4 height 5
click at [189, 206] on input "text" at bounding box center [198, 211] width 18 height 13
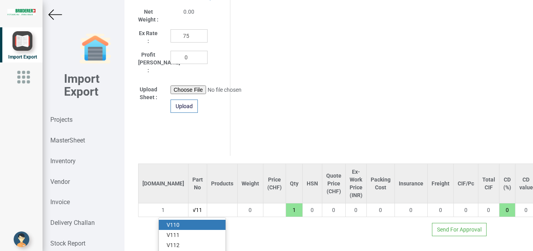
scroll to position [0, 4]
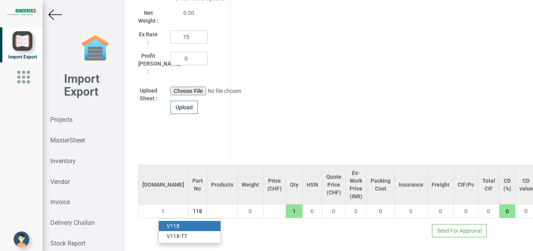
click at [177, 223] on strong "V118" at bounding box center [173, 226] width 13 height 6
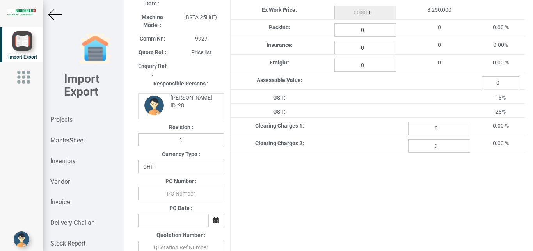
scroll to position [83, 0]
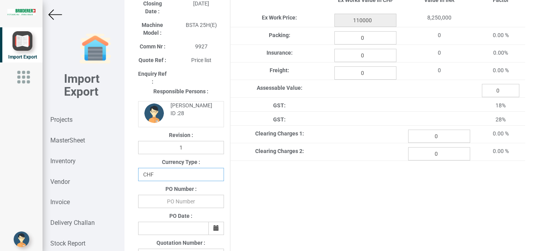
click at [138, 168] on select "CHF INR EUR USD JPY GBP AUD CAD ZAR" at bounding box center [181, 174] width 86 height 13
click option "INR" at bounding box center [0, 0] width 0 height 0
drag, startPoint x: 181, startPoint y: 203, endPoint x: 191, endPoint y: 204, distance: 10.5
click at [181, 204] on input "text" at bounding box center [181, 201] width 86 height 13
click at [212, 230] on button "button" at bounding box center [216, 228] width 16 height 13
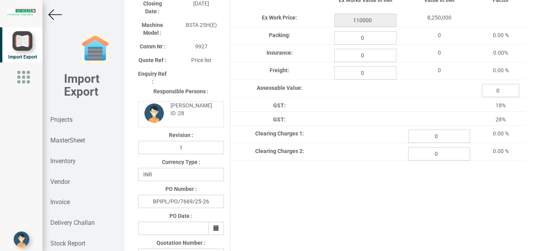
scroll to position [246, 0]
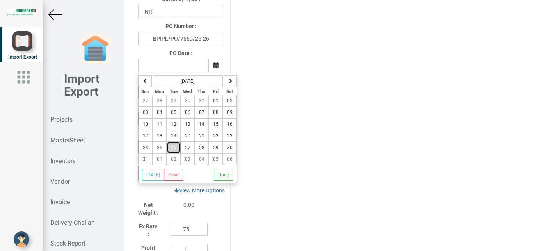
click at [167, 151] on button "26" at bounding box center [174, 148] width 14 height 12
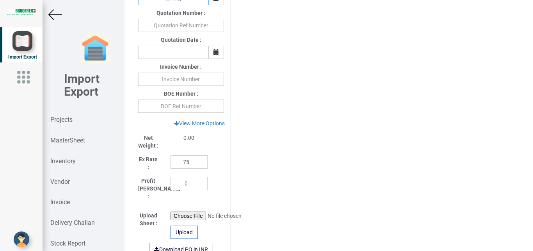
scroll to position [314, 0]
drag, startPoint x: 194, startPoint y: 162, endPoint x: 155, endPoint y: 161, distance: 38.3
click at [171, 161] on input "75" at bounding box center [189, 160] width 37 height 13
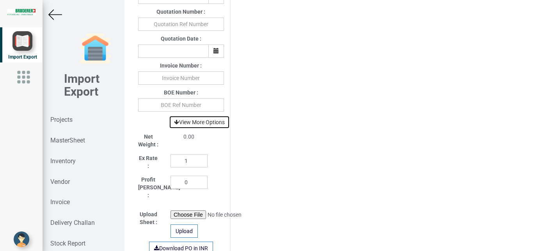
click at [208, 119] on link "View More Options" at bounding box center [199, 122] width 61 height 13
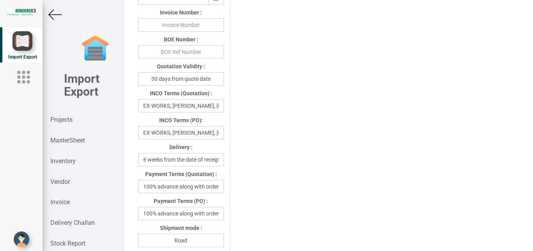
scroll to position [365, 0]
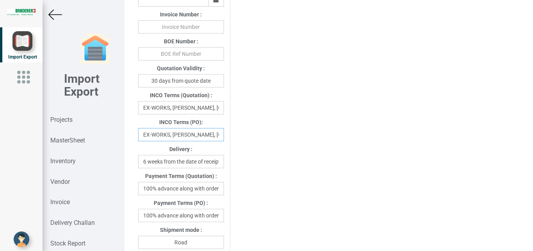
drag, startPoint x: 142, startPoint y: 136, endPoint x: 227, endPoint y: 139, distance: 84.4
click at [227, 139] on div "EX-WORKS, [PERSON_NAME], [GEOGRAPHIC_DATA]" at bounding box center [181, 134] width 98 height 13
drag, startPoint x: 196, startPoint y: 132, endPoint x: 153, endPoint y: 139, distance: 43.1
click at [153, 139] on input "zerland" at bounding box center [181, 134] width 86 height 13
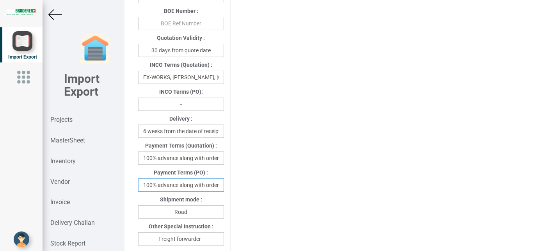
scroll to position [0, 2]
drag, startPoint x: 158, startPoint y: 184, endPoint x: 224, endPoint y: 187, distance: 66.0
click at [224, 187] on input "100% advance along with order" at bounding box center [181, 184] width 86 height 13
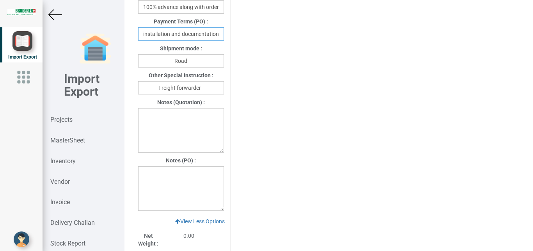
scroll to position [550, 0]
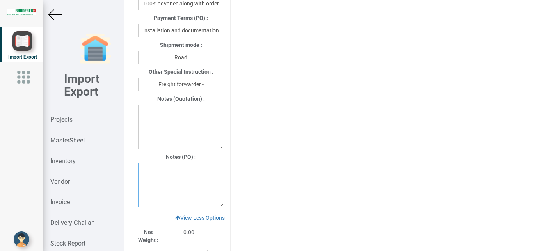
click at [155, 173] on textarea at bounding box center [181, 185] width 86 height 45
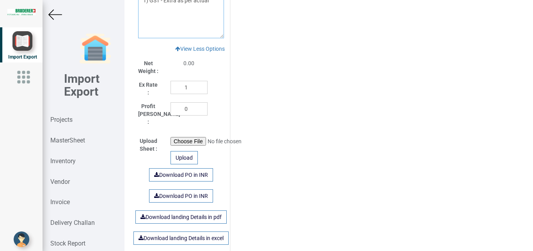
scroll to position [718, 0]
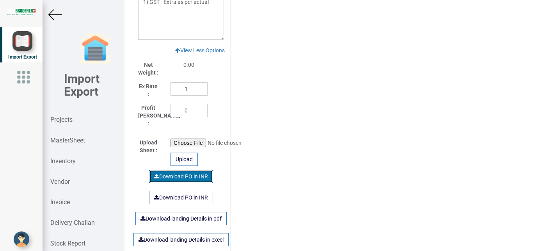
click at [181, 170] on link "Download PO in INR" at bounding box center [181, 176] width 64 height 13
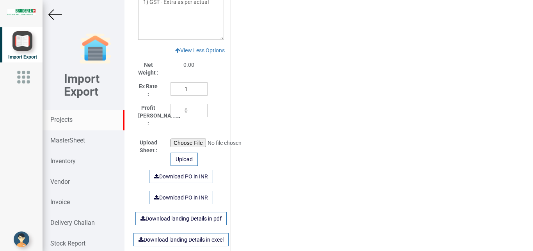
click at [59, 119] on strong "Projects" at bounding box center [61, 119] width 22 height 7
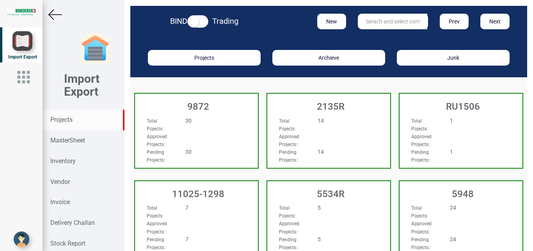
drag, startPoint x: 375, startPoint y: 22, endPoint x: 382, endPoint y: 22, distance: 7.0
click at [375, 22] on input "text" at bounding box center [392, 22] width 69 height 16
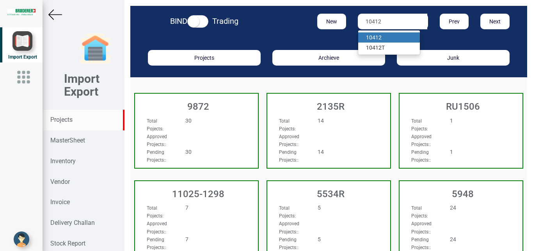
click at [387, 35] on link "10412" at bounding box center [389, 37] width 62 height 10
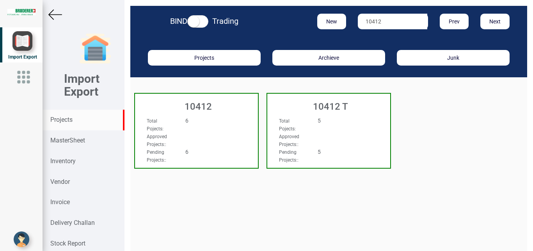
click at [232, 122] on div "6" at bounding box center [207, 121] width 54 height 8
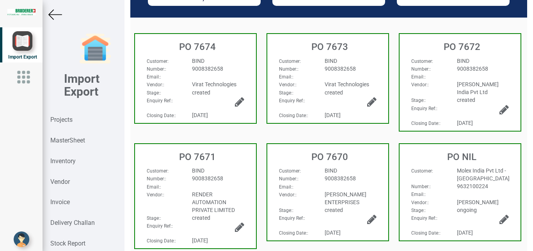
scroll to position [88, 0]
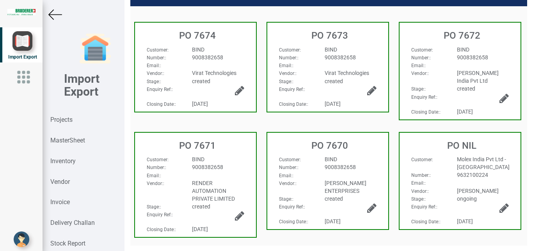
click at [341, 157] on div "BIND" at bounding box center [351, 159] width 64 height 8
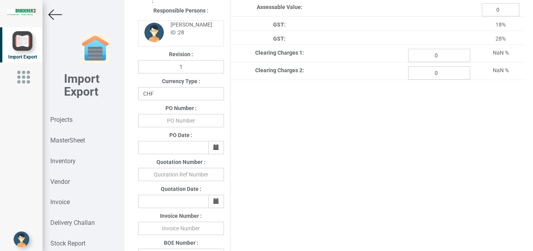
scroll to position [157, 0]
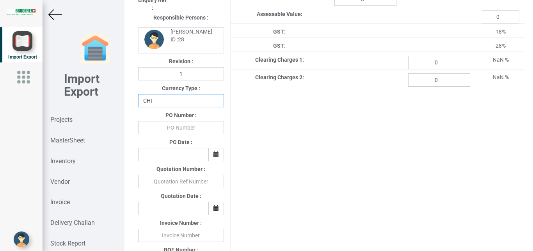
click at [138, 94] on select "CHF INR EUR USD JPY GBP AUD CAD ZAR" at bounding box center [181, 100] width 86 height 13
click option "INR" at bounding box center [0, 0] width 0 height 0
click at [171, 127] on input "text" at bounding box center [181, 127] width 86 height 13
click at [214, 154] on icon "button" at bounding box center [216, 153] width 5 height 5
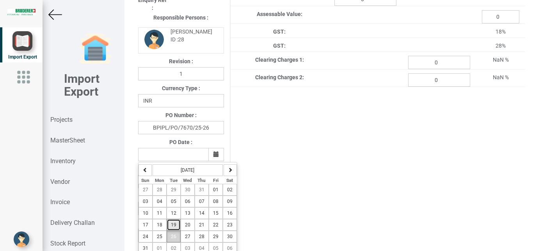
click at [173, 233] on tbody "27 28 29 30 31 01 02 03 04 05 06 07 08 09 10 11 12 13 14 15 16 17 18 19 20 21 2…" at bounding box center [188, 219] width 98 height 70
click at [171, 239] on span "26" at bounding box center [173, 236] width 5 height 5
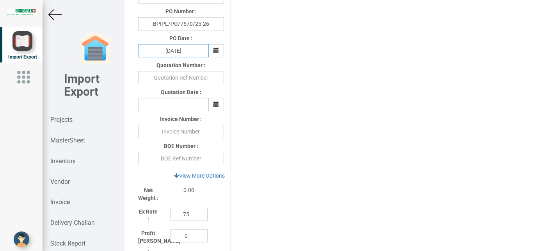
scroll to position [249, 0]
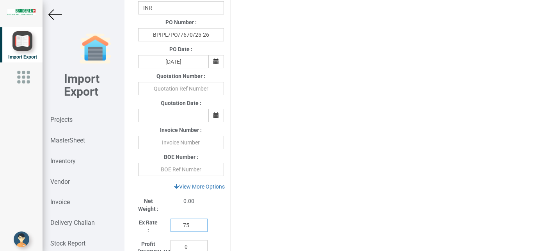
drag, startPoint x: 189, startPoint y: 226, endPoint x: 155, endPoint y: 226, distance: 34.7
click at [171, 226] on input "75" at bounding box center [189, 225] width 37 height 13
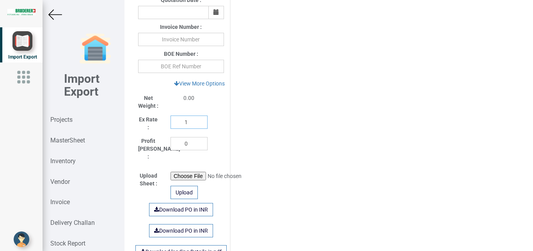
scroll to position [331, 0]
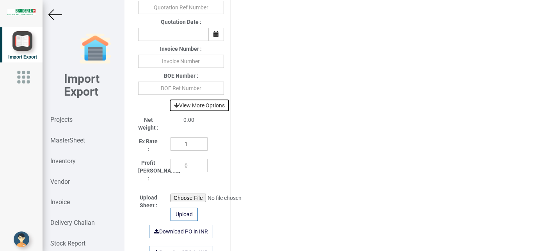
drag, startPoint x: 214, startPoint y: 107, endPoint x: 235, endPoint y: 116, distance: 23.1
click at [214, 107] on link "View More Options" at bounding box center [199, 105] width 61 height 13
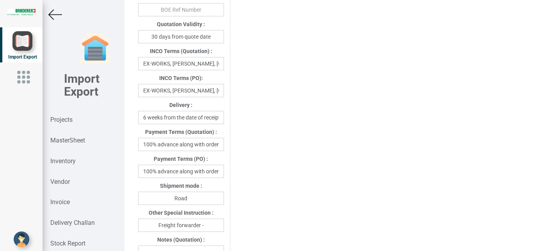
scroll to position [429, 0]
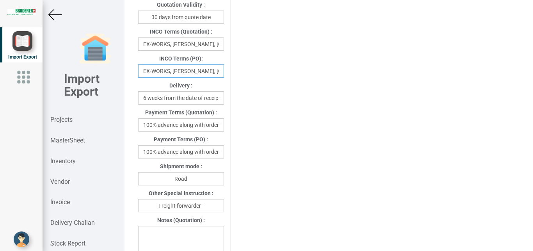
drag, startPoint x: 142, startPoint y: 71, endPoint x: 239, endPoint y: 75, distance: 96.5
click at [239, 75] on div "Project Title : PO 7670 Customer Name : BIND Closing Date : [DATE] Machine Mode…" at bounding box center [328, 79] width 393 height 944
drag, startPoint x: 201, startPoint y: 71, endPoint x: 157, endPoint y: 72, distance: 43.7
click at [157, 72] on input "Dzerland" at bounding box center [181, 70] width 86 height 13
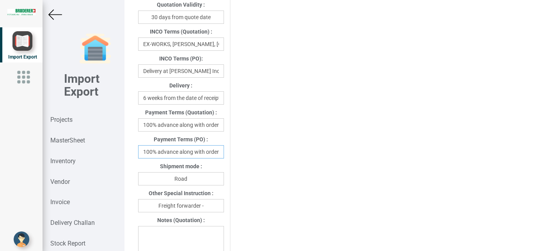
drag, startPoint x: 179, startPoint y: 154, endPoint x: 226, endPoint y: 153, distance: 47.3
click at [224, 153] on input "100% advance along with order" at bounding box center [181, 151] width 86 height 13
click at [213, 206] on input "Freight forwarder -" at bounding box center [181, 205] width 86 height 13
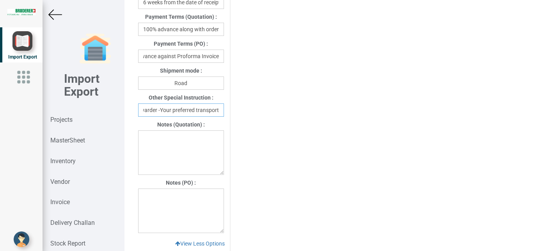
scroll to position [526, 0]
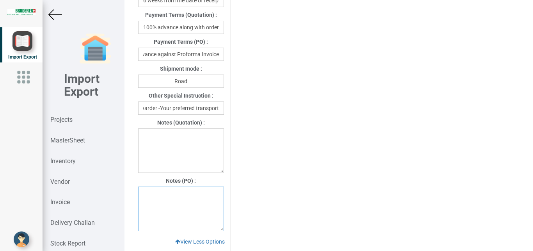
click at [150, 196] on textarea at bounding box center [181, 209] width 86 height 45
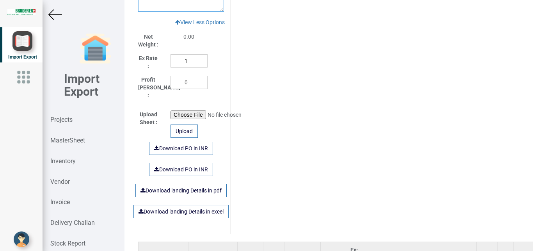
scroll to position [824, 0]
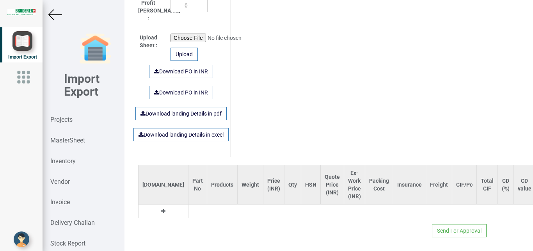
click at [159, 207] on button at bounding box center [163, 211] width 9 height 9
click at [189, 205] on input "text" at bounding box center [198, 211] width 18 height 13
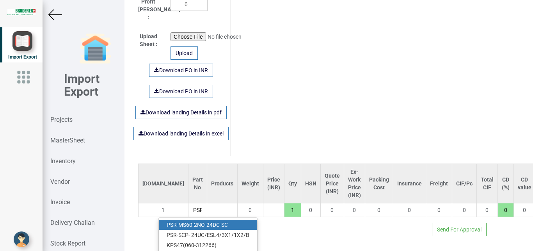
scroll to position [0, 1]
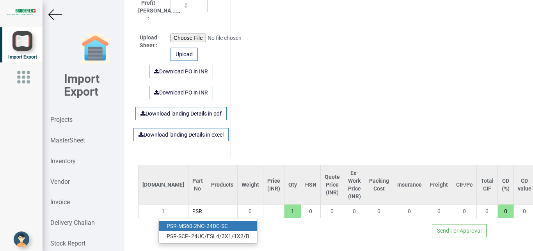
click at [213, 221] on link "PSR -MS60-2NO-24DC-SC" at bounding box center [208, 226] width 98 height 10
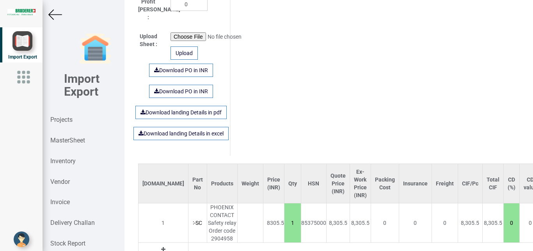
drag, startPoint x: 260, startPoint y: 216, endPoint x: 270, endPoint y: 223, distance: 11.9
click at [285, 223] on input "1" at bounding box center [293, 222] width 16 height 13
click at [179, 66] on link "Download PO in INR" at bounding box center [181, 70] width 64 height 13
click at [62, 120] on strong "Projects" at bounding box center [61, 119] width 22 height 7
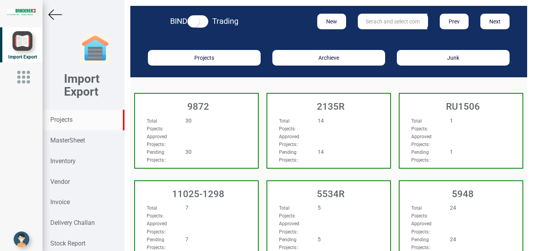
click at [366, 24] on input "text" at bounding box center [392, 22] width 69 height 16
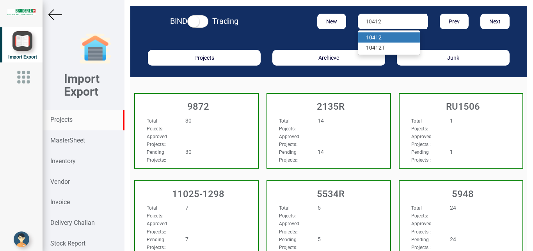
click at [381, 36] on link "10412" at bounding box center [389, 37] width 62 height 10
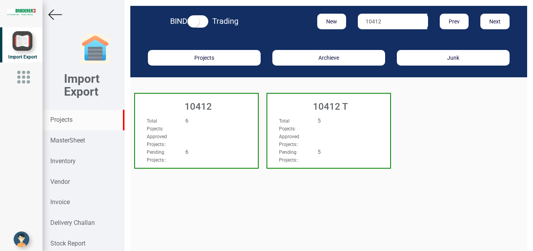
click at [226, 130] on div "Total Pojects : 6" at bounding box center [187, 125] width 93 height 16
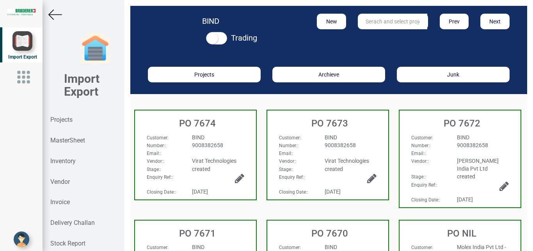
click at [228, 230] on h3 "PO 7671" at bounding box center [197, 233] width 117 height 10
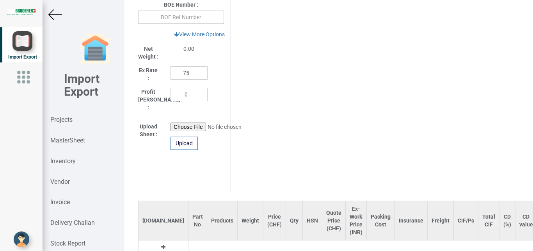
scroll to position [401, 0]
click at [161, 245] on icon at bounding box center [163, 247] width 4 height 5
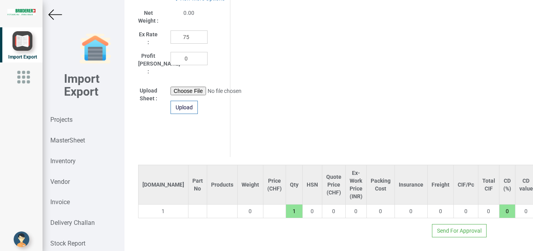
drag, startPoint x: 166, startPoint y: 206, endPoint x: 172, endPoint y: 204, distance: 5.8
click at [189, 205] on input "text" at bounding box center [198, 211] width 18 height 13
click at [206, 231] on link "3U G4581-1AW31" at bounding box center [190, 236] width 62 height 10
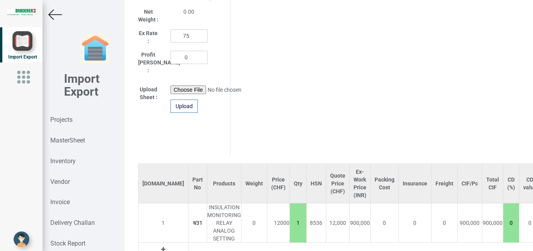
drag, startPoint x: 262, startPoint y: 216, endPoint x: 277, endPoint y: 221, distance: 16.0
click at [290, 221] on input "1" at bounding box center [298, 222] width 16 height 13
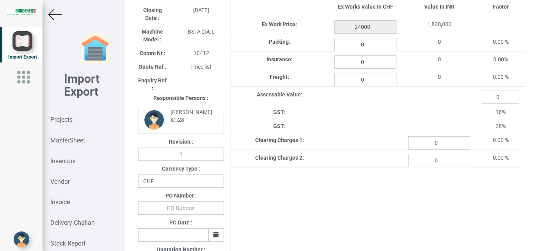
scroll to position [160, 0]
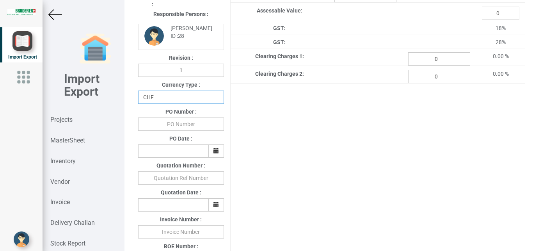
click at [138, 91] on select "CHF INR EUR USD JPY GBP AUD CAD ZAR" at bounding box center [181, 97] width 86 height 13
click option "INR" at bounding box center [0, 0] width 0 height 0
click at [179, 128] on input "text" at bounding box center [181, 124] width 86 height 13
click at [211, 151] on button "button" at bounding box center [216, 150] width 16 height 13
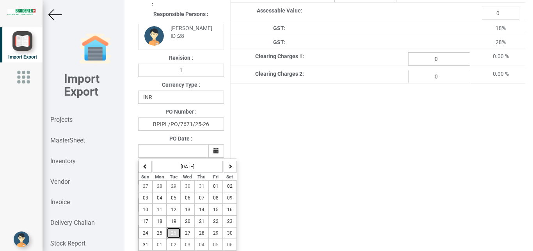
drag, startPoint x: 174, startPoint y: 235, endPoint x: 0, endPoint y: 190, distance: 179.7
click at [174, 235] on span "26" at bounding box center [173, 232] width 5 height 5
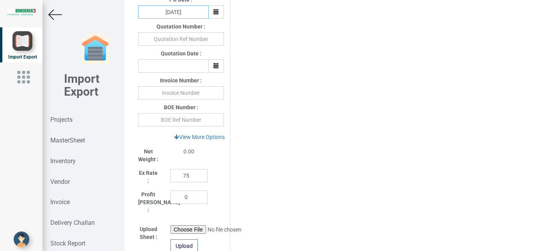
scroll to position [301, 0]
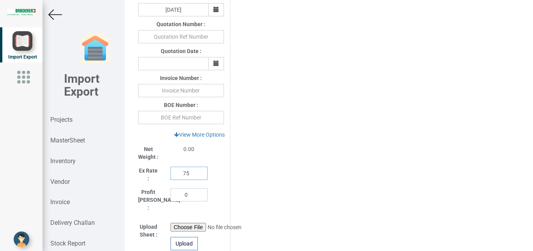
drag, startPoint x: 187, startPoint y: 175, endPoint x: 150, endPoint y: 176, distance: 37.5
click at [171, 176] on input "75" at bounding box center [189, 173] width 37 height 13
click at [206, 137] on link "View More Options" at bounding box center [199, 134] width 61 height 13
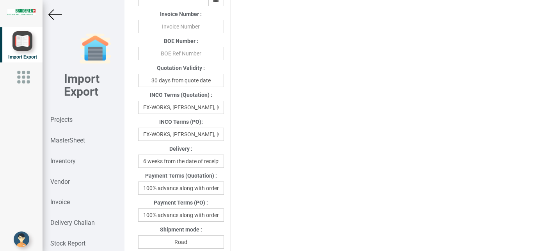
scroll to position [375, 0]
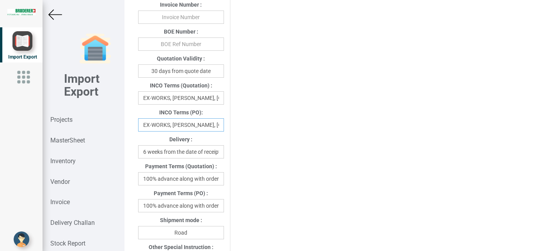
drag, startPoint x: 140, startPoint y: 126, endPoint x: 224, endPoint y: 128, distance: 84.8
click at [224, 128] on div "EX-WORKS, [PERSON_NAME], [GEOGRAPHIC_DATA]" at bounding box center [181, 124] width 98 height 13
drag, startPoint x: 201, startPoint y: 128, endPoint x: 105, endPoint y: 124, distance: 96.5
click at [138, 124] on input "Dzerland" at bounding box center [181, 124] width 86 height 13
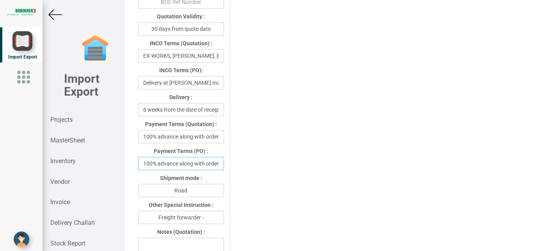
scroll to position [0, 2]
drag, startPoint x: 180, startPoint y: 165, endPoint x: 228, endPoint y: 163, distance: 48.1
click at [224, 163] on input "100% advance along with order" at bounding box center [181, 163] width 86 height 13
click at [217, 219] on input "Freight forwarder -" at bounding box center [181, 217] width 86 height 13
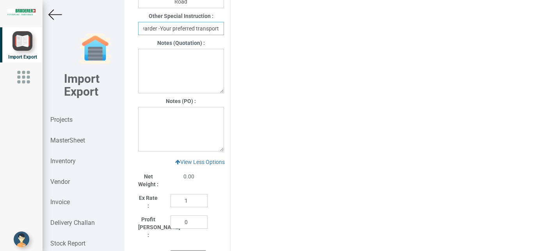
scroll to position [575, 0]
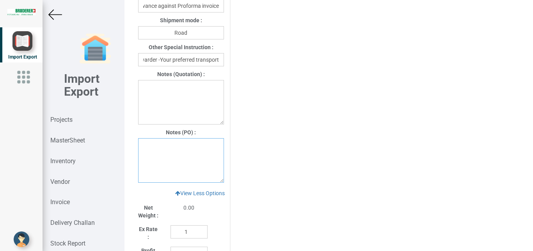
paste textarea "1. GST: Extra as Per actual. 2.Warranty:12 month from the date of lnvoice 3. Fr…"
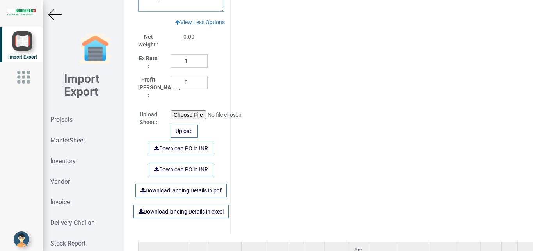
scroll to position [742, 0]
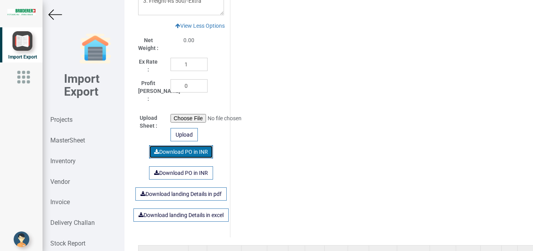
click at [174, 145] on link "Download PO in INR" at bounding box center [181, 151] width 64 height 13
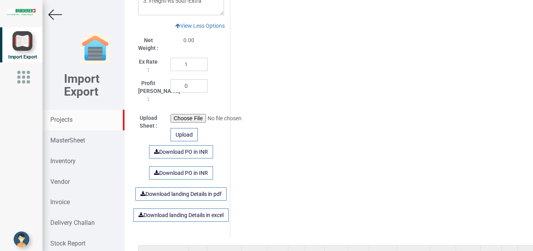
click at [59, 119] on strong "Projects" at bounding box center [61, 119] width 22 height 7
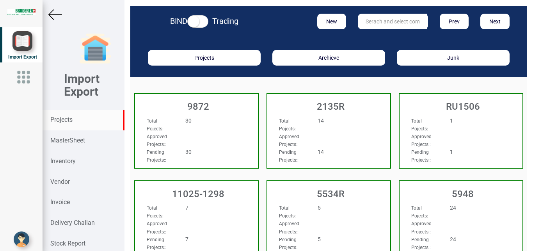
click at [381, 18] on input "text" at bounding box center [392, 22] width 69 height 16
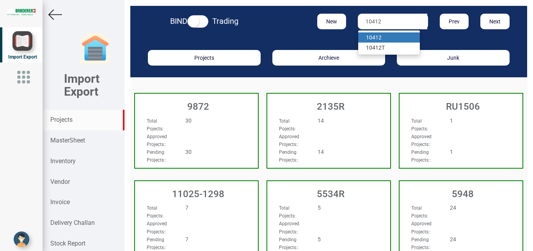
click at [381, 38] on link "10412" at bounding box center [389, 37] width 62 height 10
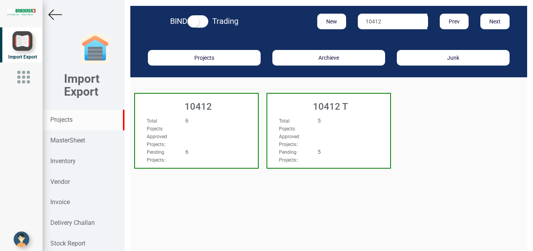
click at [215, 134] on div "Approved Projects: :" at bounding box center [187, 140] width 93 height 16
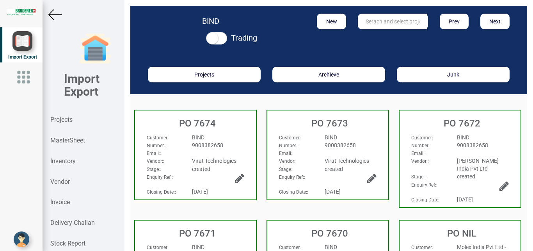
click at [414, 161] on strong "Vendor:" at bounding box center [419, 160] width 16 height 5
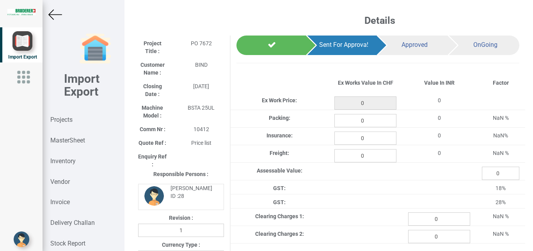
click at [54, 17] on img at bounding box center [55, 15] width 14 height 14
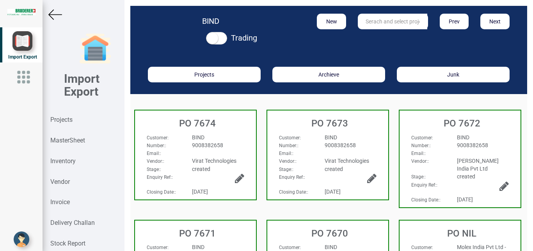
click at [500, 184] on icon at bounding box center [504, 186] width 9 height 11
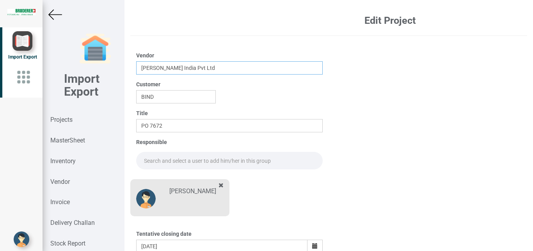
drag, startPoint x: 211, startPoint y: 67, endPoint x: 1, endPoint y: 64, distance: 209.7
click at [136, 64] on input "[PERSON_NAME] India Pvt Ltd" at bounding box center [229, 67] width 187 height 13
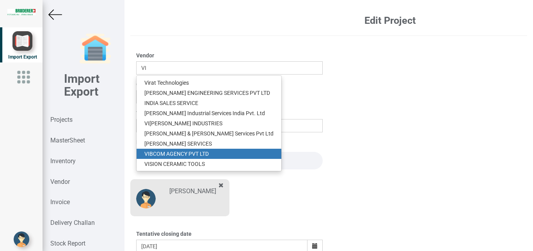
click at [183, 154] on link "VI BCOM AGENCY PVT LTD" at bounding box center [209, 154] width 145 height 10
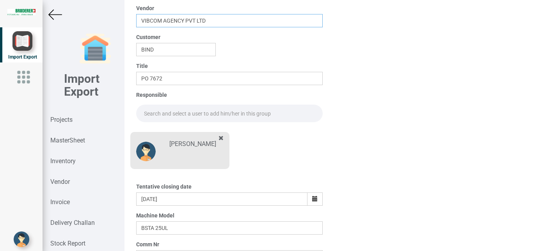
scroll to position [137, 0]
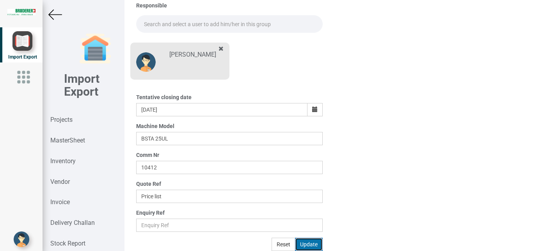
click at [311, 244] on button "Update" at bounding box center [309, 244] width 28 height 13
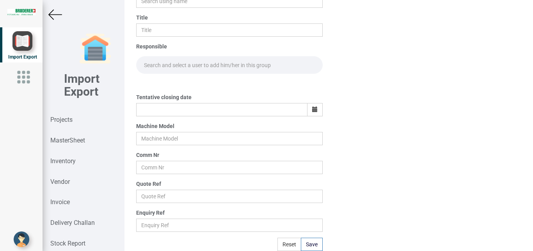
scroll to position [96, 0]
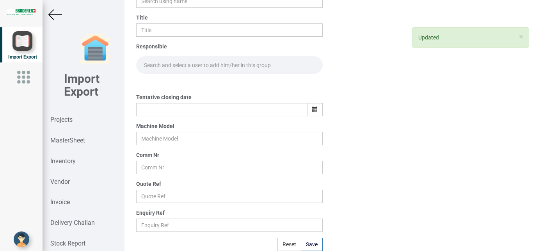
click at [54, 14] on img at bounding box center [55, 15] width 14 height 14
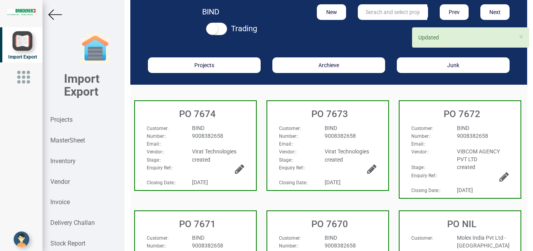
scroll to position [11, 0]
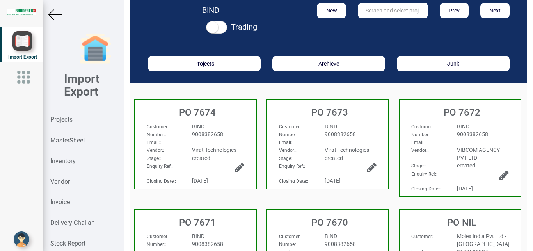
drag, startPoint x: 491, startPoint y: 122, endPoint x: 475, endPoint y: 109, distance: 21.4
click at [491, 121] on div "PO 7672 Customer : BIND Number: : 9008382658 Email: : Vendor: : VIBCOM AGENCY P…" at bounding box center [460, 148] width 123 height 98
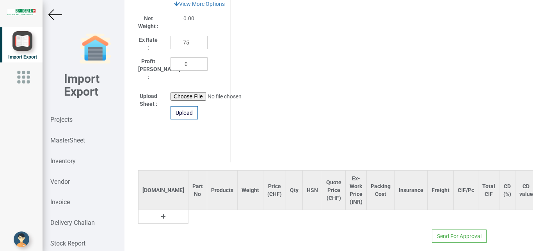
scroll to position [439, 0]
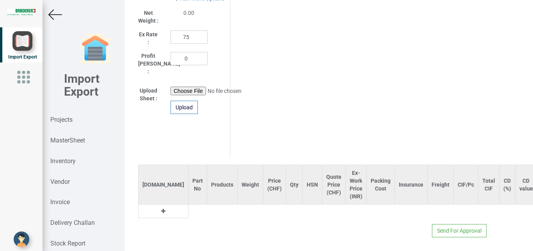
drag, startPoint x: 147, startPoint y: 203, endPoint x: 171, endPoint y: 203, distance: 24.2
click at [153, 205] on td at bounding box center [163, 212] width 50 height 14
click at [171, 203] on table "[DOMAIN_NAME] Part No Products Weight Price (CHF) Qty HSN Quote Price (CHF) Ex-…" at bounding box center [400, 191] width 524 height 53
click at [165, 207] on table "[DOMAIN_NAME] Part No Products Weight Price (CHF) Qty HSN Quote Price (CHF) Ex-…" at bounding box center [400, 191] width 524 height 53
click at [161, 208] on icon at bounding box center [163, 210] width 4 height 5
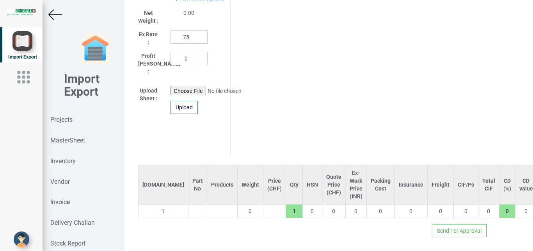
click at [189, 205] on input "text" at bounding box center [198, 211] width 18 height 13
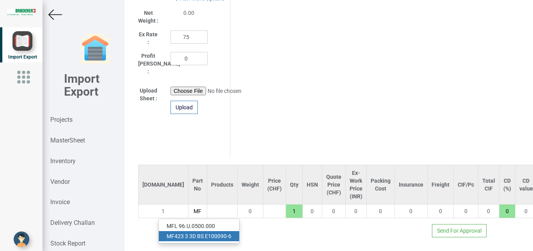
click at [215, 231] on link "MF 423 3 3D BS E100090-6" at bounding box center [199, 236] width 80 height 10
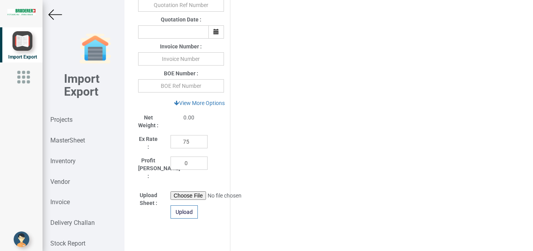
scroll to position [361, 0]
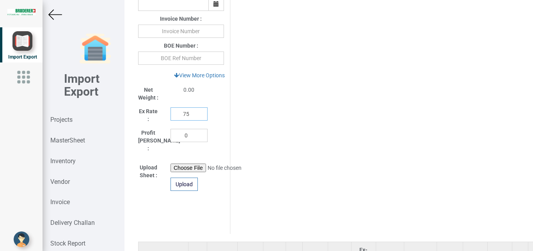
drag, startPoint x: 190, startPoint y: 117, endPoint x: 138, endPoint y: 114, distance: 52.4
click at [171, 114] on input "75" at bounding box center [189, 113] width 37 height 13
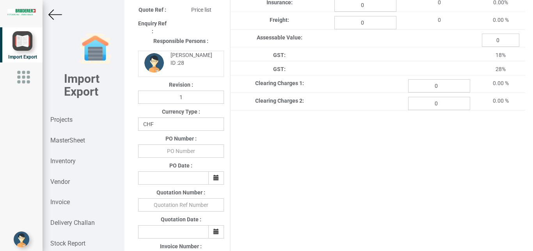
scroll to position [134, 0]
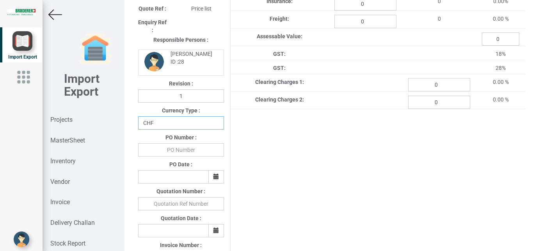
click at [138, 116] on select "CHF INR EUR USD JPY GBP AUD CAD ZAR" at bounding box center [181, 122] width 86 height 13
click option "INR" at bounding box center [0, 0] width 0 height 0
drag, startPoint x: 186, startPoint y: 151, endPoint x: 196, endPoint y: 147, distance: 10.2
click at [188, 150] on input "text" at bounding box center [181, 149] width 86 height 13
drag, startPoint x: 212, startPoint y: 177, endPoint x: 215, endPoint y: 182, distance: 6.0
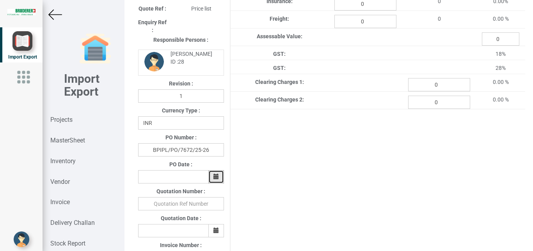
click at [214, 176] on icon "button" at bounding box center [216, 176] width 5 height 5
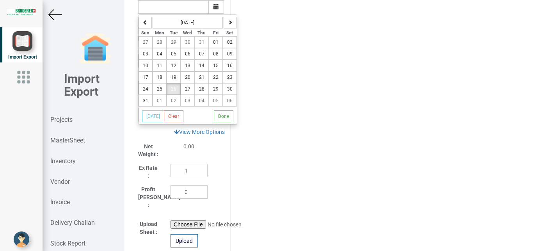
scroll to position [303, 0]
drag, startPoint x: 175, startPoint y: 96, endPoint x: 248, endPoint y: 135, distance: 83.5
click at [175, 95] on button "26" at bounding box center [174, 90] width 14 height 12
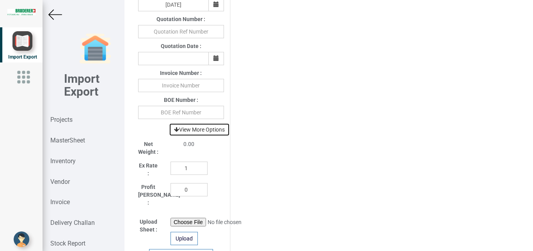
scroll to position [304, 0]
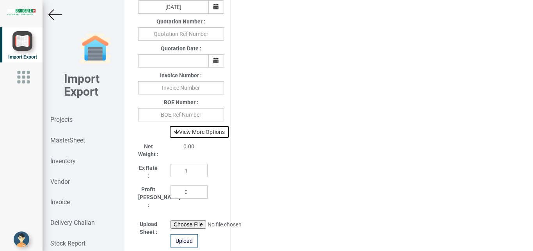
click at [204, 134] on link "View More Options" at bounding box center [199, 131] width 61 height 13
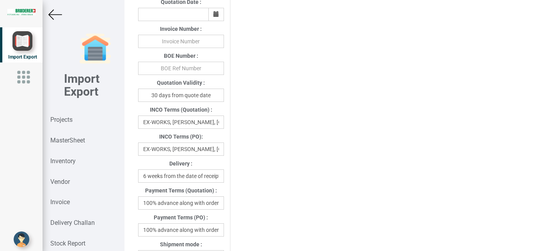
scroll to position [353, 0]
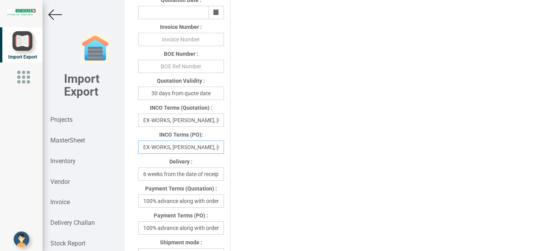
drag, startPoint x: 141, startPoint y: 150, endPoint x: 235, endPoint y: 150, distance: 94.9
click at [235, 150] on div "Project Title : PO 7672 Customer Name : BIND Closing Date : [DATE] Machine Mode…" at bounding box center [328, 155] width 393 height 944
drag, startPoint x: 198, startPoint y: 158, endPoint x: 198, endPoint y: 154, distance: 3.9
click at [199, 157] on div "Delivery : 6 weeks from the date of receipt of PO and advance" at bounding box center [181, 167] width 98 height 27
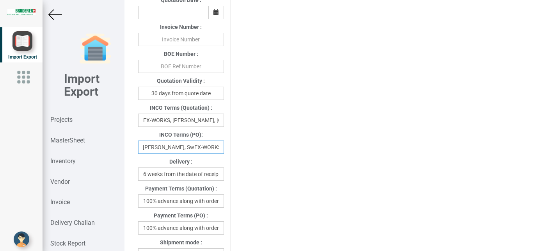
drag, startPoint x: 218, startPoint y: 148, endPoint x: 93, endPoint y: 150, distance: 125.3
click at [125, 150] on div "Details Project Title : PO 7672 Customer Name : BIND Closing Date : [DATE] Mach…" at bounding box center [329, 125] width 409 height 251
drag, startPoint x: 208, startPoint y: 146, endPoint x: 158, endPoint y: 147, distance: 49.6
click at [158, 147] on input "Etzerland" at bounding box center [181, 147] width 86 height 13
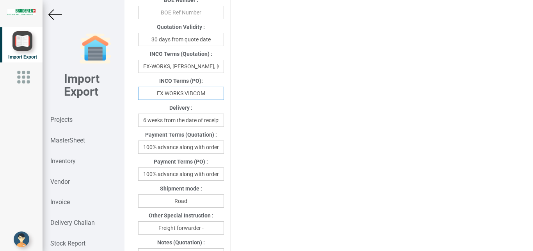
scroll to position [408, 0]
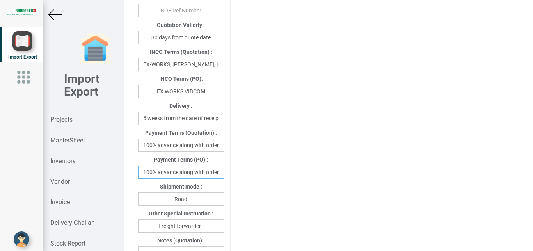
drag, startPoint x: 140, startPoint y: 175, endPoint x: 223, endPoint y: 175, distance: 83.2
click at [223, 175] on div "100% advance along with order" at bounding box center [181, 172] width 98 height 13
click at [187, 177] on input "100% advance along with order" at bounding box center [181, 172] width 86 height 13
drag, startPoint x: 180, startPoint y: 173, endPoint x: 232, endPoint y: 173, distance: 51.9
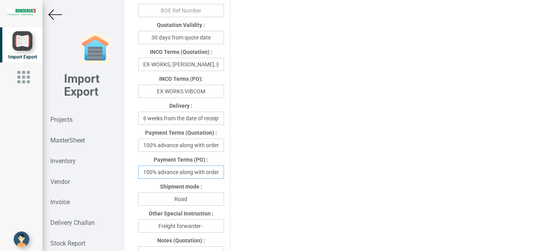
click at [224, 173] on input "100% advance along with order" at bounding box center [181, 172] width 86 height 13
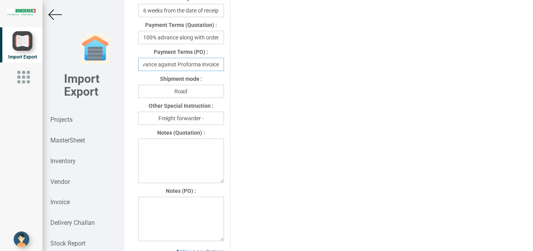
scroll to position [511, 0]
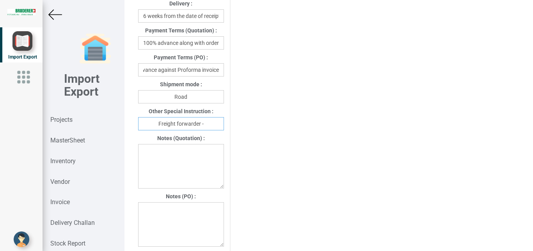
click at [210, 125] on input "Freight forwarder -" at bounding box center [181, 123] width 86 height 13
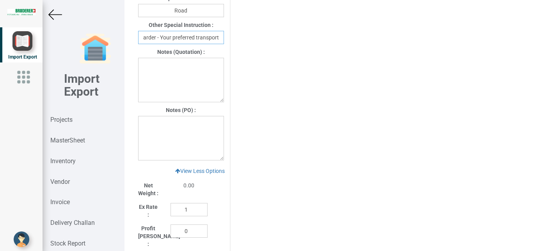
scroll to position [591, 0]
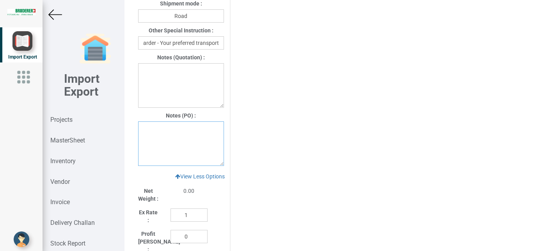
click at [152, 135] on textarea at bounding box center [181, 143] width 86 height 45
paste textarea "1. GST: Extra as Per actual. 2.Warranty:12 month from the date of lnvoice"
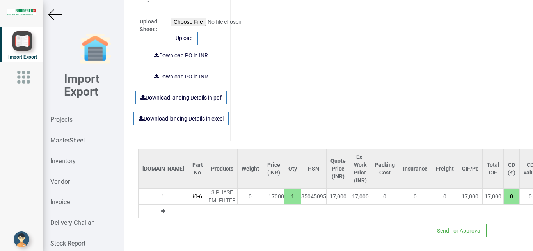
scroll to position [734, 0]
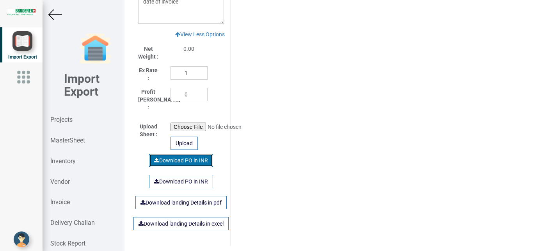
click at [185, 157] on link "Download PO in INR" at bounding box center [181, 160] width 64 height 13
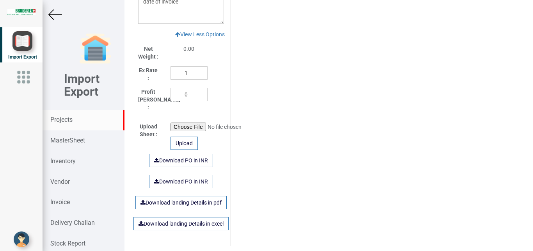
click at [59, 120] on strong "Projects" at bounding box center [61, 119] width 22 height 7
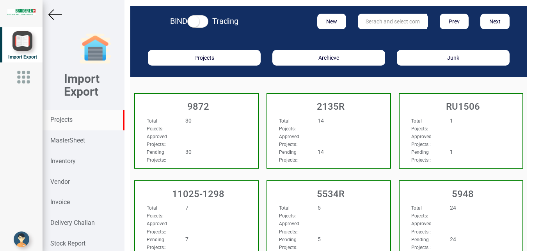
click at [385, 20] on input "text" at bounding box center [392, 22] width 69 height 16
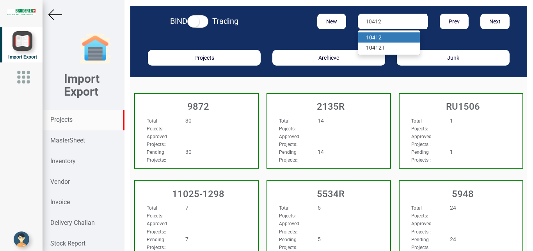
click at [373, 39] on strong "10412" at bounding box center [374, 37] width 16 height 6
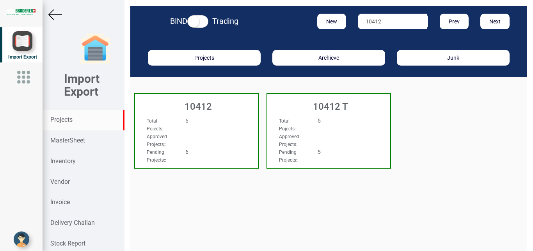
click at [229, 131] on div "Total Pojects : 6" at bounding box center [187, 125] width 93 height 16
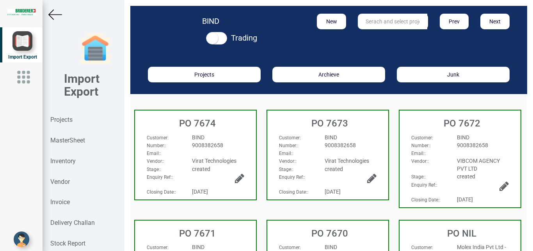
click at [363, 135] on div "BIND" at bounding box center [351, 138] width 64 height 8
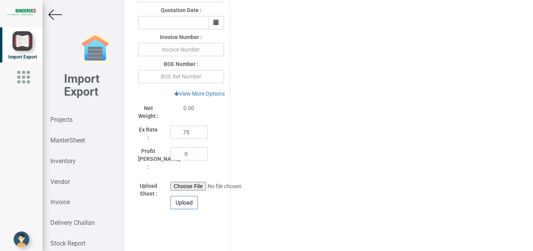
scroll to position [439, 0]
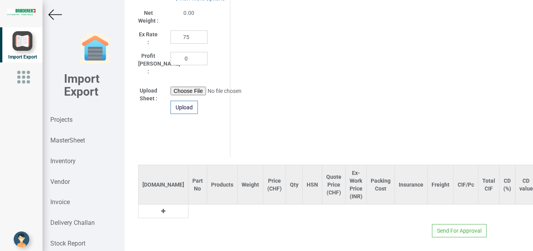
click at [161, 208] on icon at bounding box center [163, 210] width 4 height 5
drag, startPoint x: 166, startPoint y: 207, endPoint x: 180, endPoint y: 207, distance: 14.1
click at [189, 207] on input "text" at bounding box center [198, 211] width 18 height 13
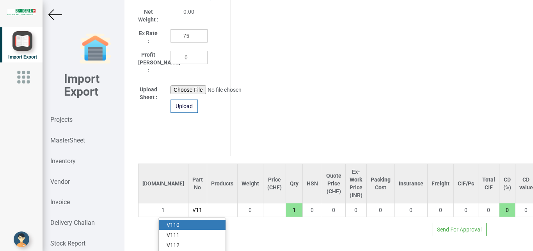
scroll to position [0, 4]
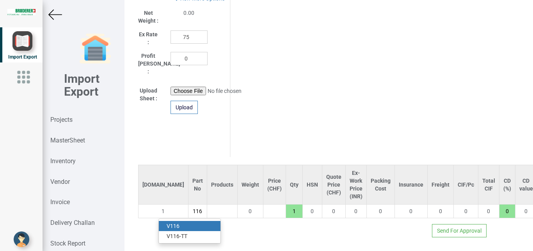
click at [198, 221] on link "V116" at bounding box center [190, 226] width 62 height 10
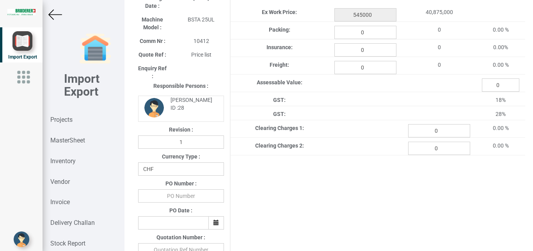
scroll to position [89, 0]
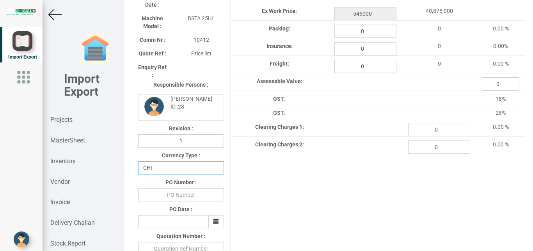
click at [138, 161] on select "CHF INR EUR USD JPY GBP AUD CAD ZAR" at bounding box center [181, 167] width 86 height 13
click option "INR" at bounding box center [0, 0] width 0 height 0
drag, startPoint x: 183, startPoint y: 198, endPoint x: 225, endPoint y: 198, distance: 41.4
click at [186, 198] on input "text" at bounding box center [181, 194] width 86 height 13
click at [214, 227] on button "button" at bounding box center [216, 221] width 16 height 13
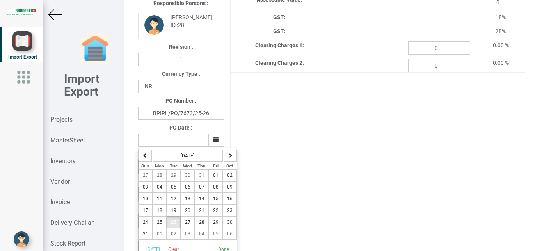
scroll to position [174, 0]
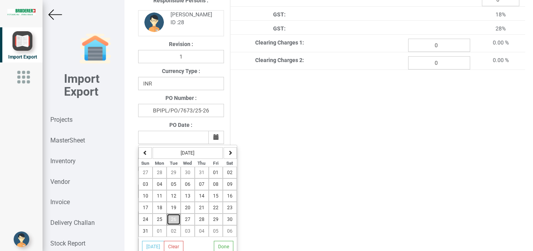
click at [174, 221] on span "26" at bounding box center [173, 219] width 5 height 5
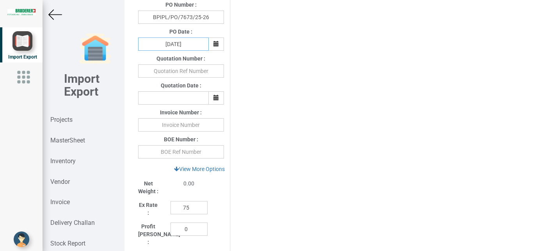
scroll to position [268, 0]
drag, startPoint x: 190, startPoint y: 207, endPoint x: 148, endPoint y: 205, distance: 41.4
click at [171, 205] on input "75" at bounding box center [189, 206] width 37 height 13
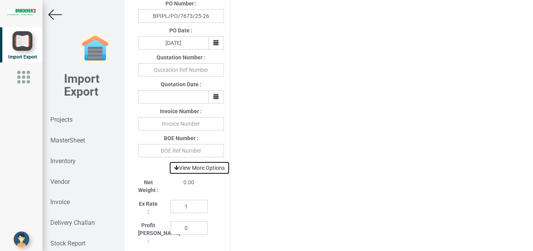
click at [198, 168] on link "View More Options" at bounding box center [199, 167] width 61 height 13
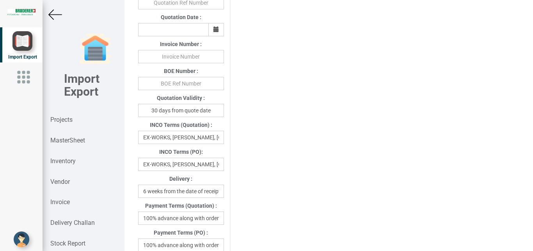
scroll to position [361, 0]
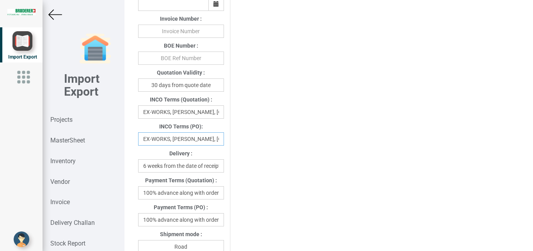
drag, startPoint x: 139, startPoint y: 140, endPoint x: 238, endPoint y: 135, distance: 98.9
click at [238, 135] on div "Project Title : PO 7673 Customer Name : BIND Closing Date : [DATE] Machine Mode…" at bounding box center [328, 147] width 393 height 944
drag, startPoint x: 192, startPoint y: 141, endPoint x: 155, endPoint y: 142, distance: 37.9
click at [155, 142] on input "zerland" at bounding box center [181, 138] width 86 height 13
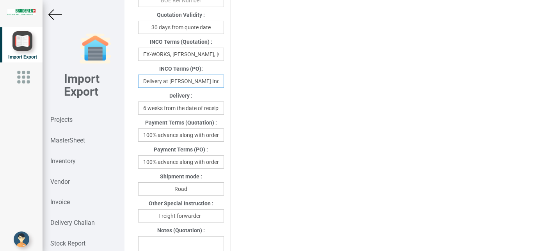
scroll to position [438, 0]
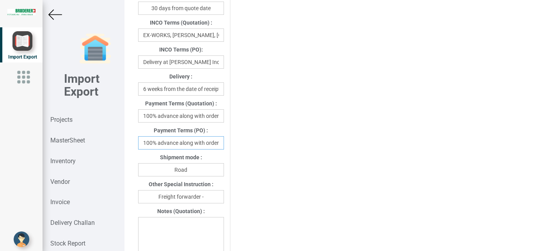
drag, startPoint x: 143, startPoint y: 144, endPoint x: 233, endPoint y: 144, distance: 90.6
click at [233, 144] on div "Project Title : PO 7673 Customer Name : BIND Closing Date : [DATE] Machine Mode…" at bounding box center [328, 70] width 393 height 944
click at [211, 198] on input "Freight forwarder -" at bounding box center [181, 196] width 86 height 13
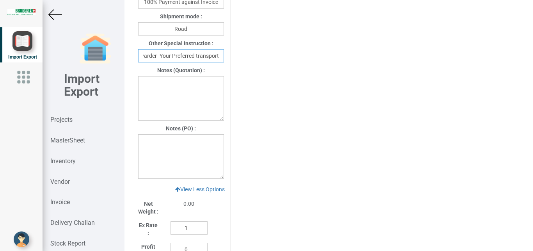
scroll to position [581, 0]
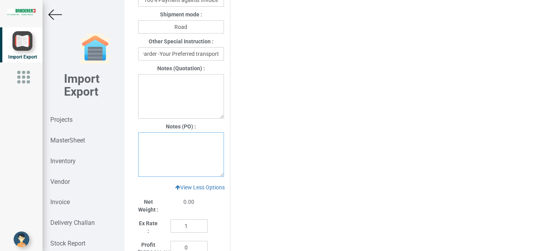
click at [150, 144] on textarea at bounding box center [181, 154] width 86 height 45
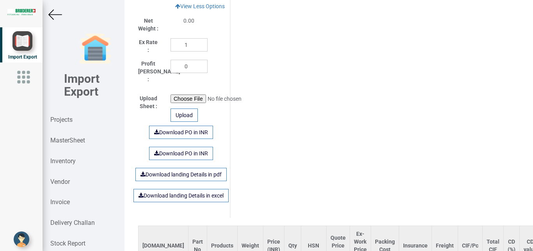
scroll to position [754, 0]
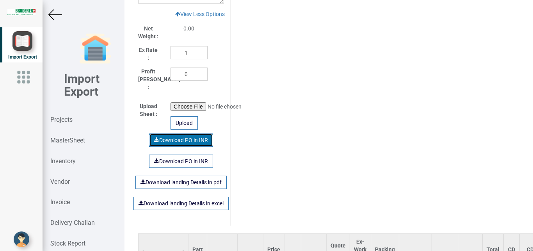
click at [174, 134] on link "Download PO in INR" at bounding box center [181, 140] width 64 height 13
click at [56, 14] on img at bounding box center [55, 15] width 14 height 14
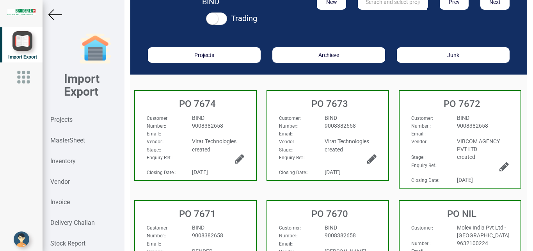
scroll to position [19, 0]
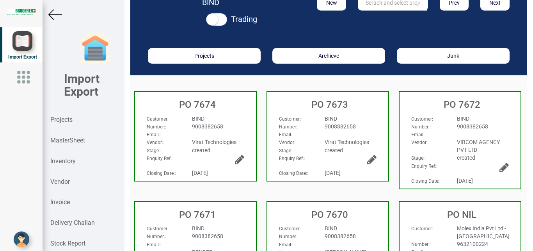
click at [226, 108] on h3 "PO 7674" at bounding box center [197, 105] width 117 height 10
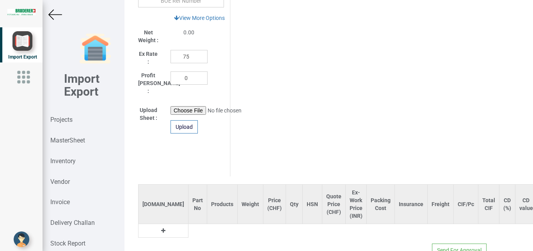
scroll to position [397, 0]
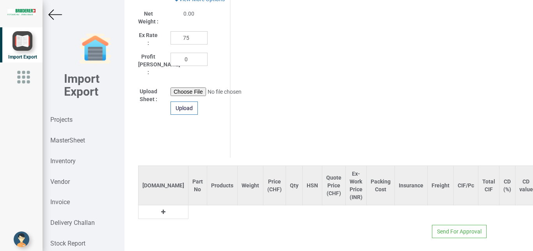
click at [159, 208] on button at bounding box center [163, 212] width 9 height 9
click at [189, 205] on input "text" at bounding box center [198, 211] width 18 height 13
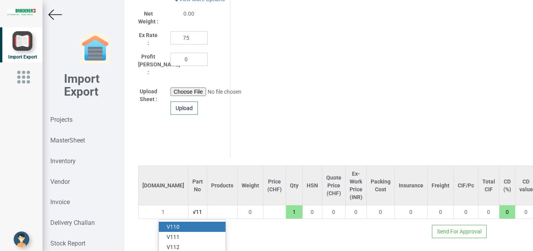
scroll to position [0, 4]
click at [187, 222] on link "V118" at bounding box center [190, 227] width 62 height 10
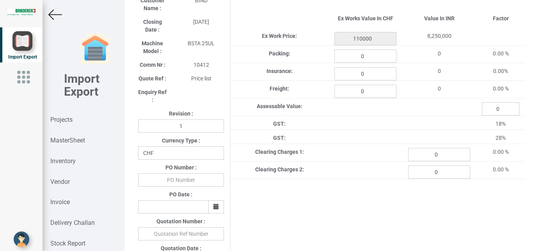
scroll to position [56, 0]
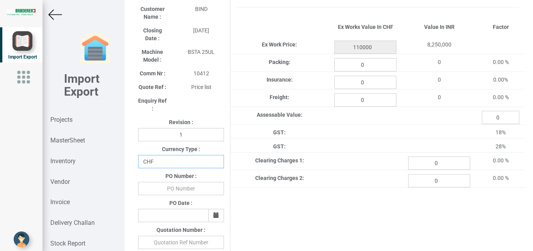
click at [138, 155] on select "CHF INR EUR USD JPY GBP AUD CAD ZAR" at bounding box center [181, 161] width 86 height 13
click option "INR" at bounding box center [0, 0] width 0 height 0
click at [183, 187] on input "text" at bounding box center [181, 188] width 86 height 13
drag, startPoint x: 214, startPoint y: 215, endPoint x: 229, endPoint y: 222, distance: 16.6
click at [214, 215] on icon "button" at bounding box center [216, 214] width 5 height 5
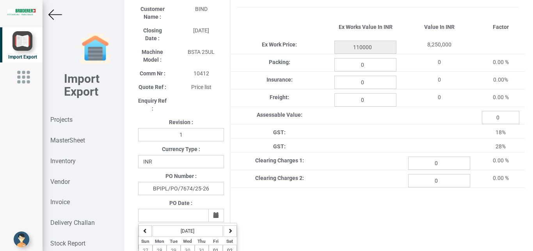
scroll to position [132, 0]
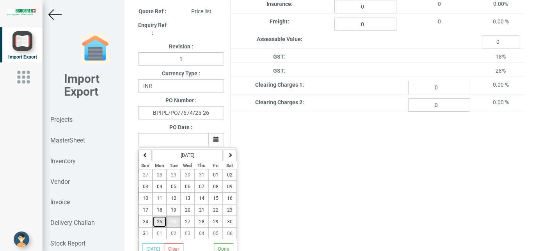
click at [163, 220] on button "25" at bounding box center [160, 222] width 14 height 12
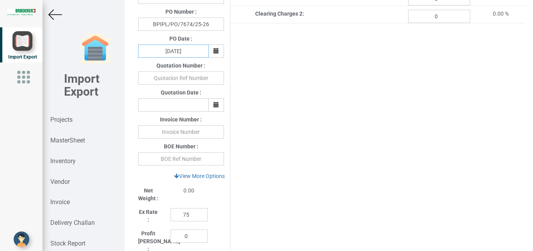
scroll to position [253, 0]
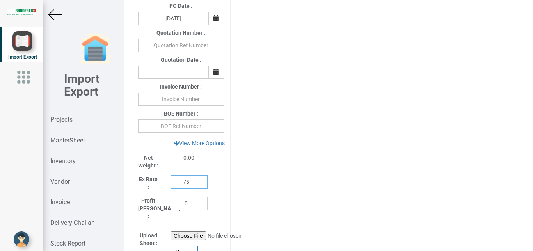
drag, startPoint x: 189, startPoint y: 181, endPoint x: 162, endPoint y: 183, distance: 26.2
click at [171, 183] on input "75" at bounding box center [189, 181] width 37 height 13
click at [196, 145] on link "View More Options" at bounding box center [199, 143] width 61 height 13
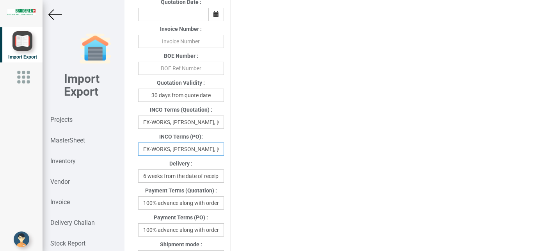
scroll to position [0, 21]
drag, startPoint x: 189, startPoint y: 149, endPoint x: 256, endPoint y: 150, distance: 67.2
click at [224, 150] on input "EX-WORKS, [PERSON_NAME], [GEOGRAPHIC_DATA]" at bounding box center [181, 148] width 86 height 13
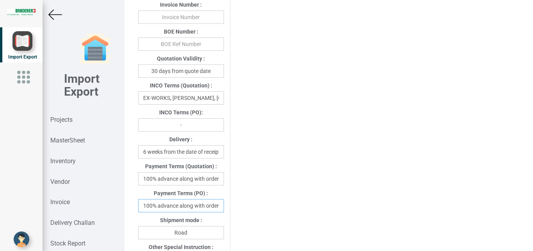
scroll to position [0, 2]
drag, startPoint x: 158, startPoint y: 205, endPoint x: 225, endPoint y: 205, distance: 67.1
click at [224, 205] on input "100% advance along with order" at bounding box center [181, 205] width 86 height 13
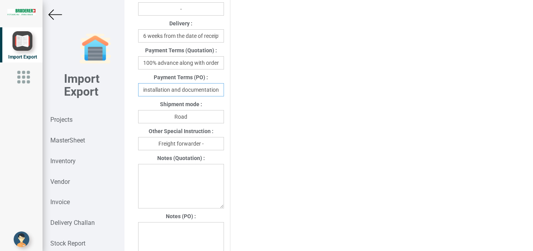
scroll to position [454, 0]
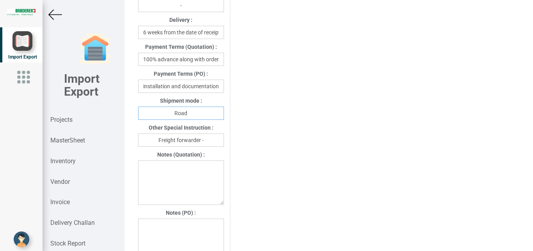
drag, startPoint x: 196, startPoint y: 113, endPoint x: 142, endPoint y: 114, distance: 53.9
click at [142, 114] on input "Road" at bounding box center [181, 113] width 86 height 13
drag, startPoint x: 210, startPoint y: 136, endPoint x: 102, endPoint y: 135, distance: 108.5
click at [138, 137] on input "Freight forwarder -" at bounding box center [181, 140] width 86 height 13
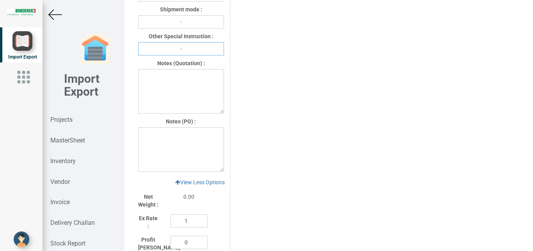
scroll to position [579, 0]
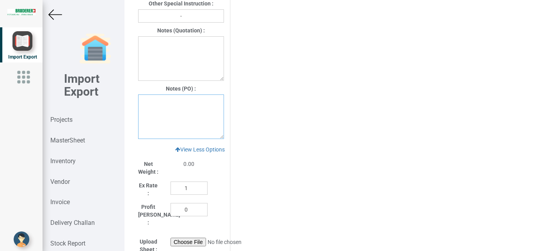
click at [158, 107] on textarea at bounding box center [181, 116] width 86 height 45
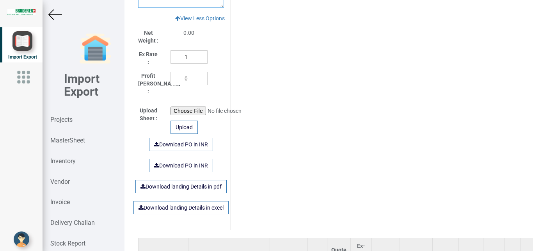
scroll to position [680, 0]
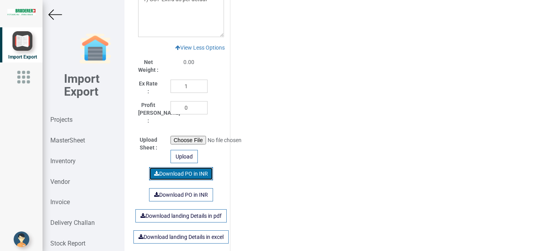
click at [178, 168] on link "Download PO in INR" at bounding box center [181, 173] width 64 height 13
